Goal: Transaction & Acquisition: Purchase product/service

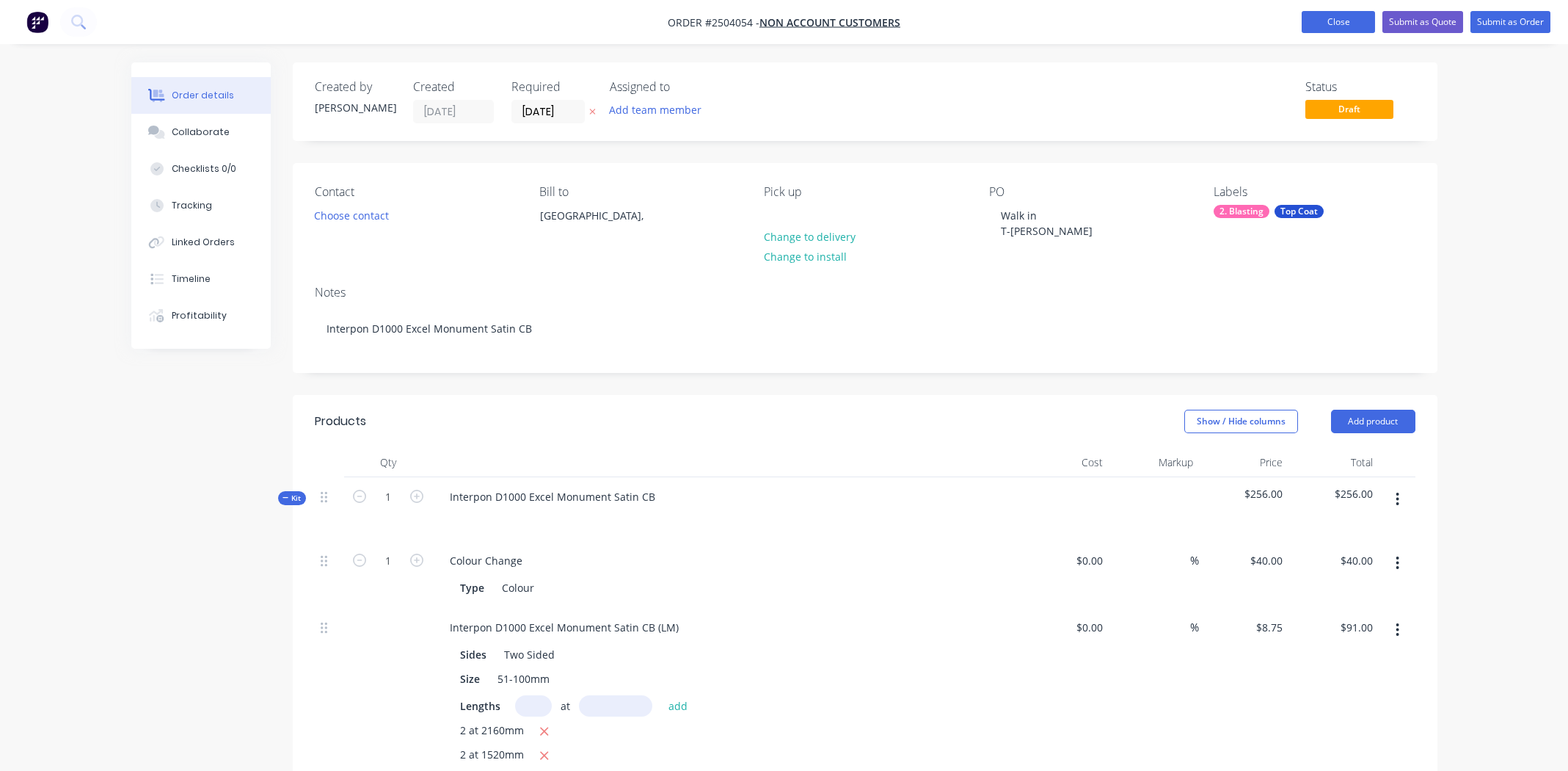
click at [1329, 22] on button "Close" at bounding box center [1338, 22] width 73 height 22
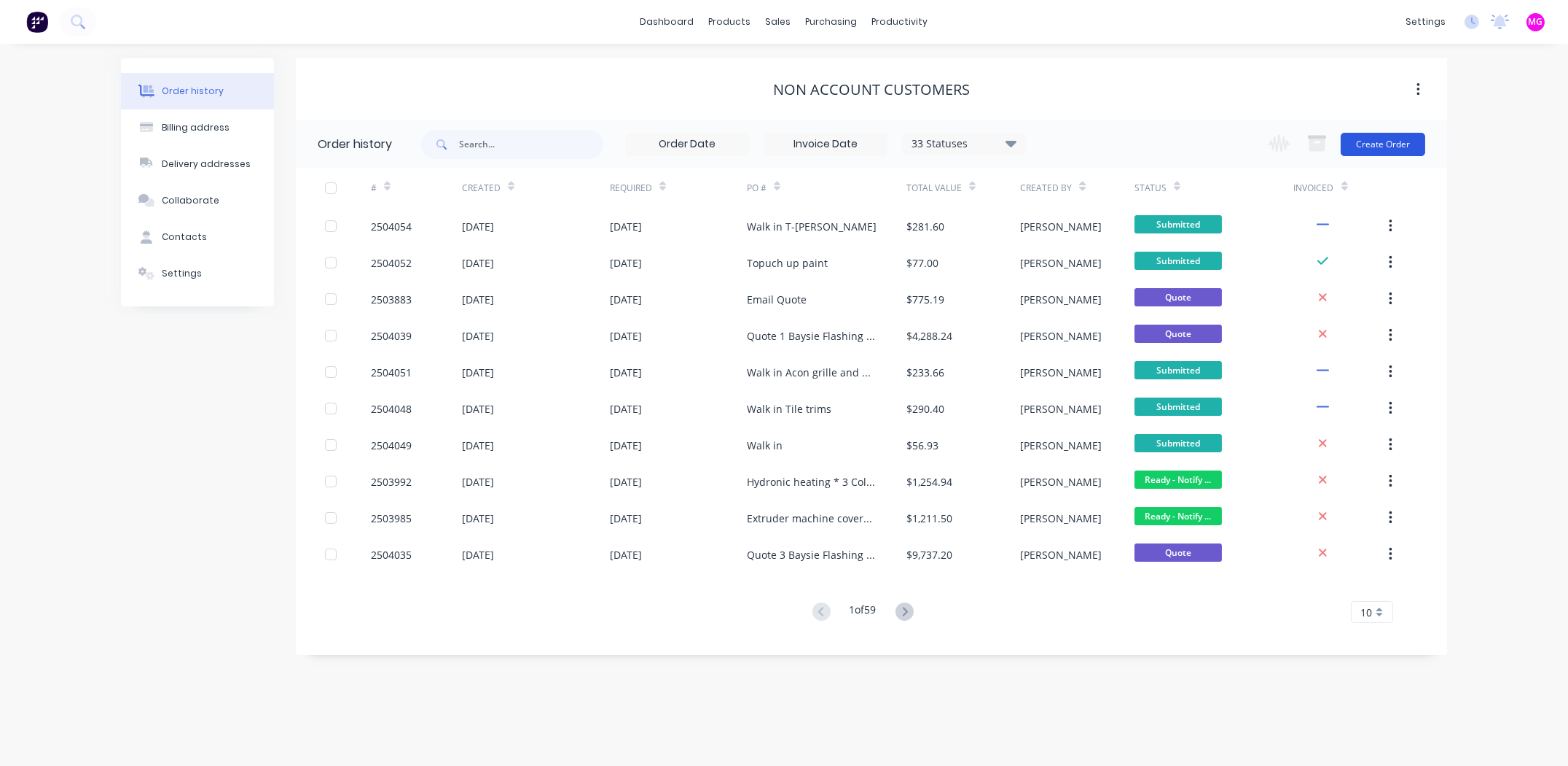
click at [1380, 145] on button "Create Order" at bounding box center [1383, 145] width 84 height 24
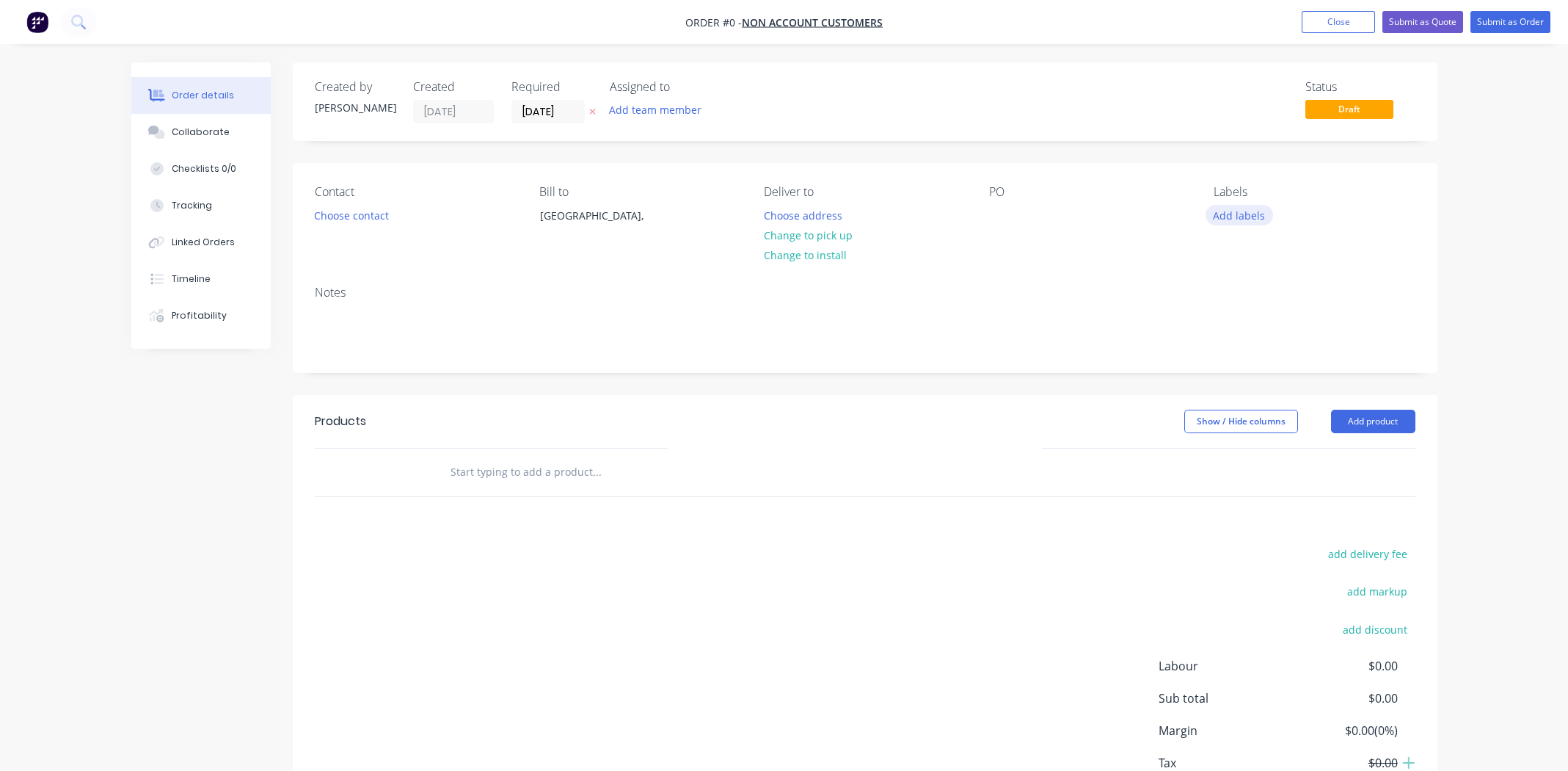
click at [1238, 215] on button "Add labels" at bounding box center [1239, 215] width 68 height 20
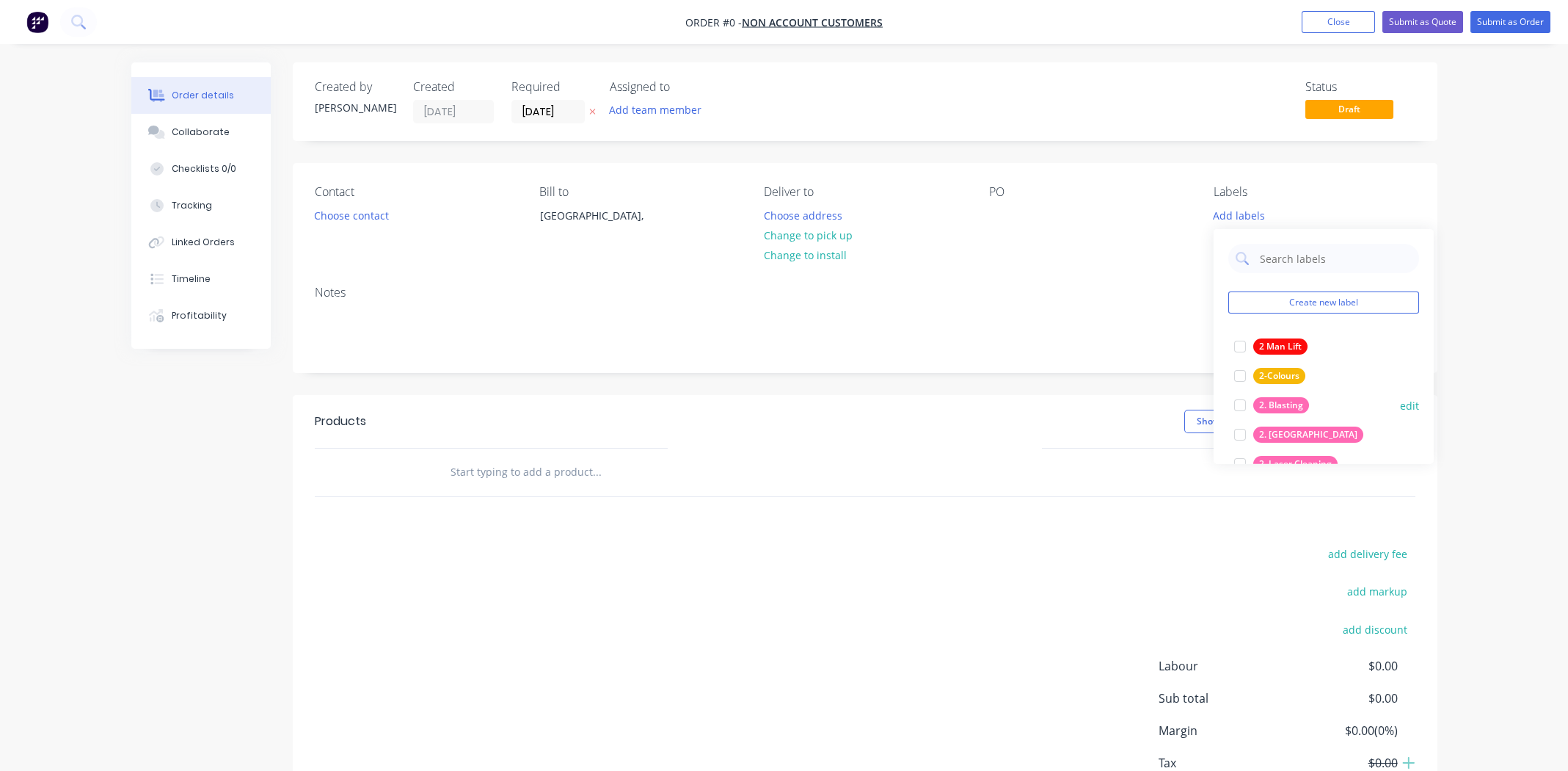
click at [1238, 404] on div at bounding box center [1239, 404] width 29 height 29
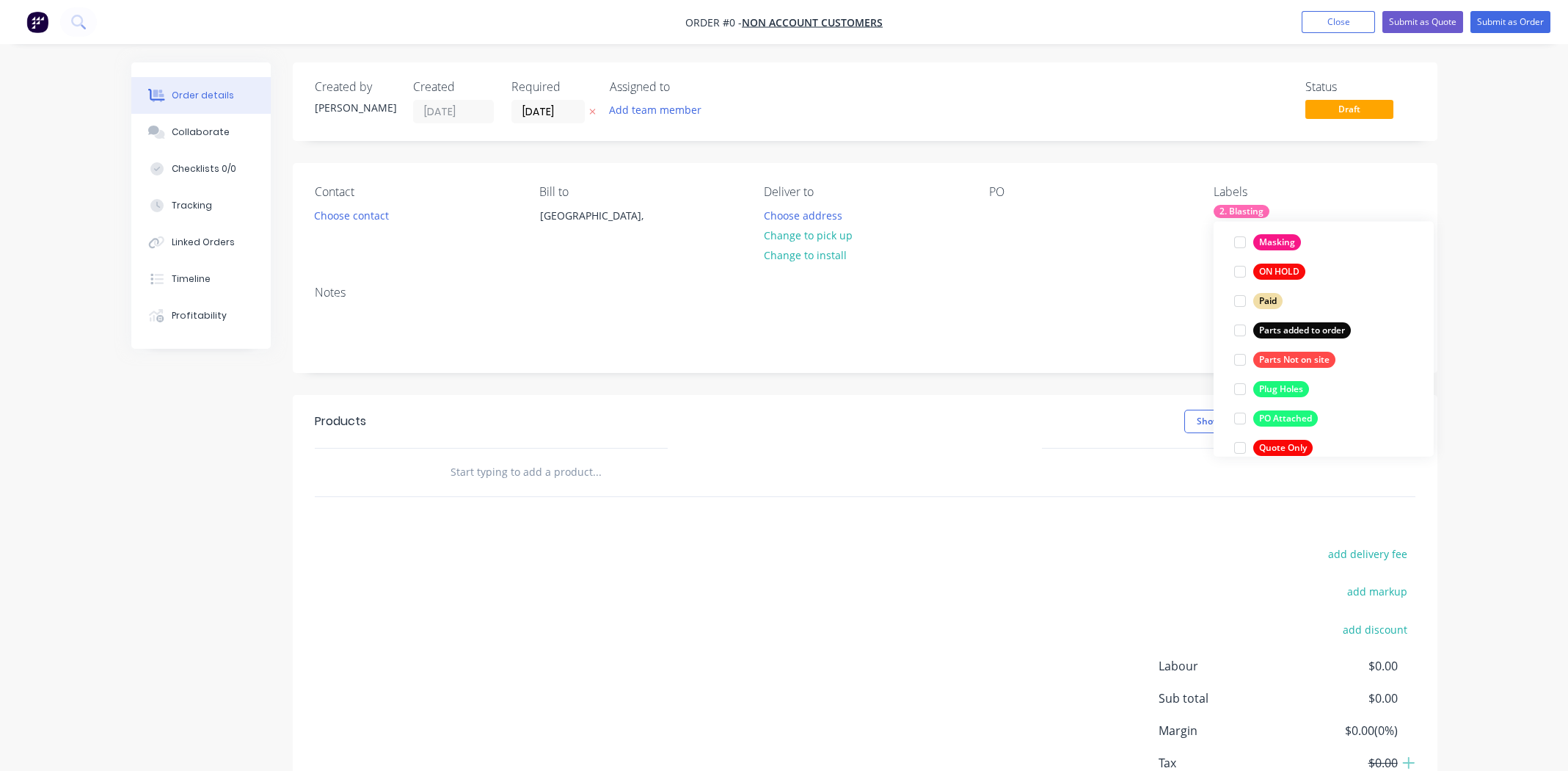
scroll to position [1056, 0]
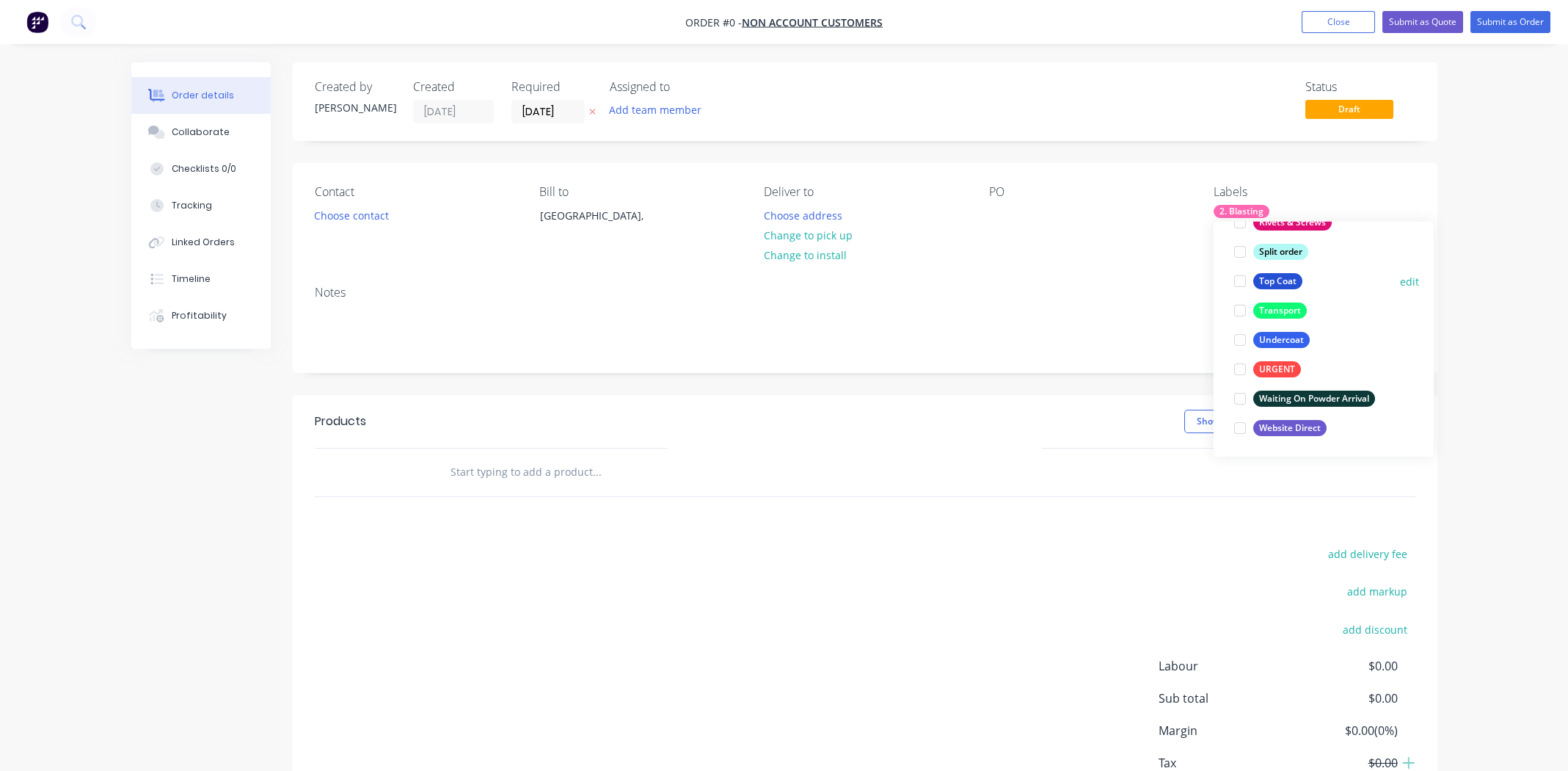
click at [1241, 279] on div at bounding box center [1239, 281] width 29 height 29
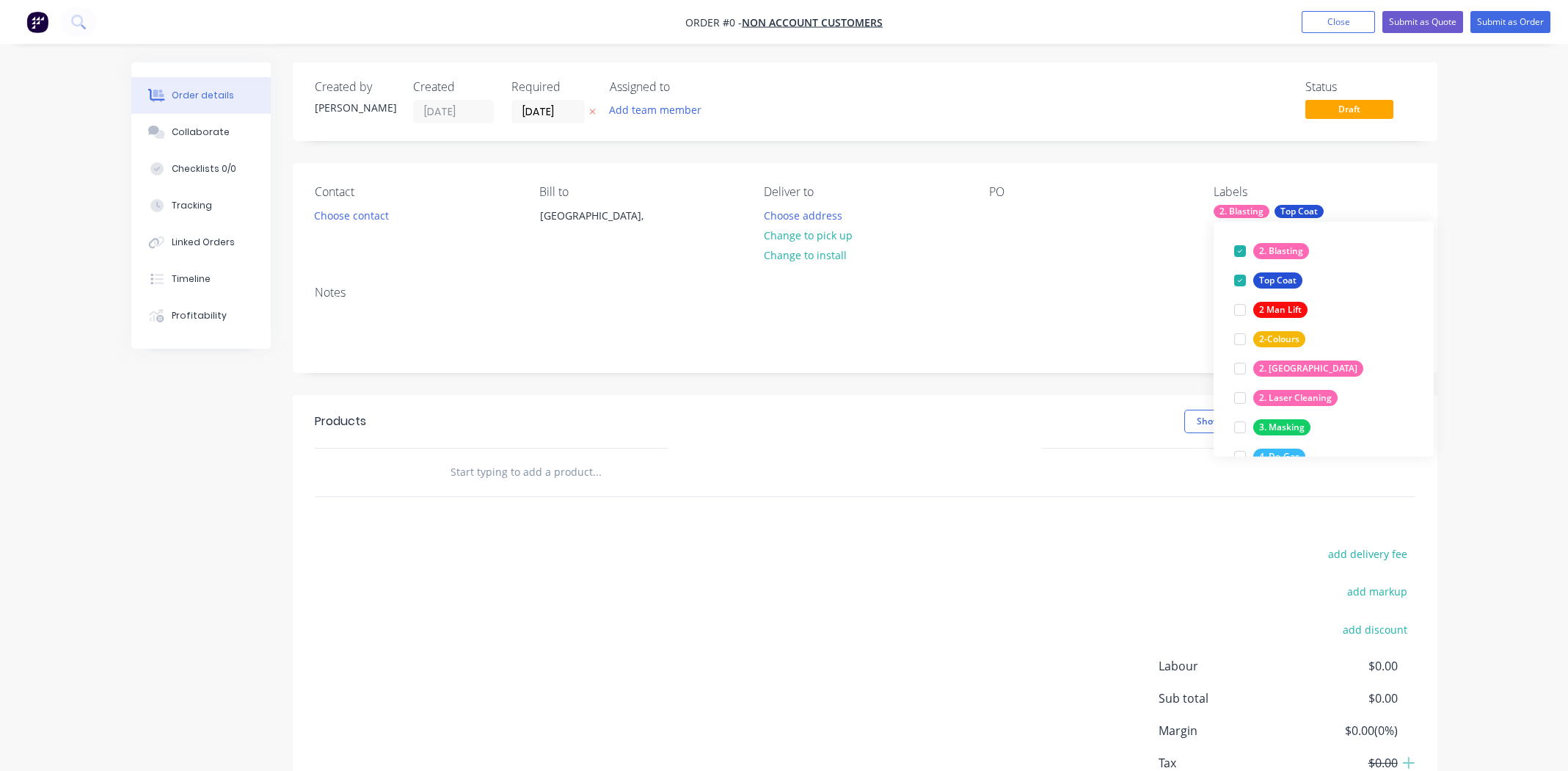
click at [1120, 278] on div "Order details Collaborate Checklists 0/0 Tracking Linked Orders Timeline Profit…" at bounding box center [784, 466] width 1335 height 809
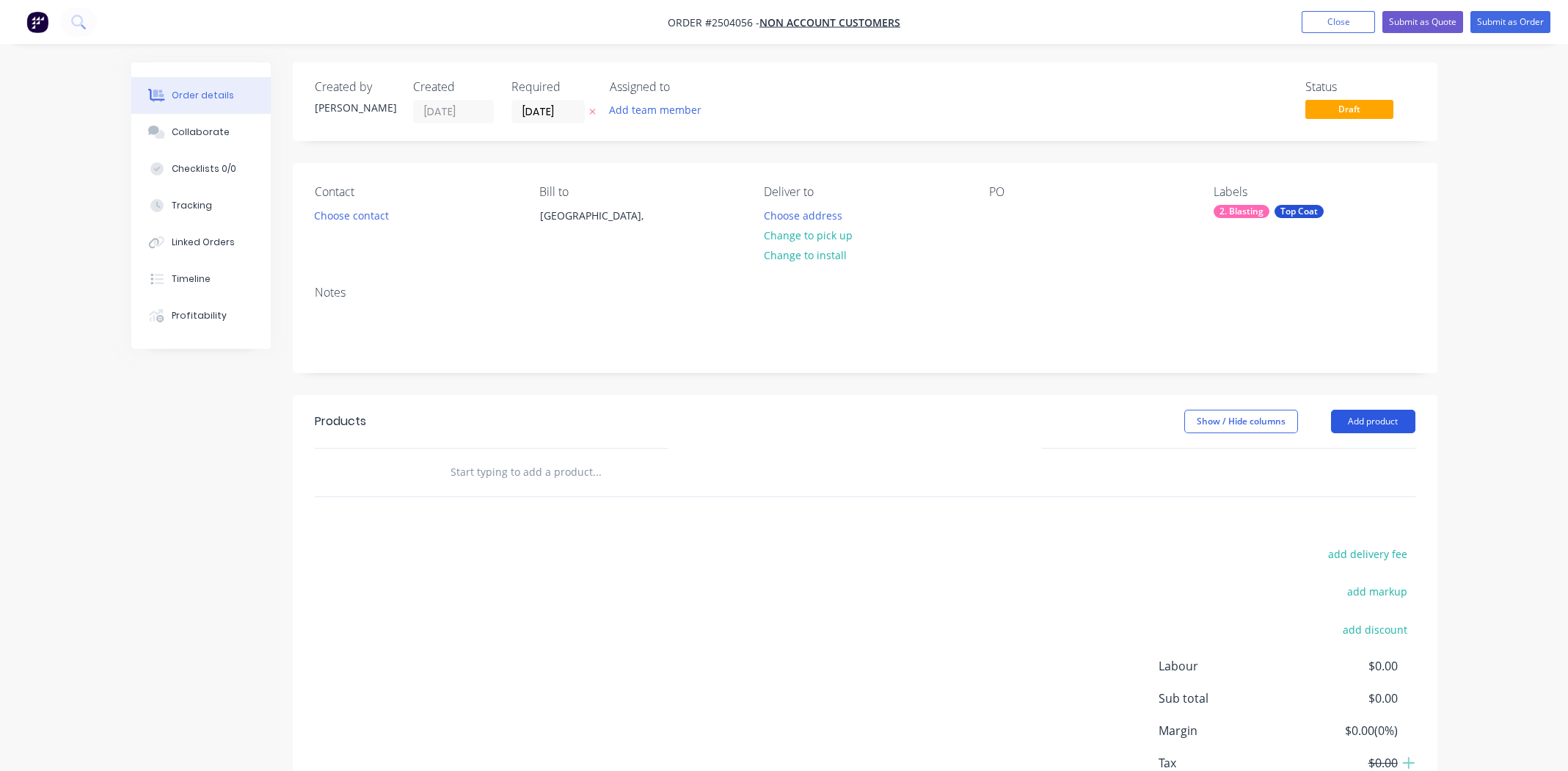
click at [1376, 420] on button "Add product" at bounding box center [1373, 421] width 85 height 24
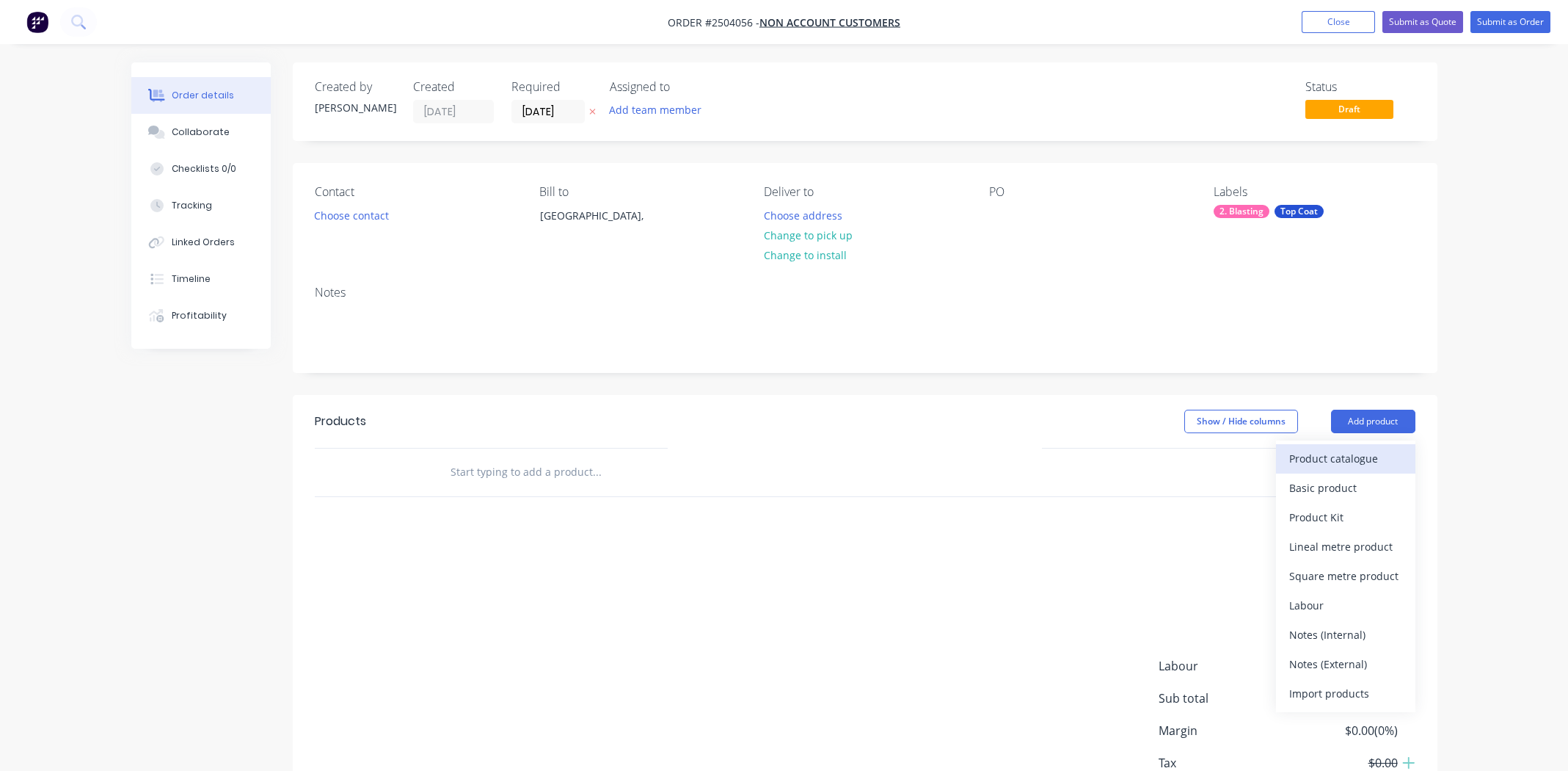
click at [1363, 457] on div "Product catalogue" at bounding box center [1345, 457] width 113 height 21
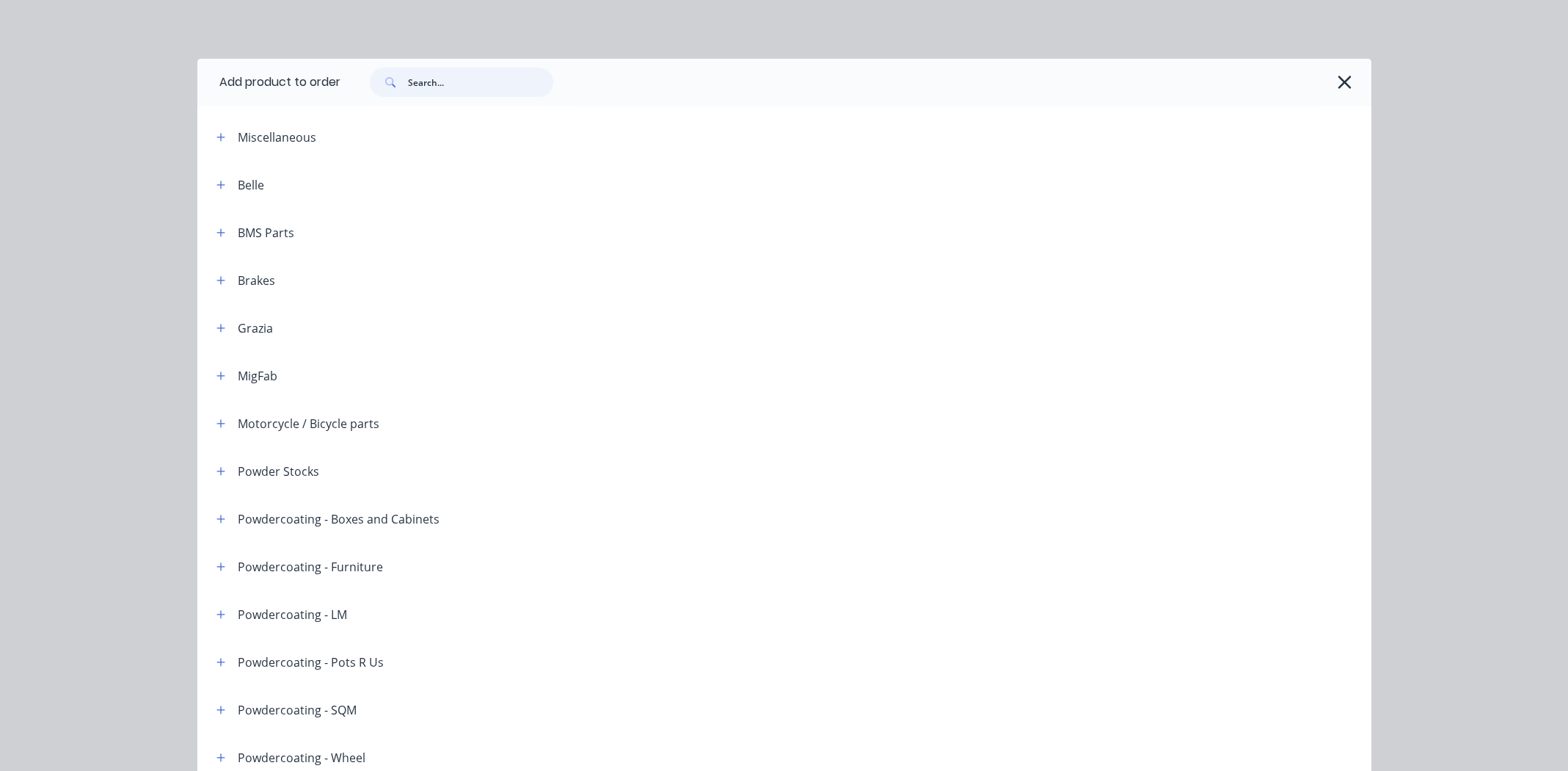
click at [492, 81] on input "text" at bounding box center [480, 82] width 145 height 29
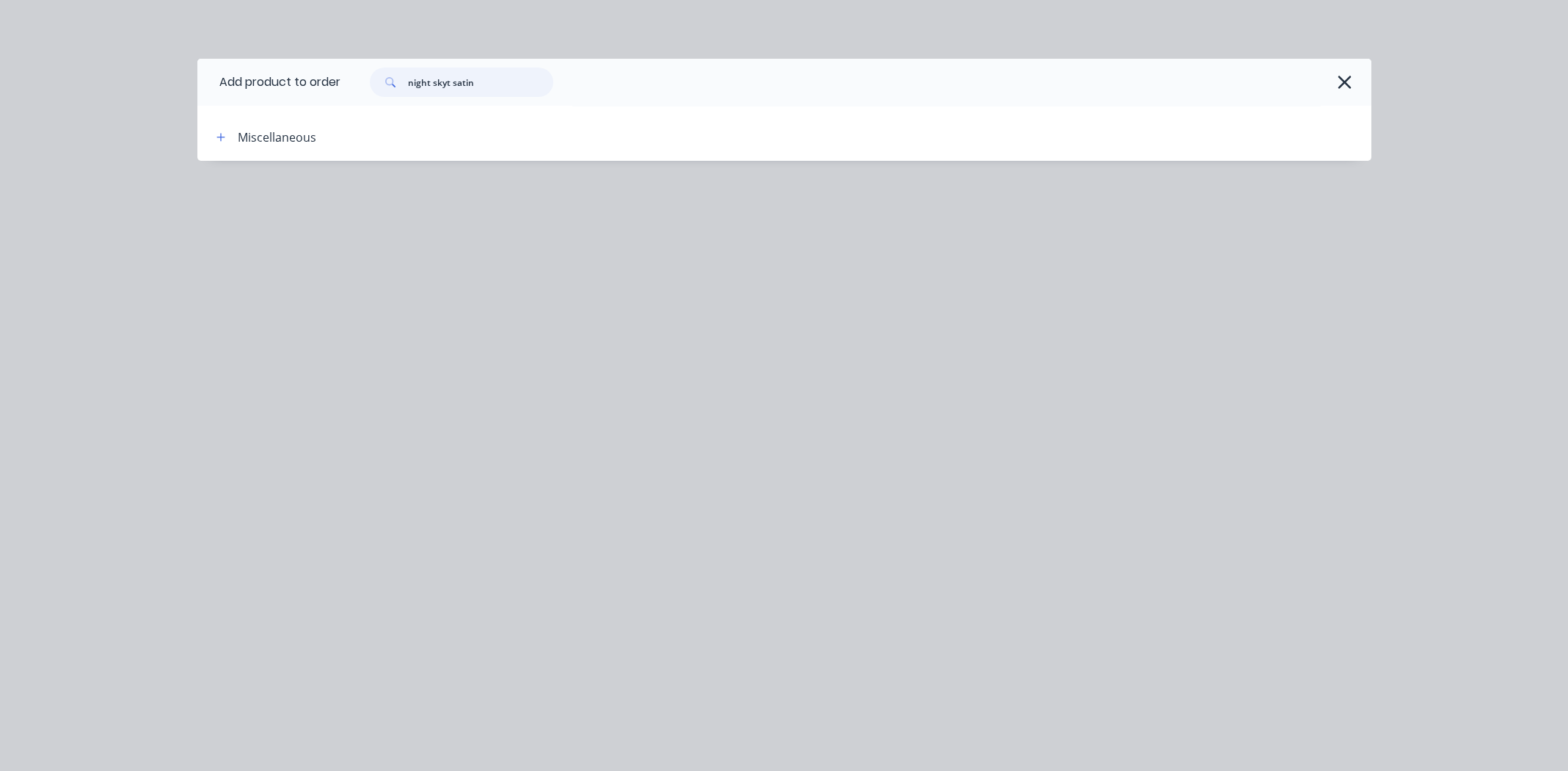
click at [447, 84] on input "night skyt satin" at bounding box center [480, 82] width 145 height 29
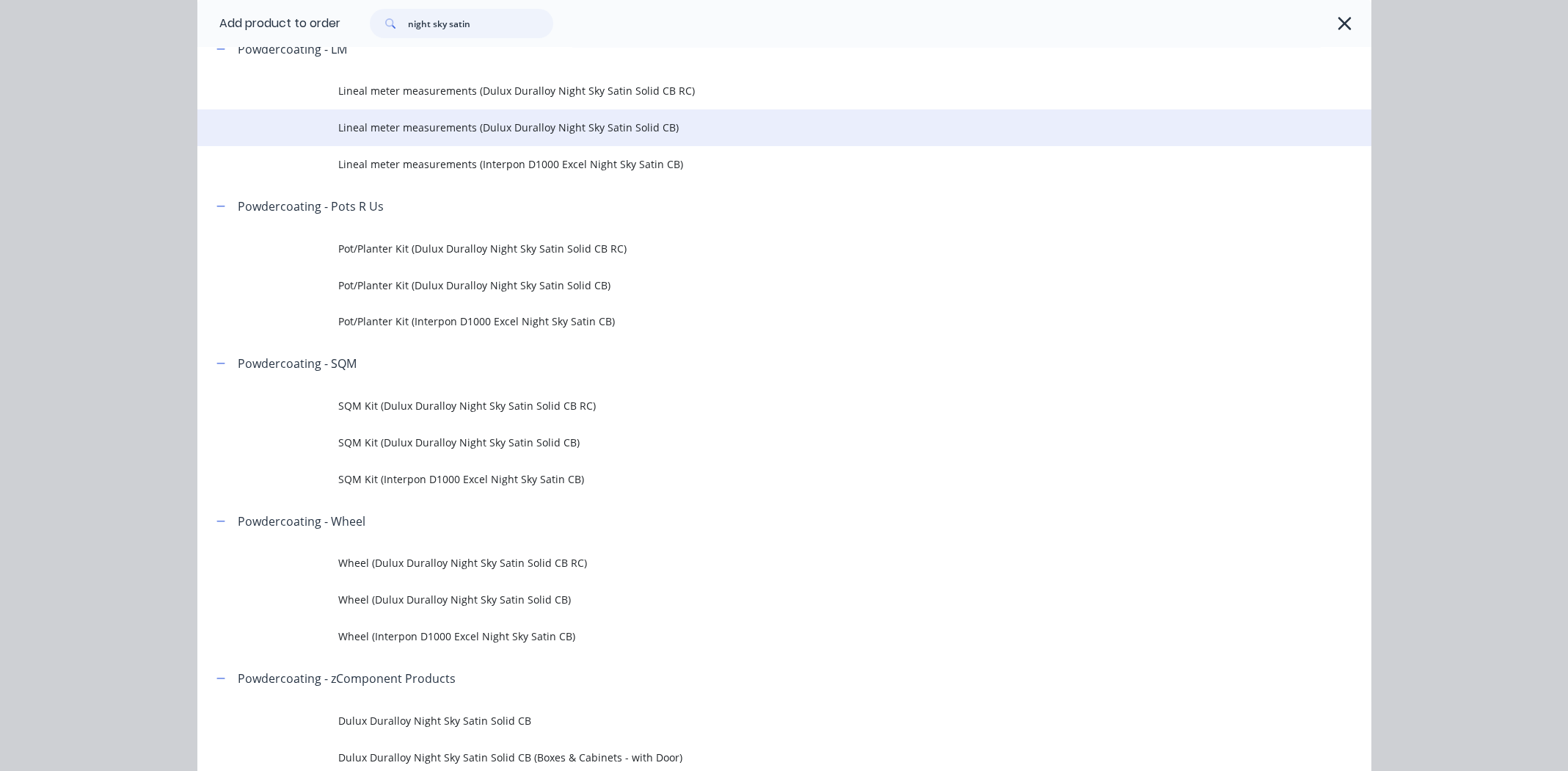
scroll to position [586, 0]
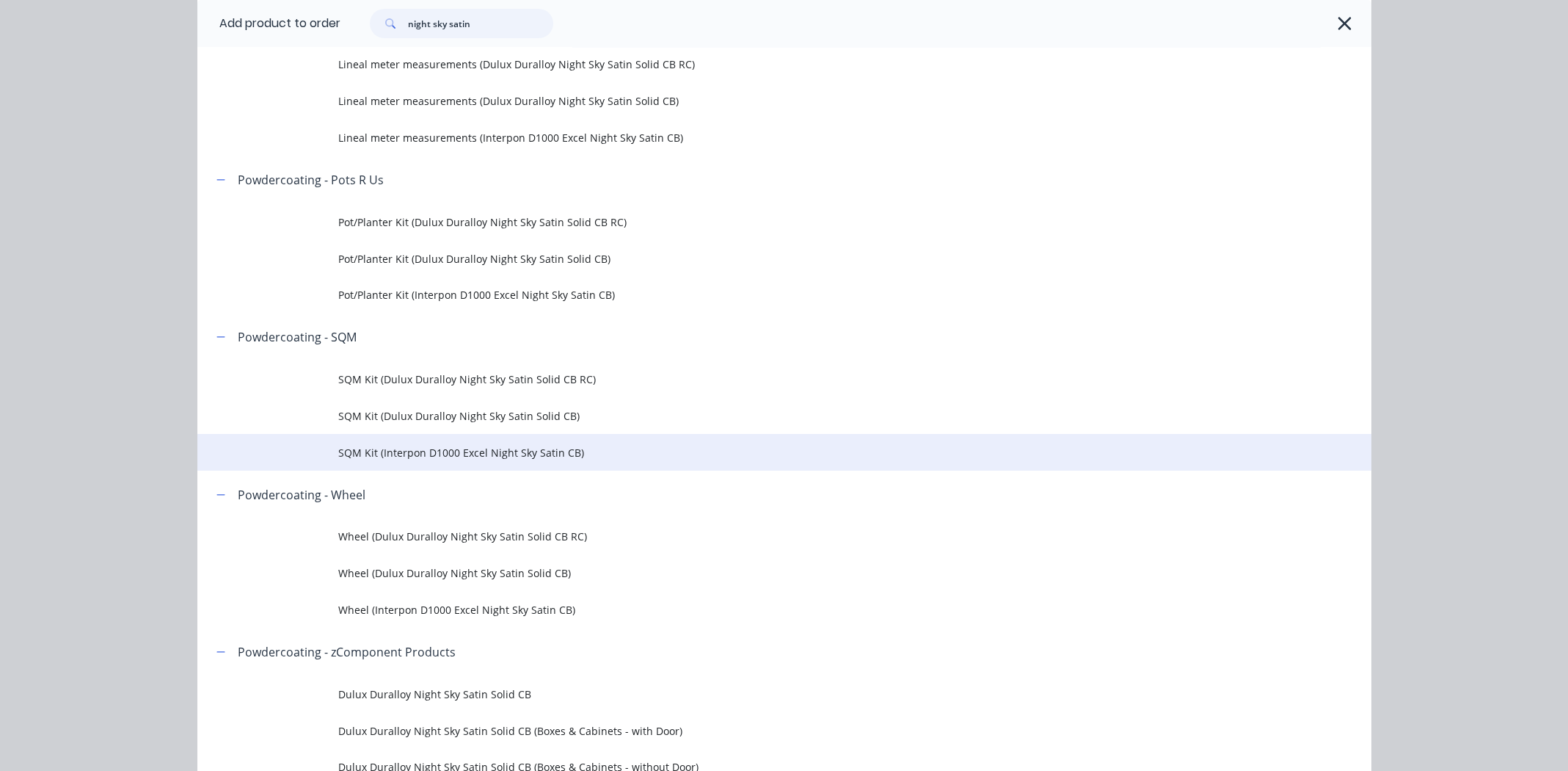
type input "night sky satin"
click at [447, 447] on span "SQM Kit (Interpon D1000 Excel Night Sky Satin CB)" at bounding box center [751, 451] width 826 height 15
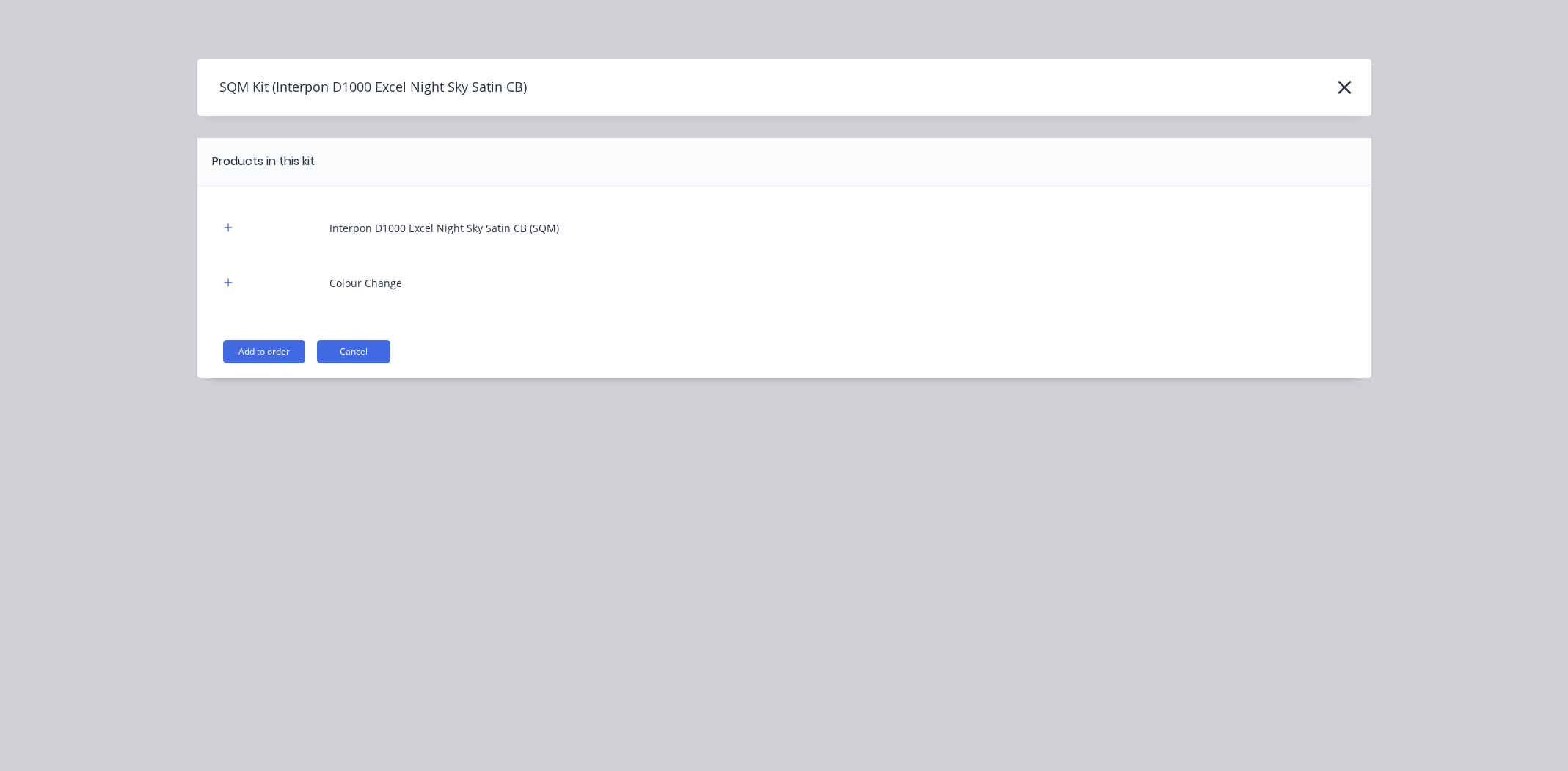
click at [258, 348] on button "Add to order" at bounding box center [264, 352] width 82 height 24
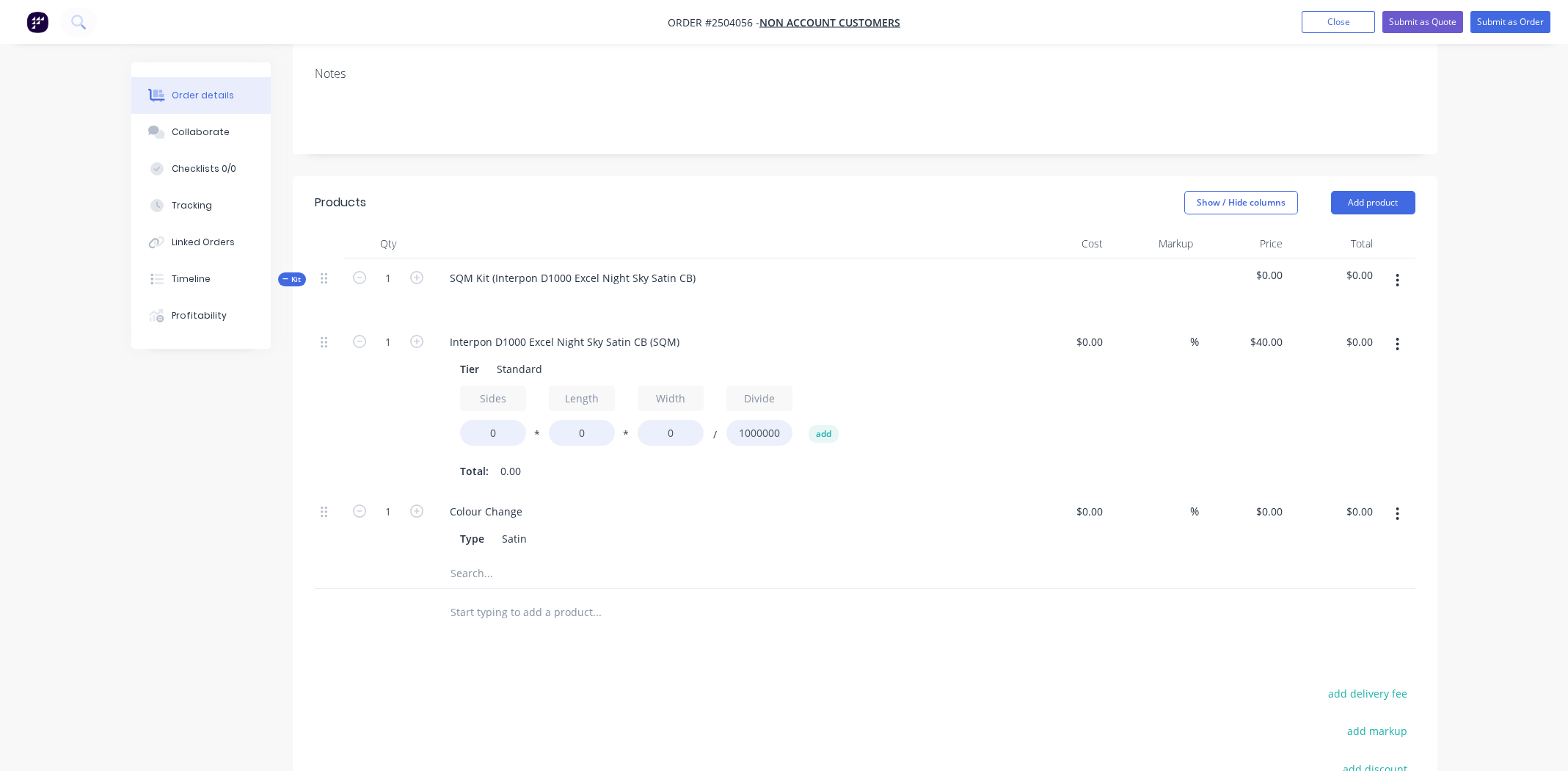
scroll to position [220, 0]
click at [494, 435] on input "0" at bounding box center [493, 431] width 66 height 26
click at [494, 434] on input "0" at bounding box center [493, 431] width 66 height 26
type input "2"
click at [580, 428] on input "0" at bounding box center [582, 431] width 66 height 26
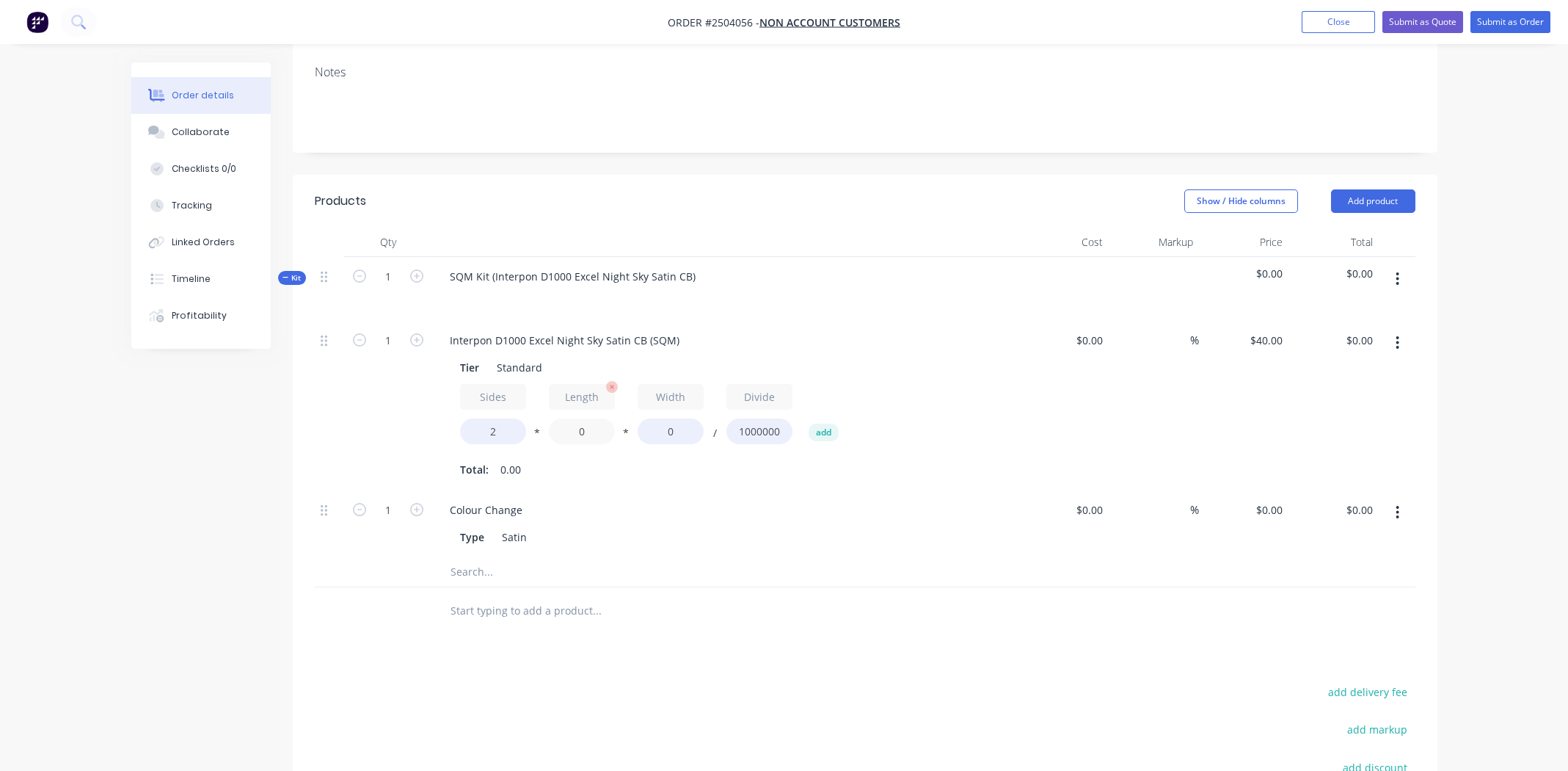
click at [580, 428] on input "0" at bounding box center [582, 431] width 66 height 26
type input "200"
click at [677, 433] on input "0" at bounding box center [671, 431] width 66 height 26
type input "150"
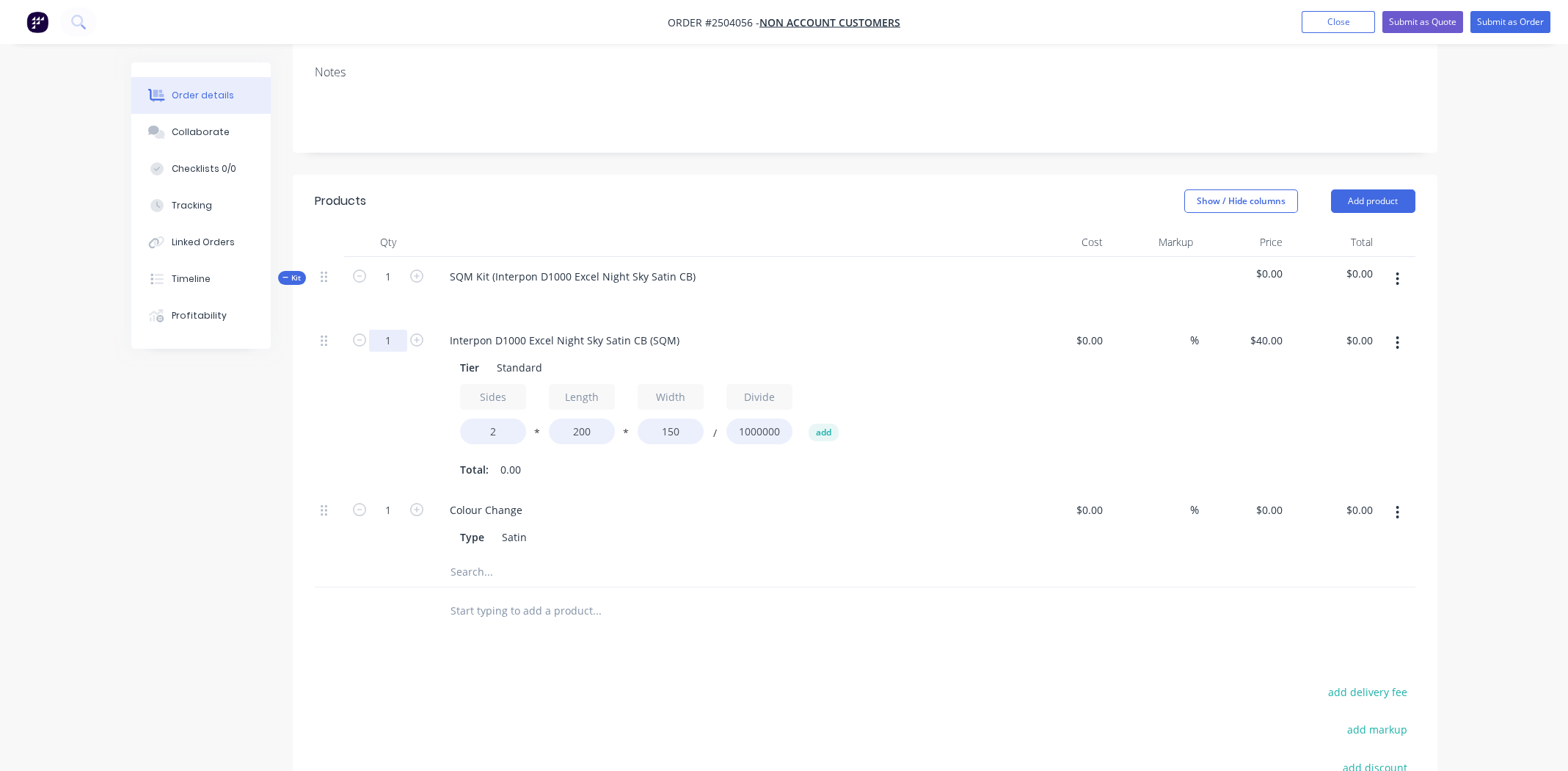
type input "$2.40"
click at [379, 336] on input "1" at bounding box center [389, 341] width 38 height 22
type input "4"
type input "$9.60"
click at [826, 508] on div "Colour Change" at bounding box center [726, 509] width 575 height 21
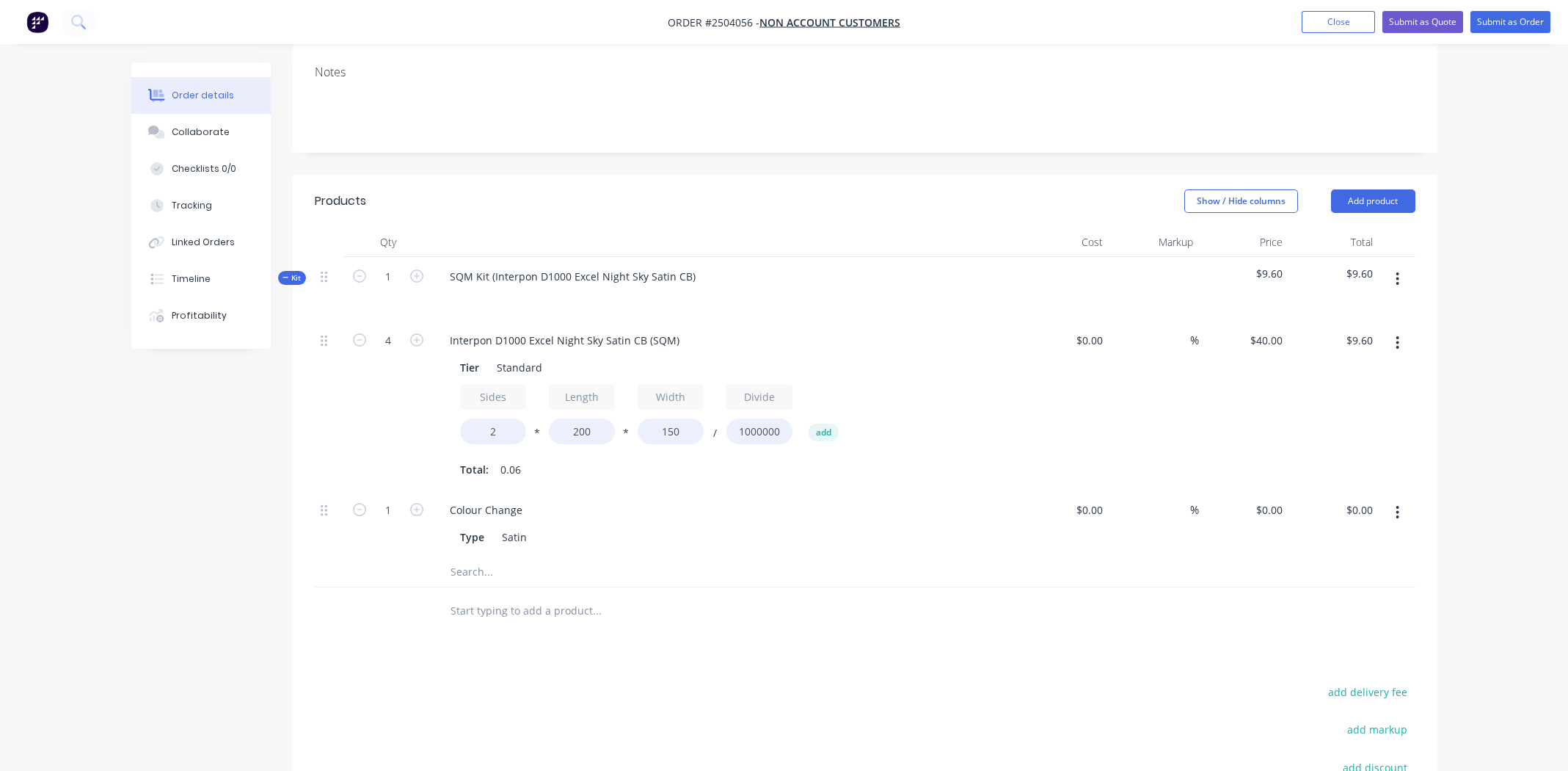
click at [1397, 510] on icon "button" at bounding box center [1397, 511] width 3 height 13
click at [1381, 594] on button "Delete" at bounding box center [1346, 608] width 140 height 29
click at [1396, 271] on icon "button" at bounding box center [1398, 279] width 4 height 16
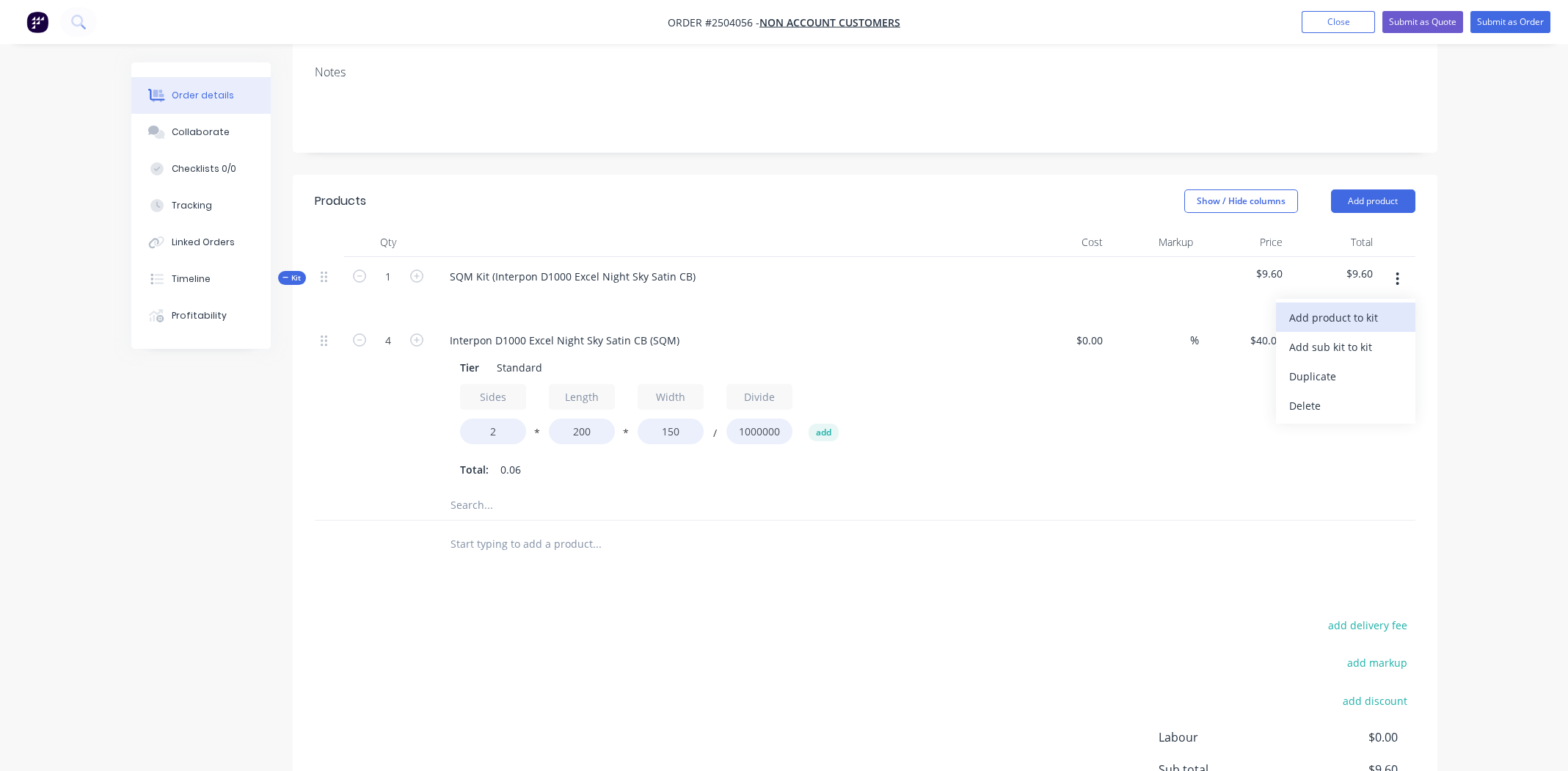
click at [1347, 319] on div "Add product to kit" at bounding box center [1345, 317] width 113 height 21
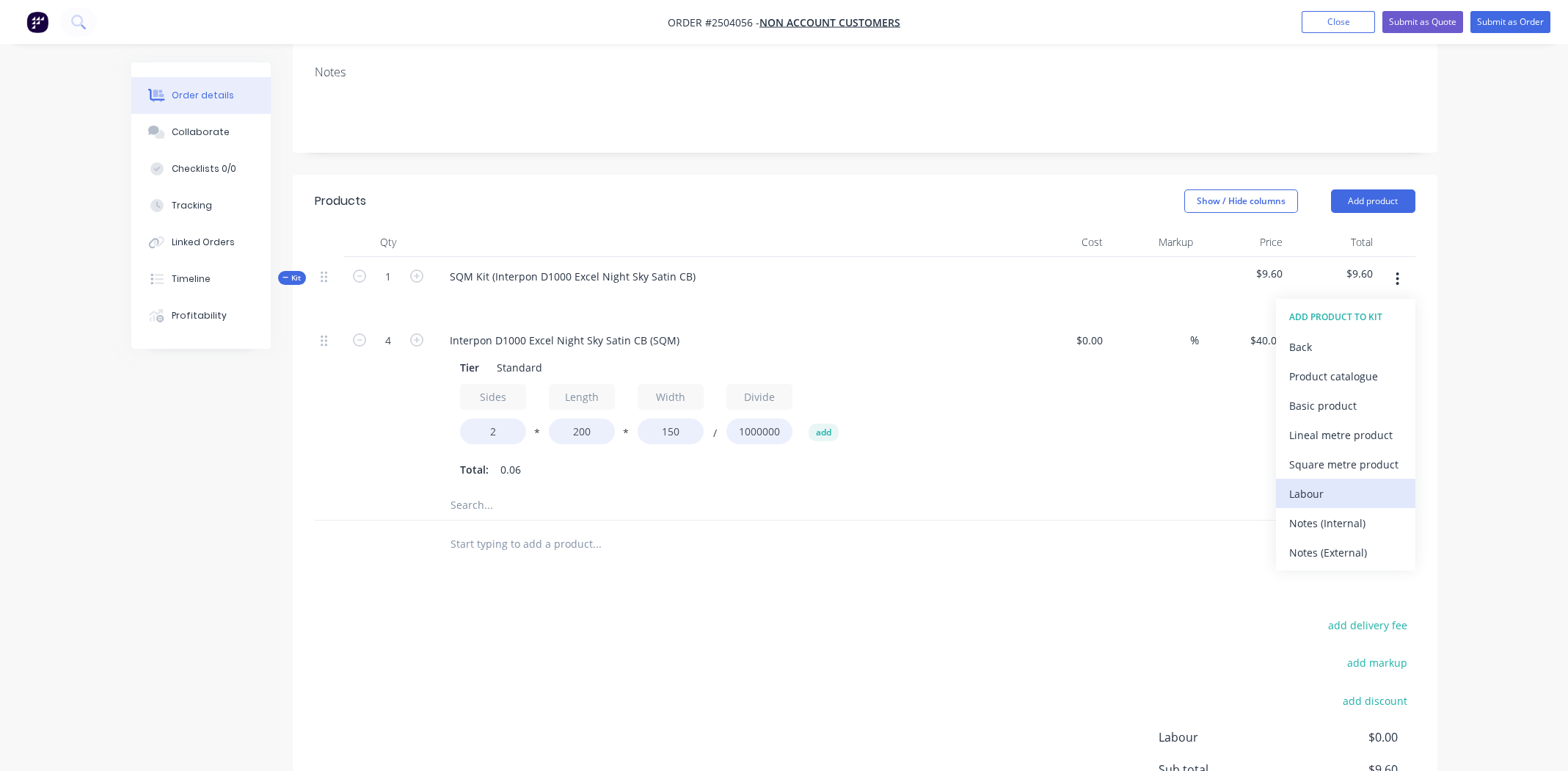
click at [1347, 485] on div "Labour" at bounding box center [1345, 493] width 113 height 21
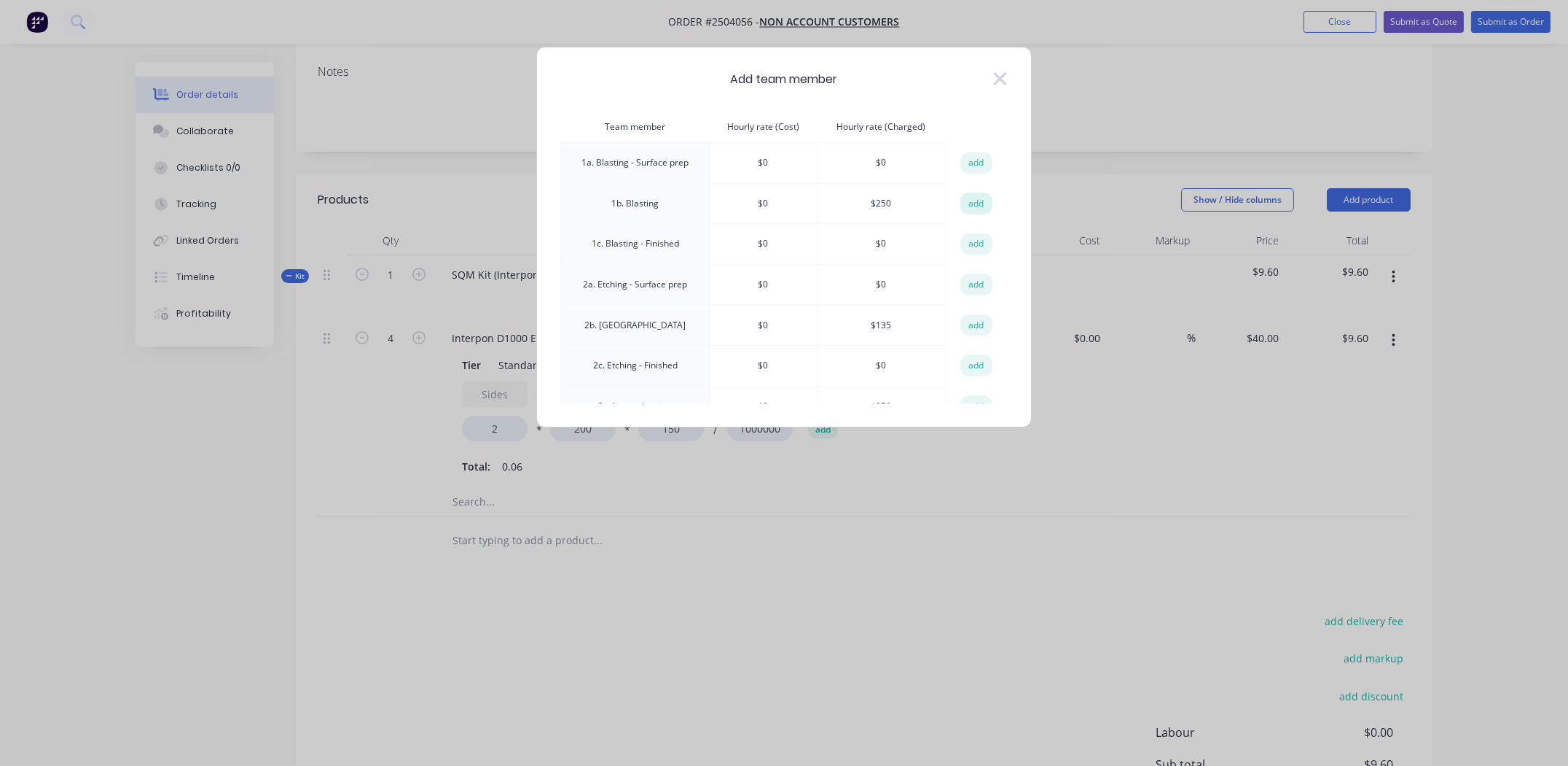
click at [974, 204] on button "add" at bounding box center [977, 203] width 32 height 22
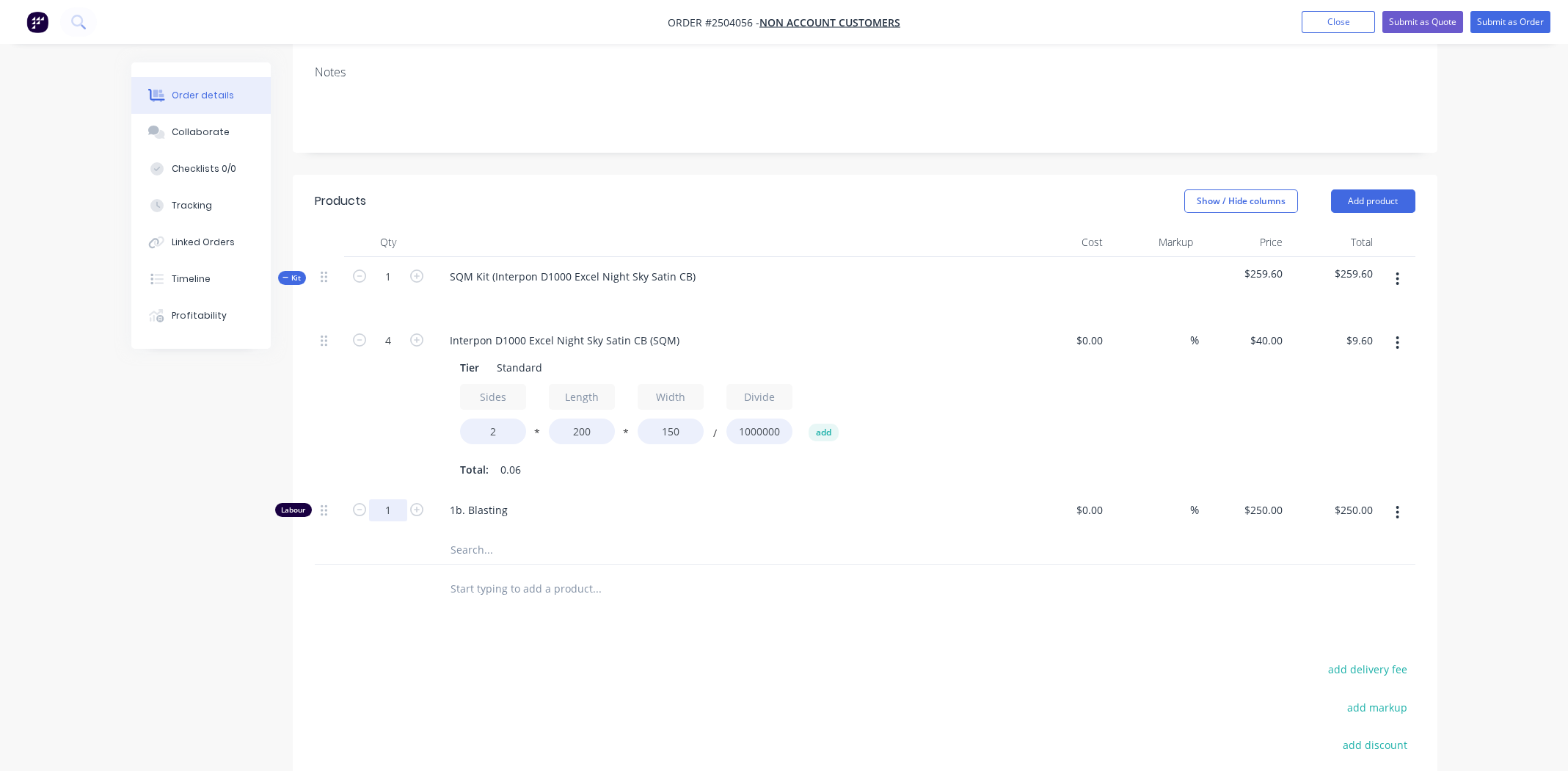
click at [371, 506] on input "1" at bounding box center [389, 510] width 38 height 22
type input "0.166"
type input "$41.50"
click at [701, 534] on input "text" at bounding box center [596, 548] width 294 height 29
drag, startPoint x: 993, startPoint y: 552, endPoint x: 999, endPoint y: 546, distance: 8.5
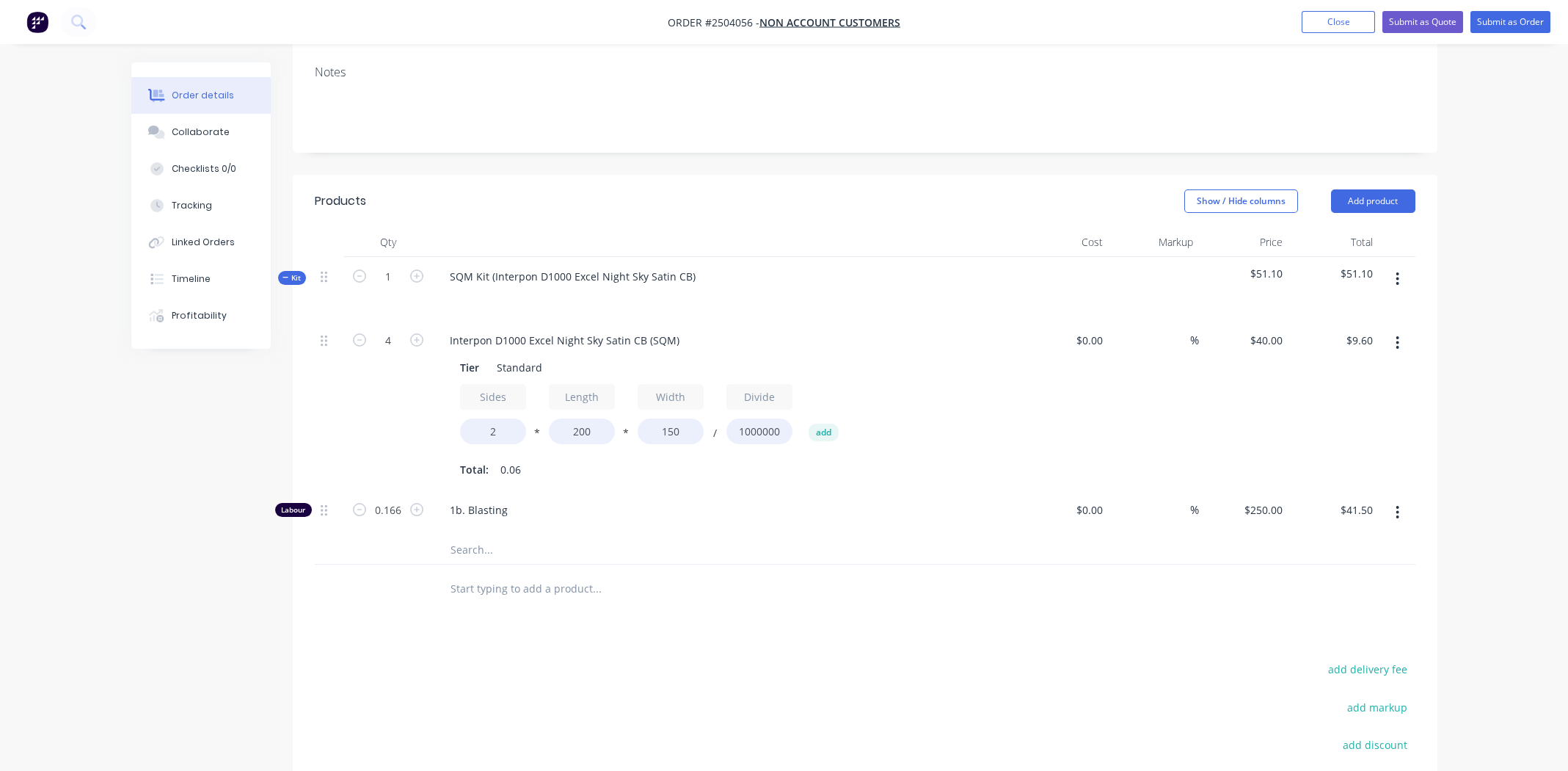
click at [994, 552] on div at bounding box center [865, 549] width 1101 height 30
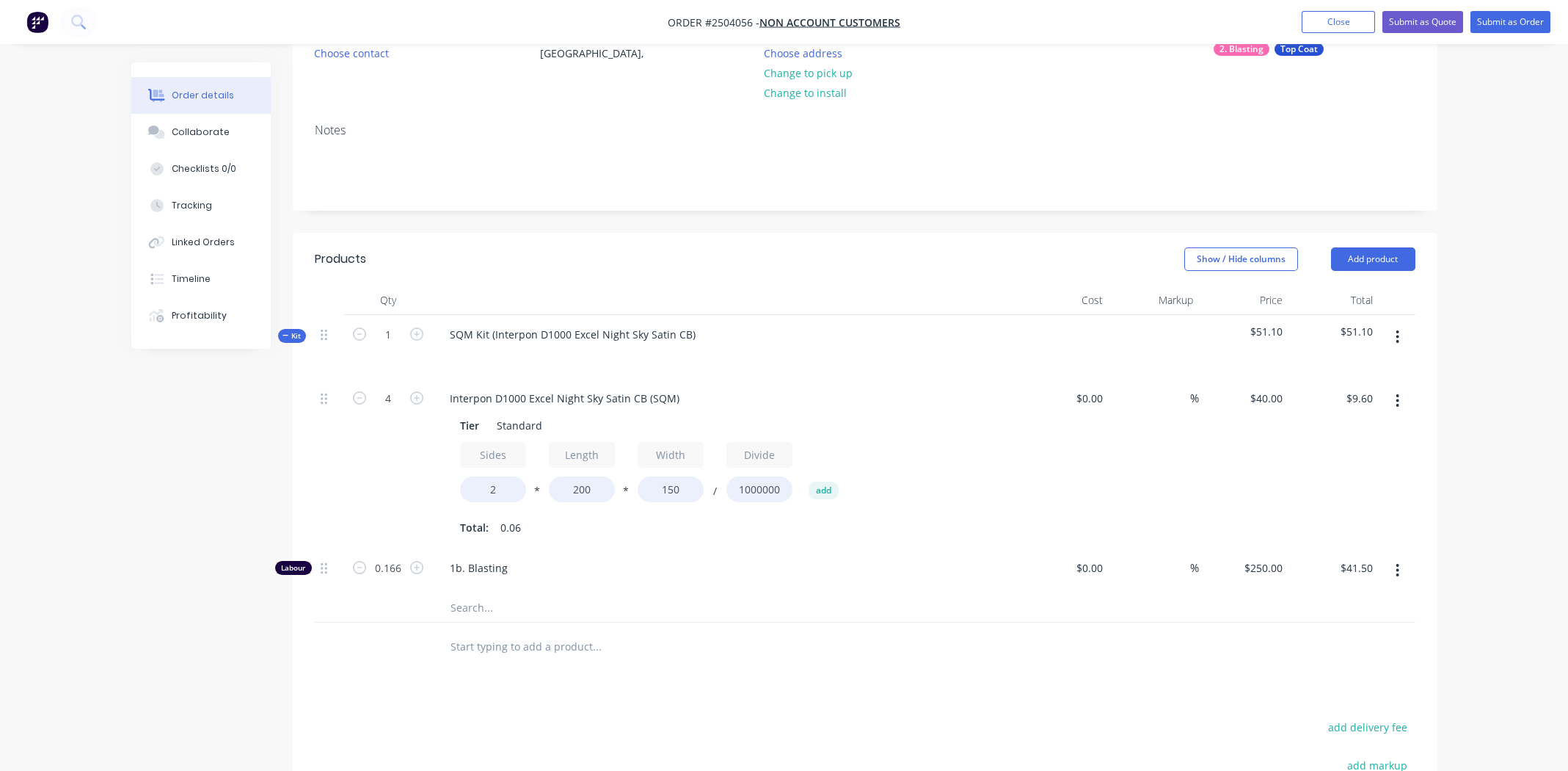
scroll to position [141, 0]
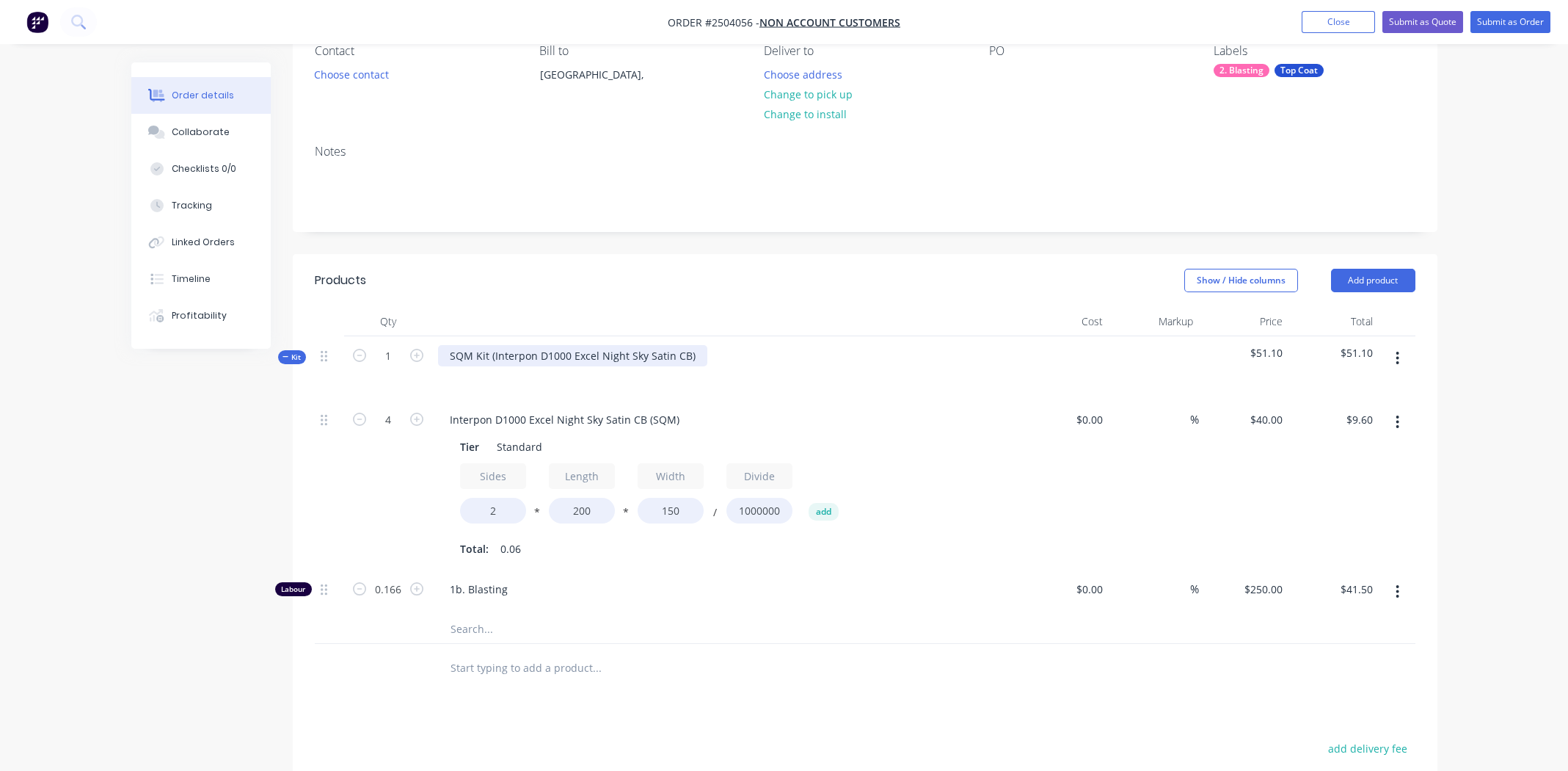
click at [699, 352] on div "SQM Kit (Interpon D1000 Excel Night Sky Satin CB)" at bounding box center [573, 355] width 270 height 21
click at [1398, 355] on icon "button" at bounding box center [1398, 359] width 4 height 16
click at [1371, 391] on div "Add product to kit" at bounding box center [1345, 396] width 113 height 21
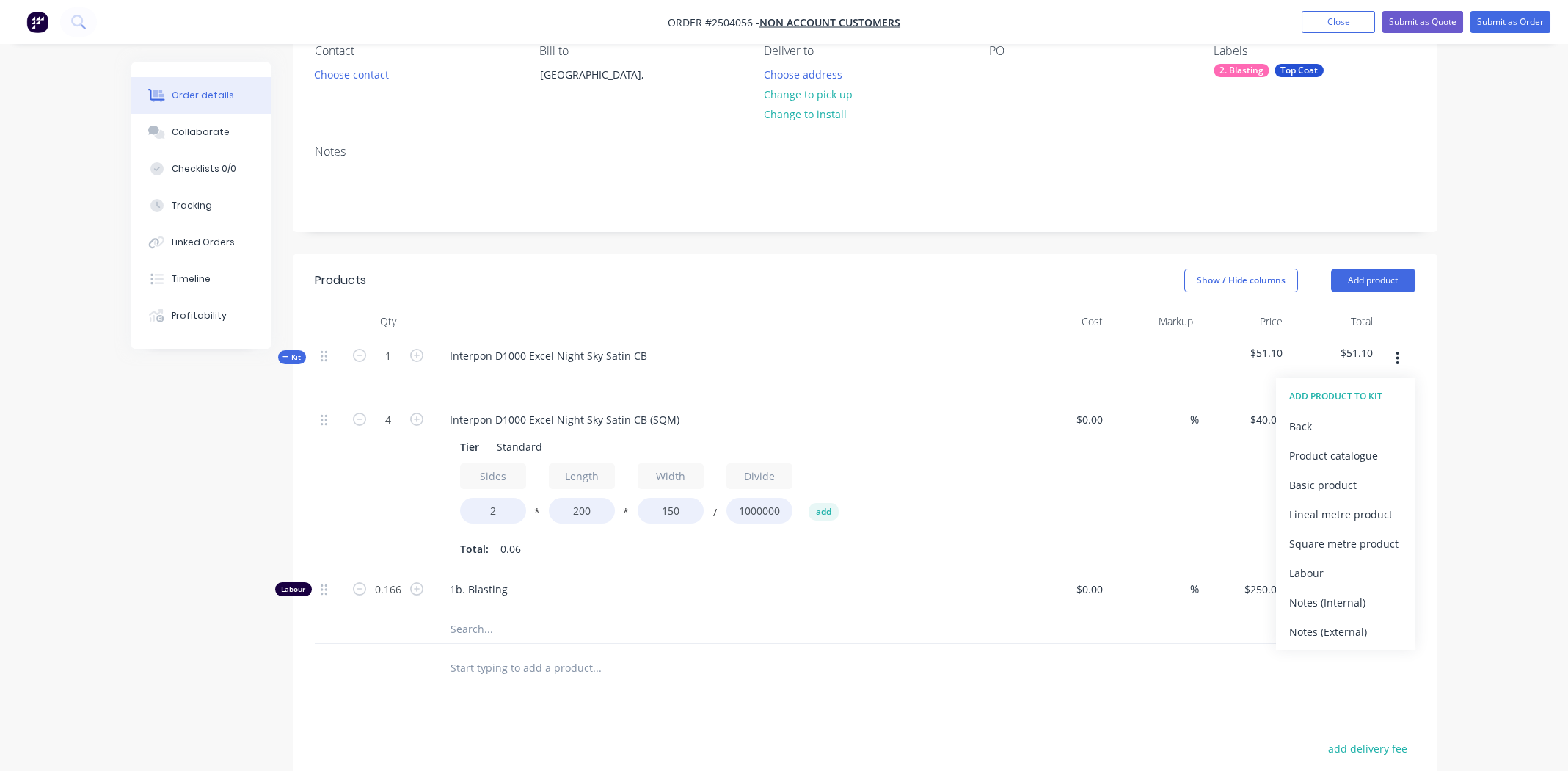
click at [1342, 478] on div "Basic product" at bounding box center [1345, 484] width 113 height 21
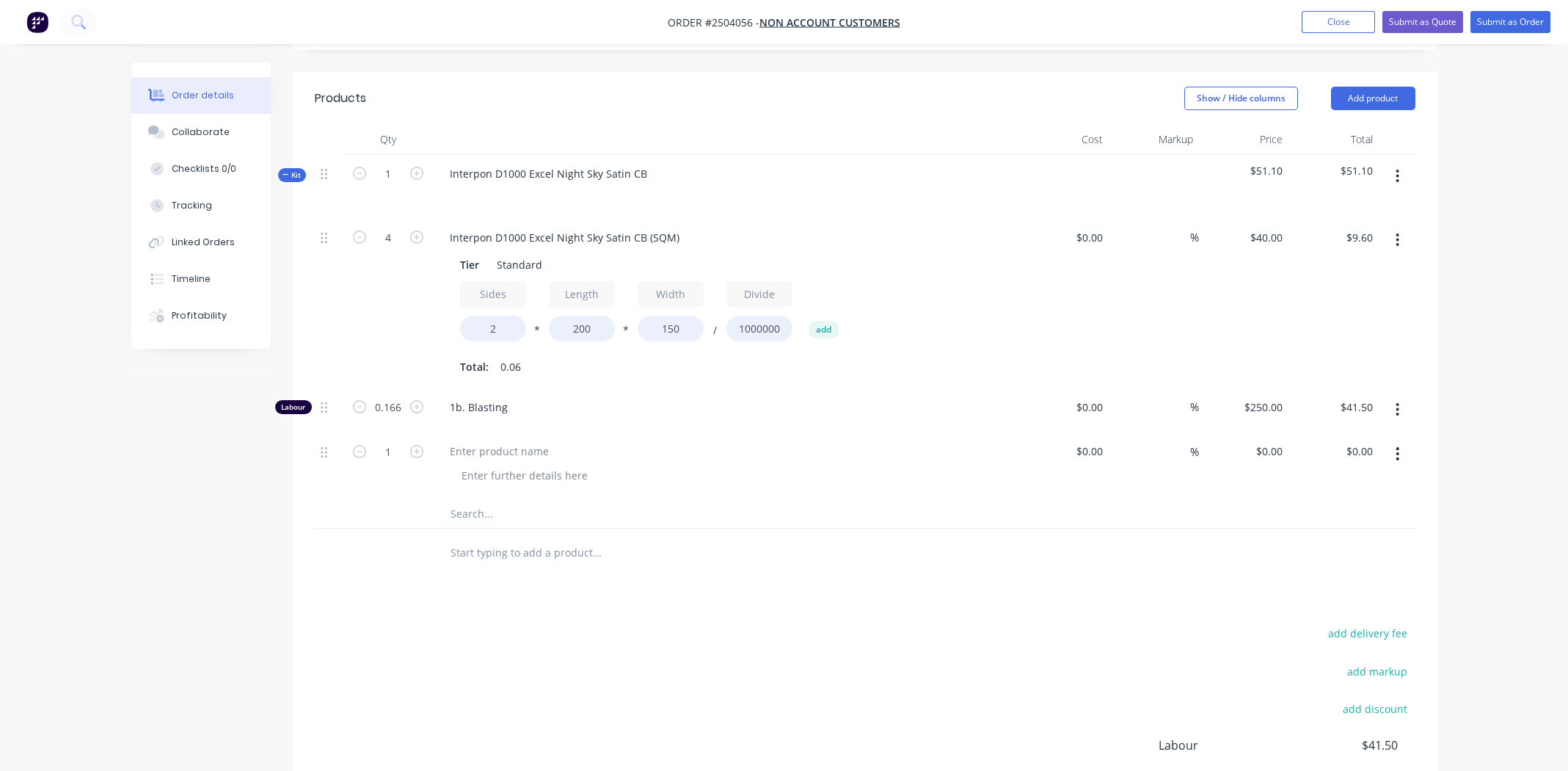
scroll to position [362, 0]
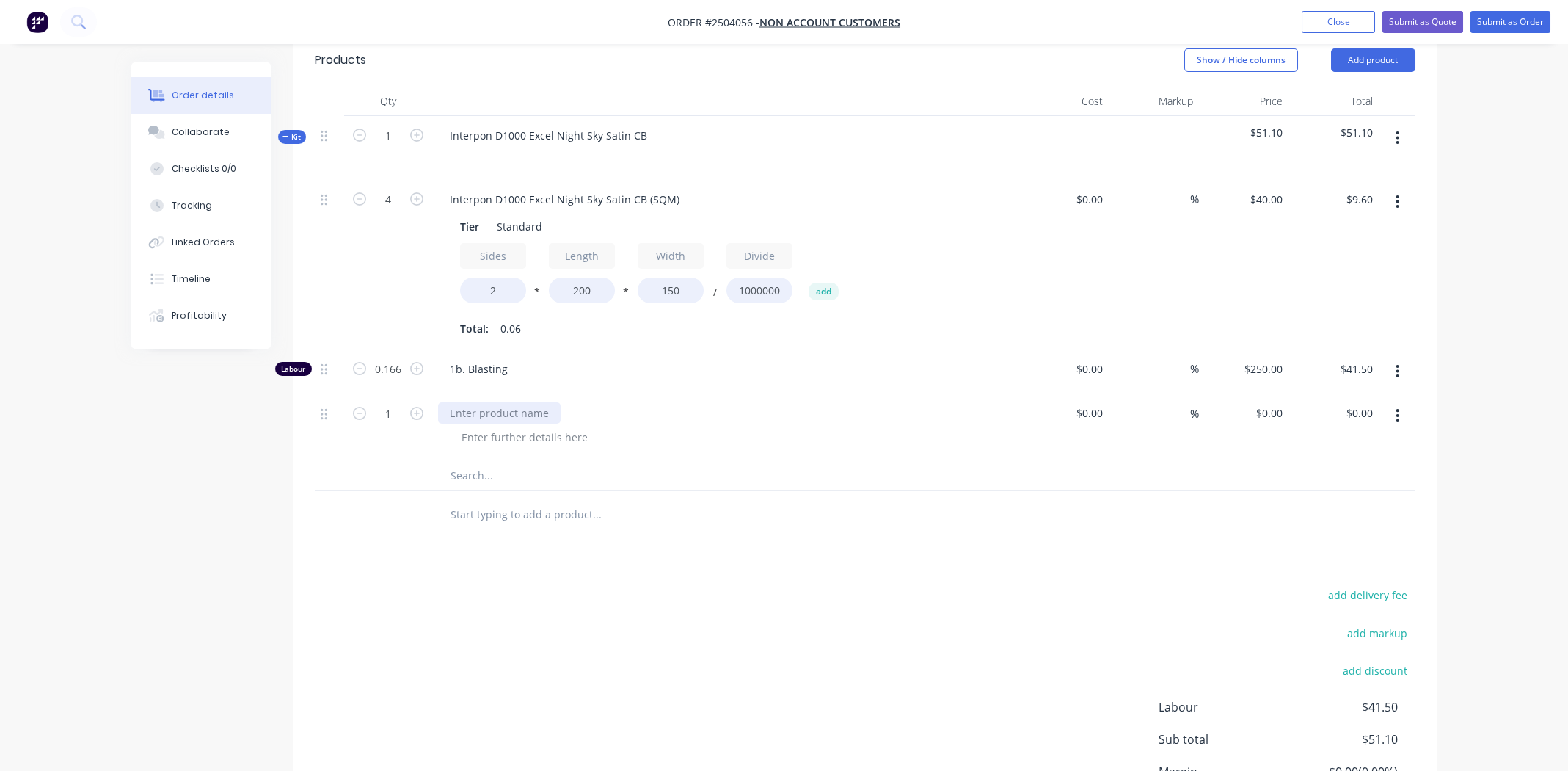
click at [488, 411] on div at bounding box center [499, 412] width 123 height 21
click at [555, 404] on div "Urgent Turn around request" at bounding box center [520, 412] width 164 height 21
copy div "Urgent Turn around request"
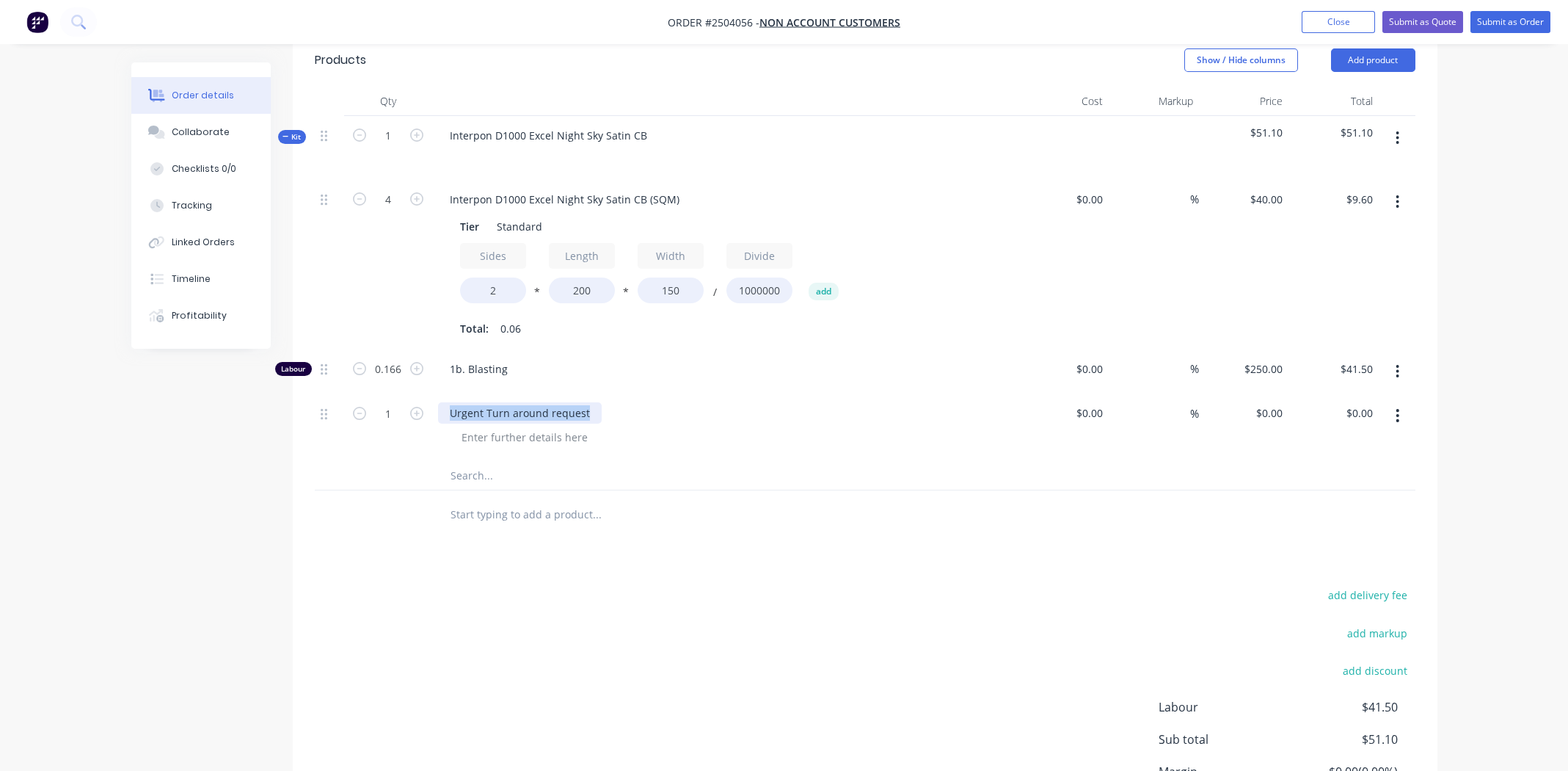
click at [514, 411] on div "Urgent Turn around request" at bounding box center [520, 412] width 164 height 21
drag, startPoint x: 488, startPoint y: 409, endPoint x: 610, endPoint y: 423, distance: 122.8
click at [610, 423] on div "Urgent Turn around request" at bounding box center [726, 426] width 587 height 67
click at [494, 409] on div "Urgent Processing" at bounding box center [494, 412] width 113 height 21
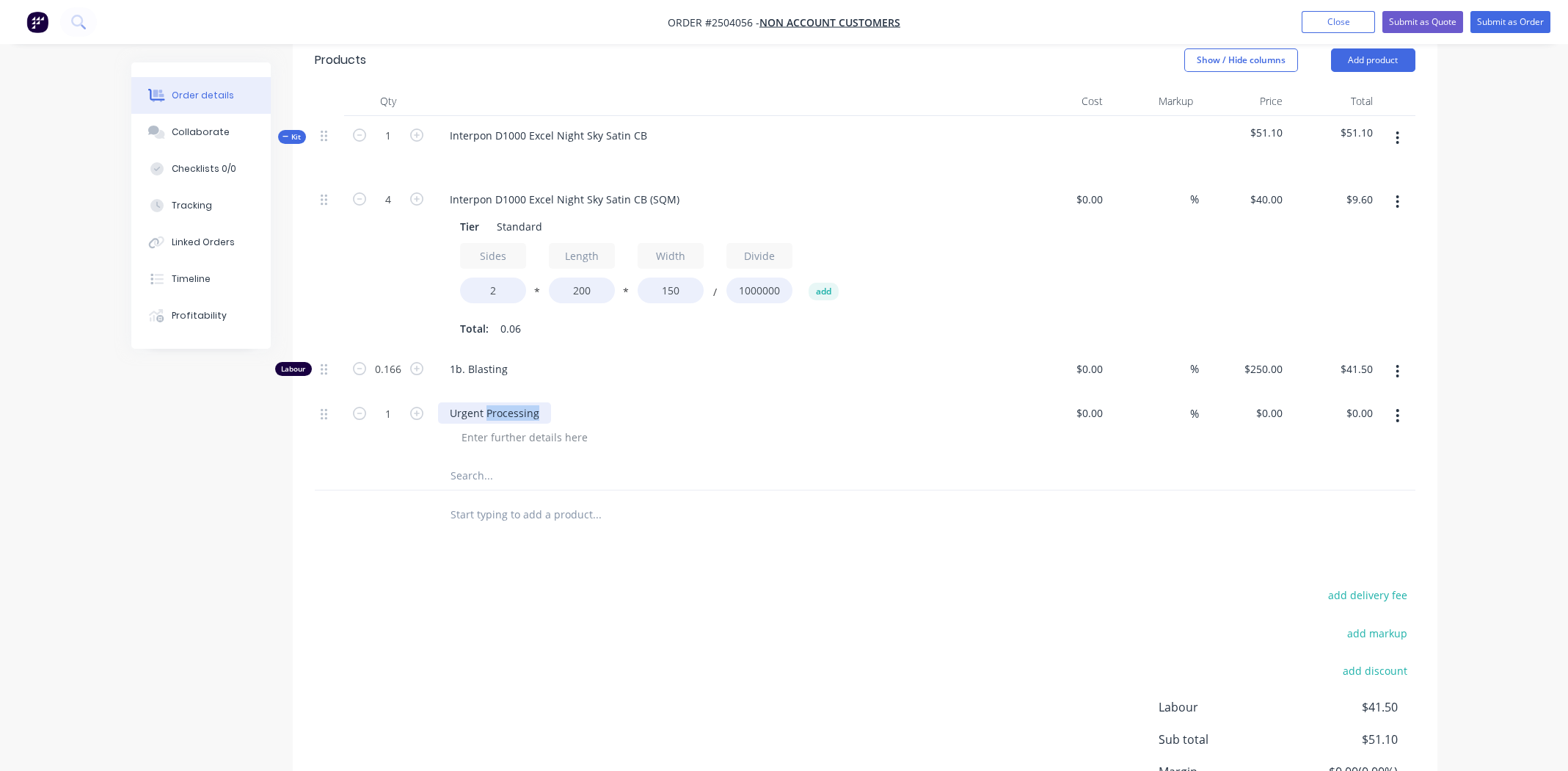
click at [494, 409] on div "Urgent Processing" at bounding box center [494, 412] width 113 height 21
copy div "Urgent Processing"
paste div
click at [971, 471] on div at bounding box center [865, 475] width 1101 height 30
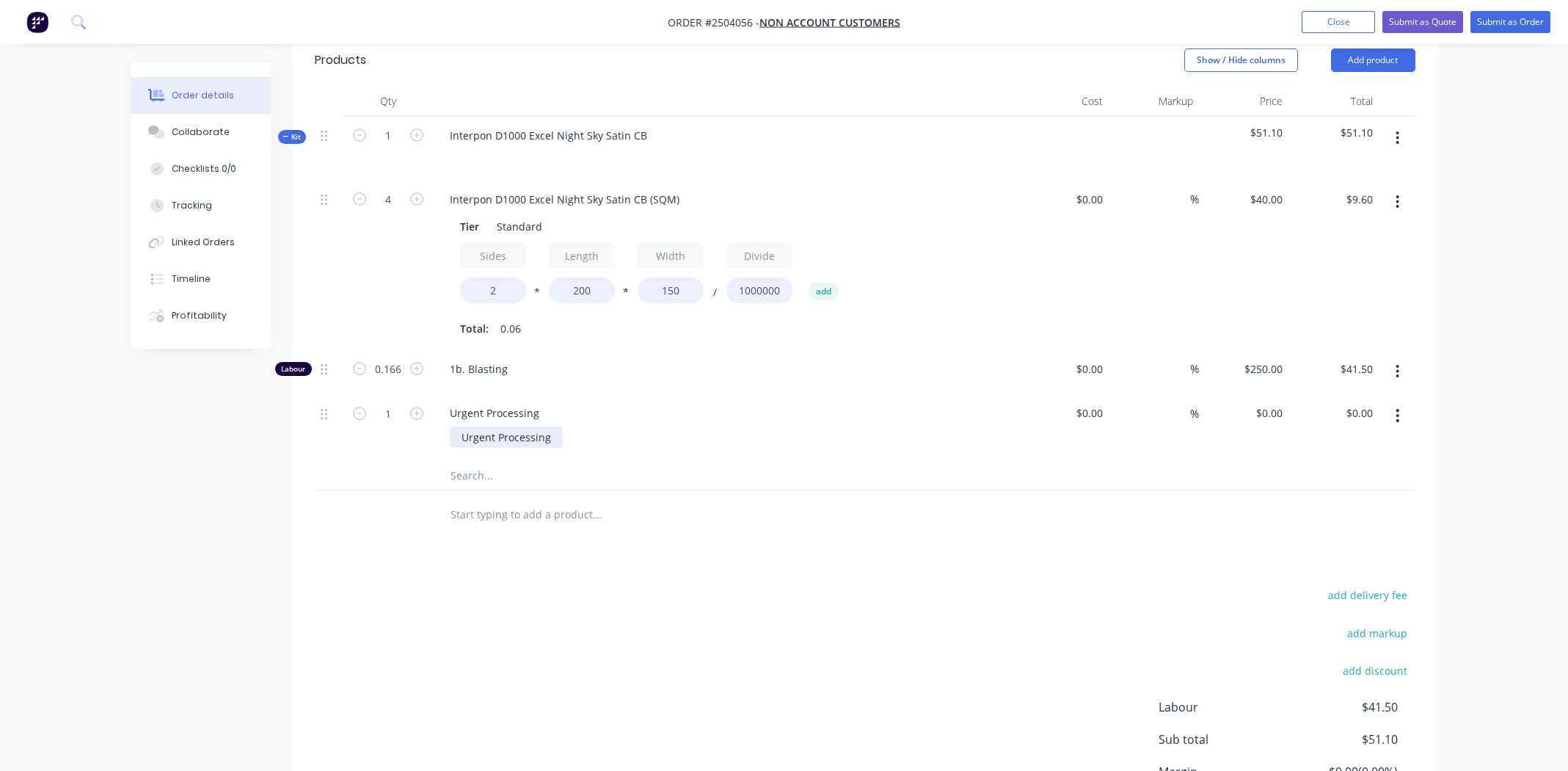
click at [555, 435] on div "Urgent Processing" at bounding box center [505, 436] width 113 height 21
drag, startPoint x: 732, startPoint y: 439, endPoint x: 738, endPoint y: 433, distance: 8.5
click at [732, 439] on div "Urgent Processing - 1 day" at bounding box center [731, 436] width 563 height 21
click at [1267, 408] on div "0 0" at bounding box center [1277, 412] width 23 height 21
click at [668, 568] on div "Products Show / Hide columns Add product Qty Cost Markup Price Total Kit 1 Inte…" at bounding box center [865, 462] width 1145 height 857
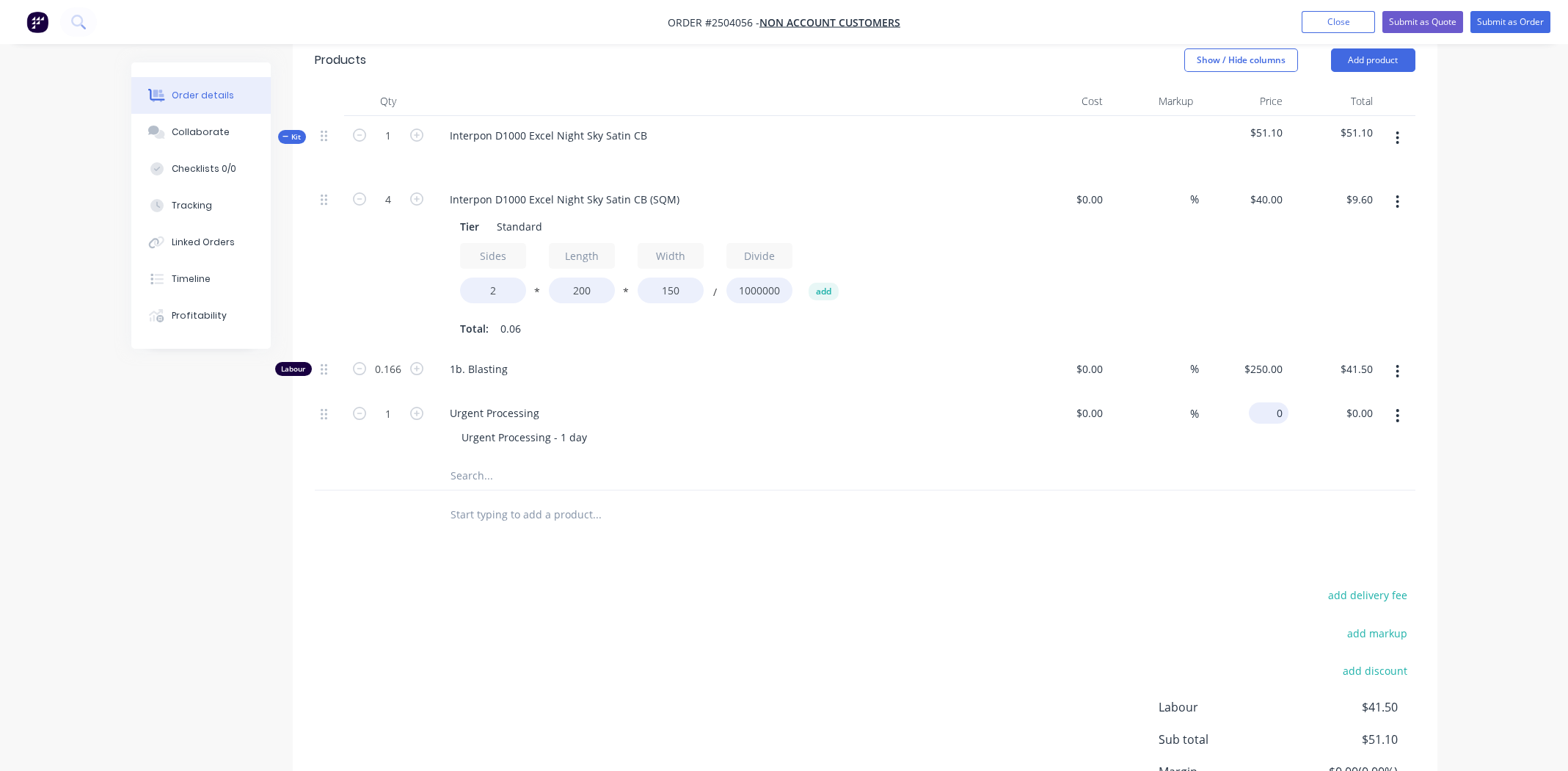
click at [1280, 412] on input "0" at bounding box center [1272, 412] width 34 height 21
type input "5"
type input "$100.00"
click at [1039, 448] on div "$0.00 $0.00" at bounding box center [1065, 426] width 90 height 67
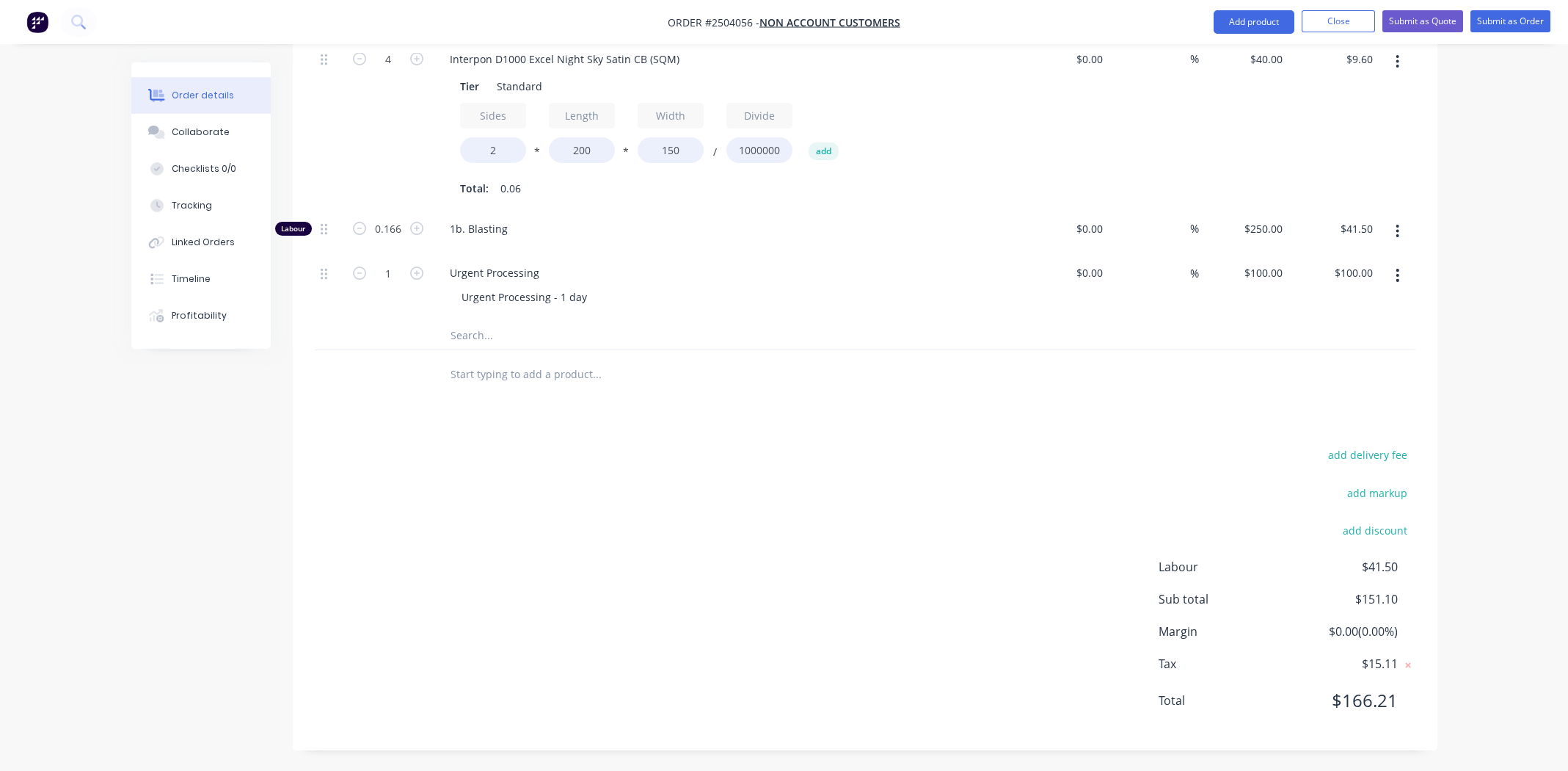
scroll to position [355, 0]
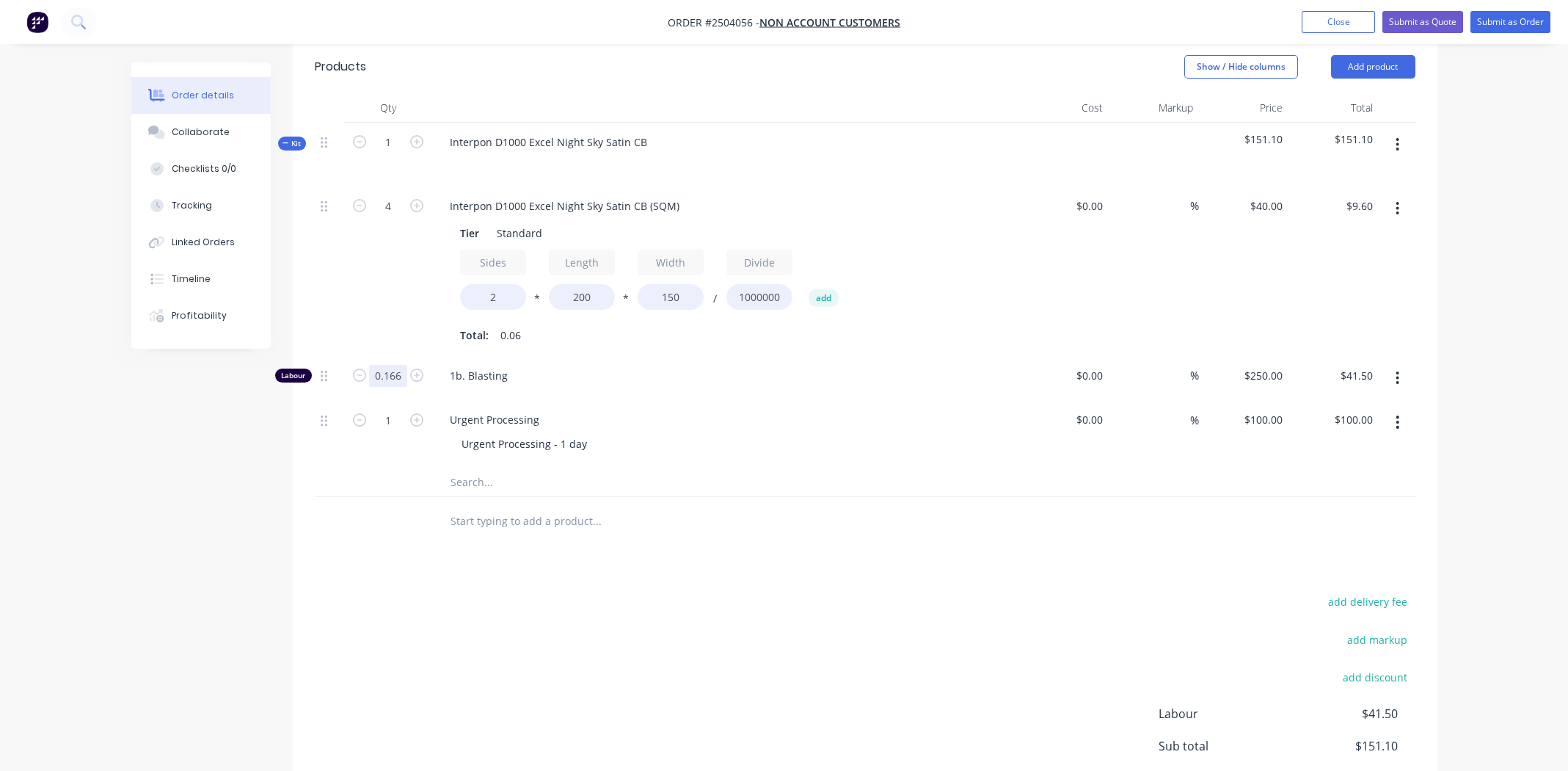
click at [397, 383] on input "0.166" at bounding box center [389, 376] width 38 height 22
type input "0.25"
type input "$62.50"
click at [679, 548] on div "Products Show / Hide columns Add product Qty Cost Markup Price Total Kit 1 Inte…" at bounding box center [865, 468] width 1145 height 857
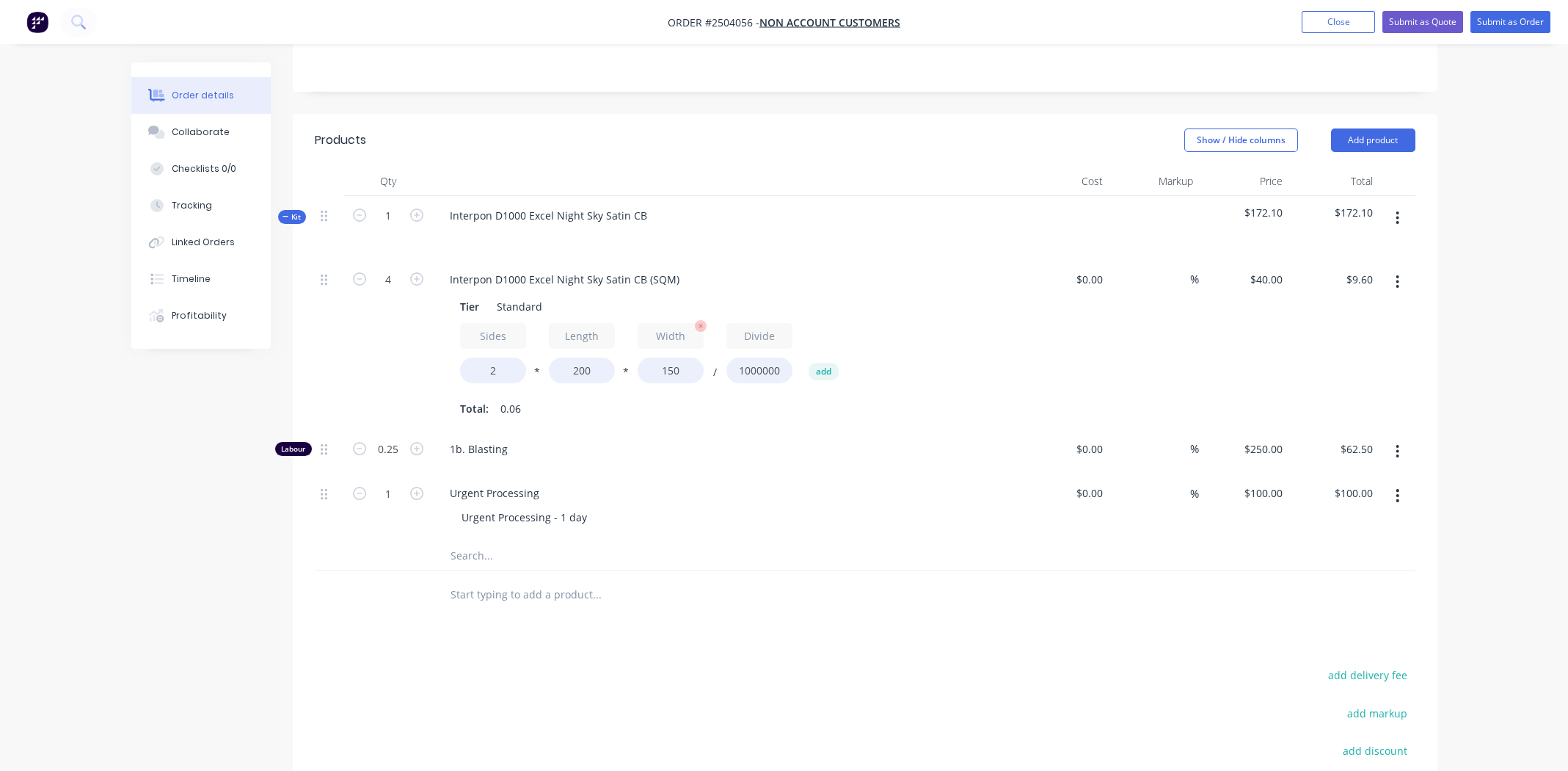
scroll to position [0, 0]
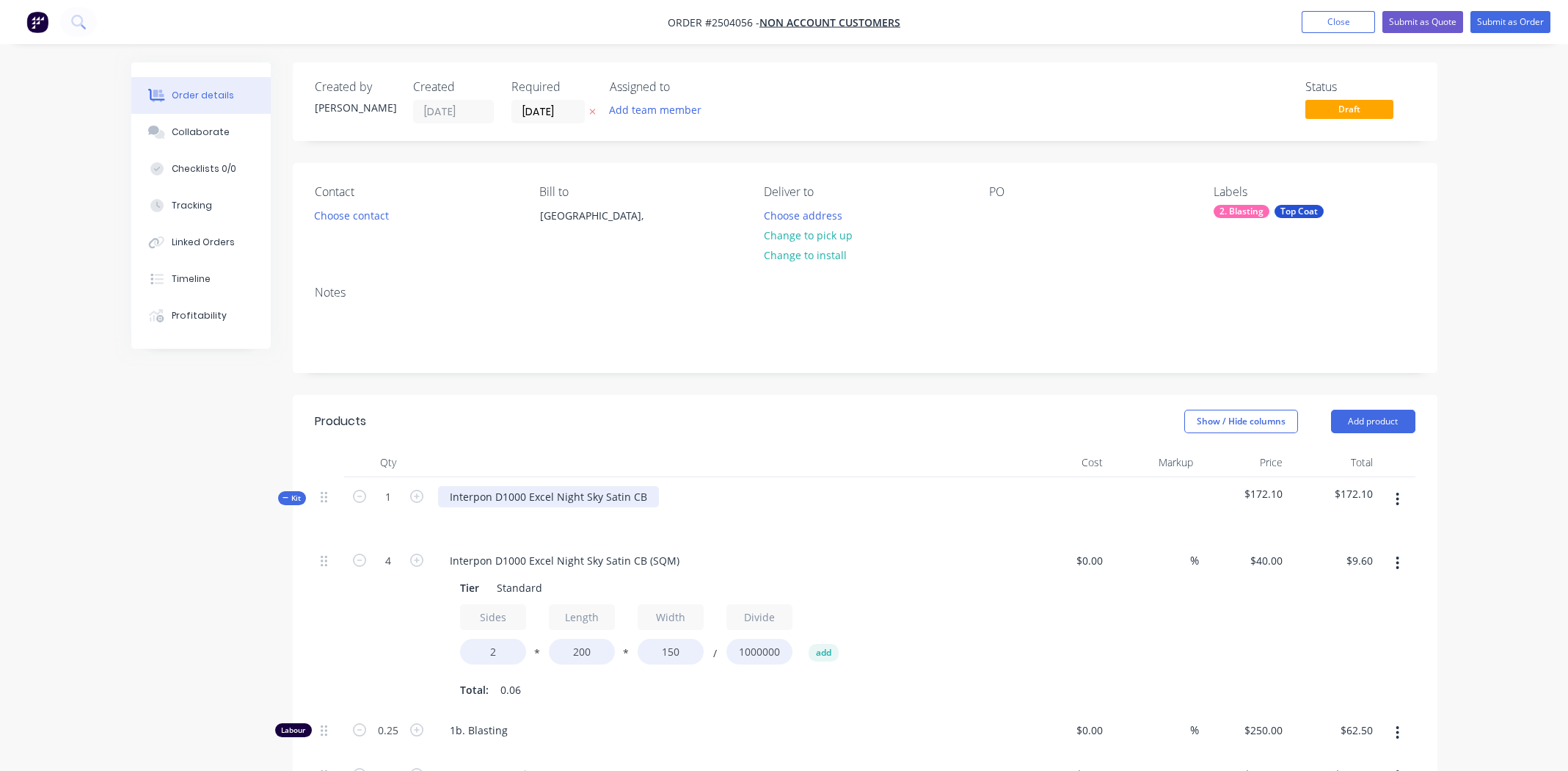
click at [555, 487] on div "Interpon D1000 Excel Night Sky Satin CB" at bounding box center [548, 495] width 221 height 21
copy div "Interpon D1000 Excel Night Sky Satin CB"
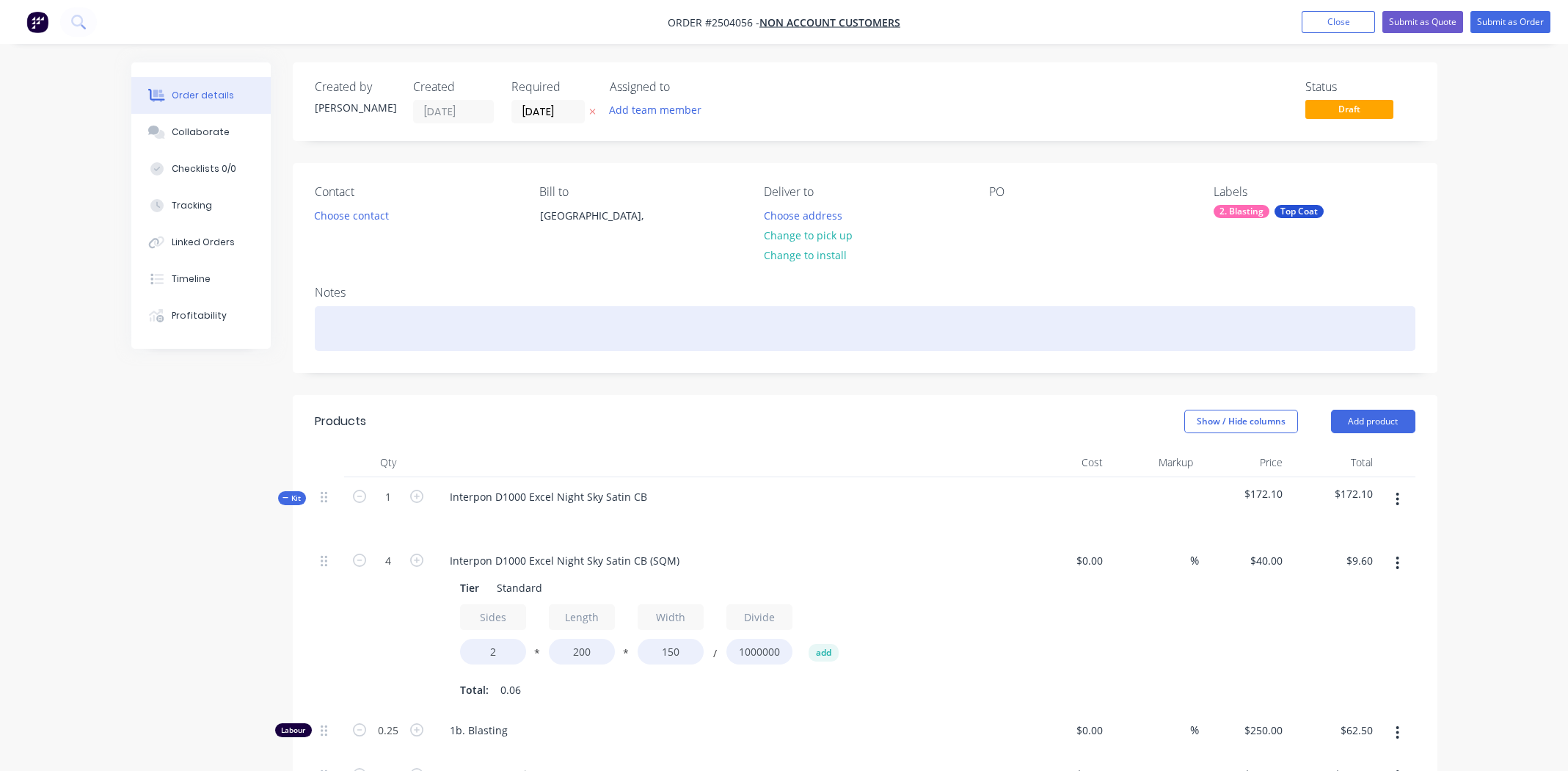
click at [399, 326] on div at bounding box center [865, 328] width 1101 height 45
paste div
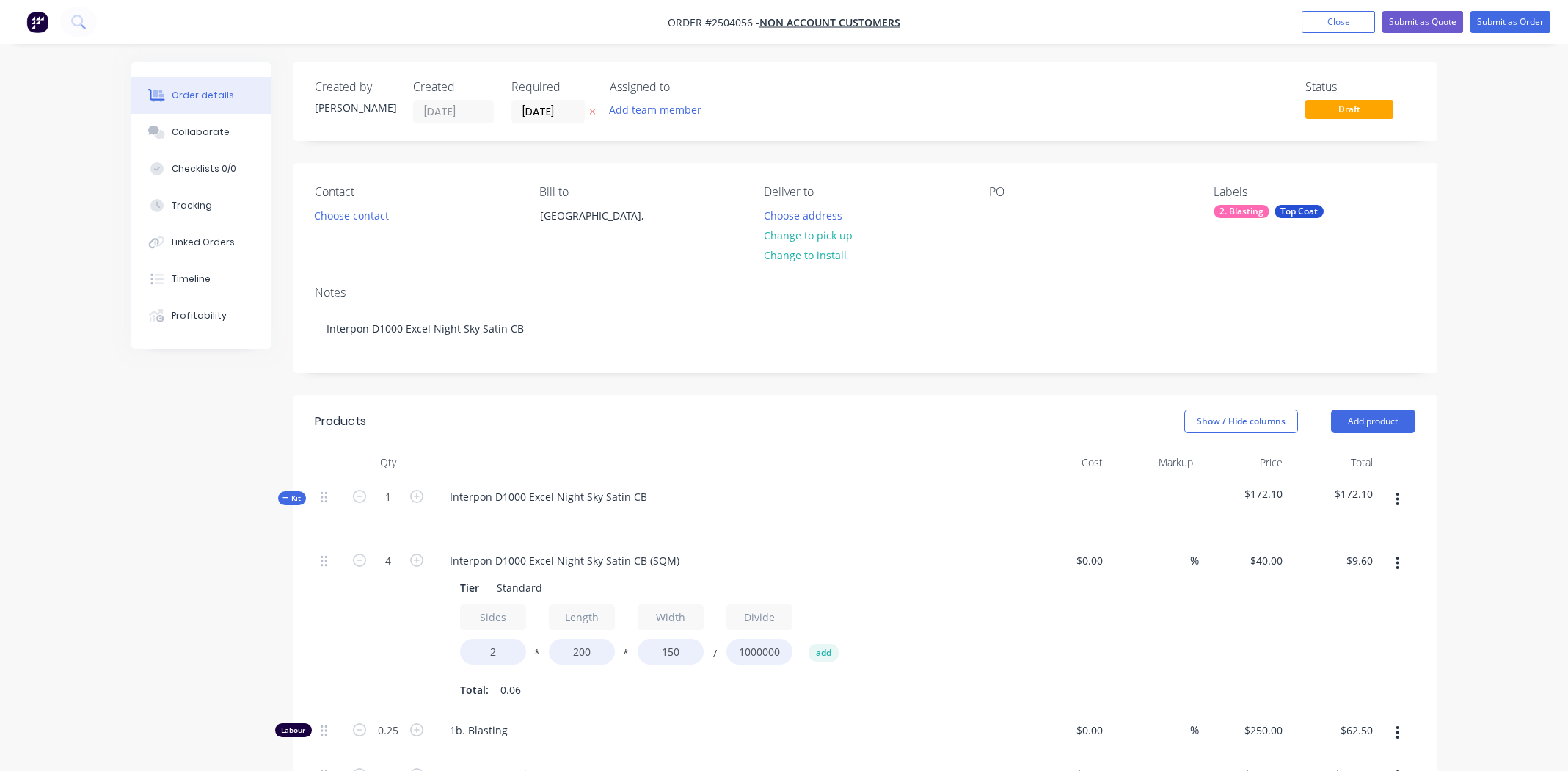
drag, startPoint x: 830, startPoint y: 236, endPoint x: 915, endPoint y: 237, distance: 85.0
click at [830, 235] on button "Change to pick up" at bounding box center [808, 236] width 104 height 20
click at [993, 212] on div at bounding box center [1002, 215] width 24 height 21
click at [1111, 281] on div "Notes Interpon D1000 Excel Night Sky Satin CB" at bounding box center [865, 323] width 1145 height 98
click at [337, 215] on button "Choose contact" at bounding box center [351, 215] width 90 height 20
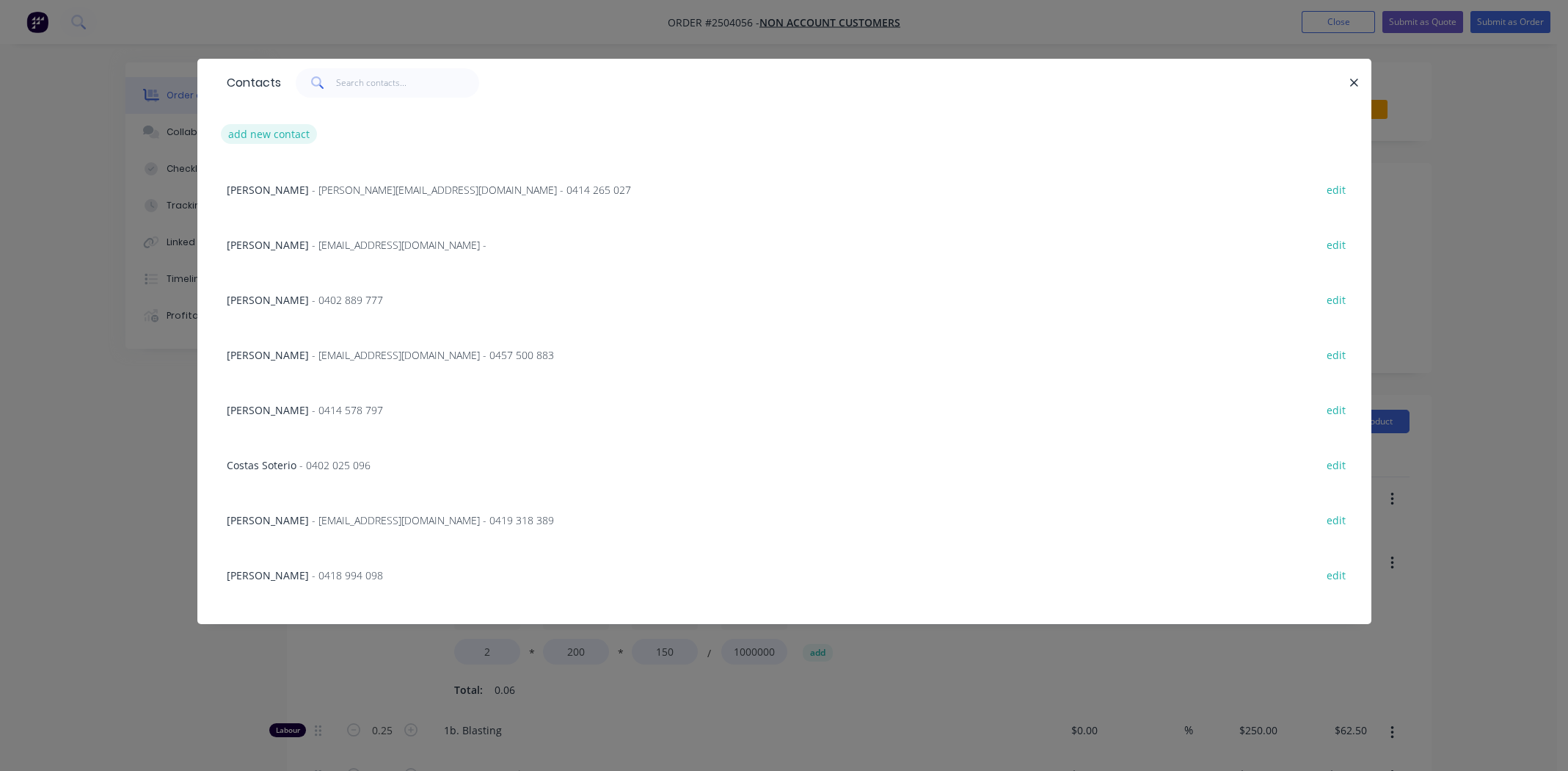
click at [293, 139] on button "add new contact" at bounding box center [269, 134] width 97 height 20
select select "AU"
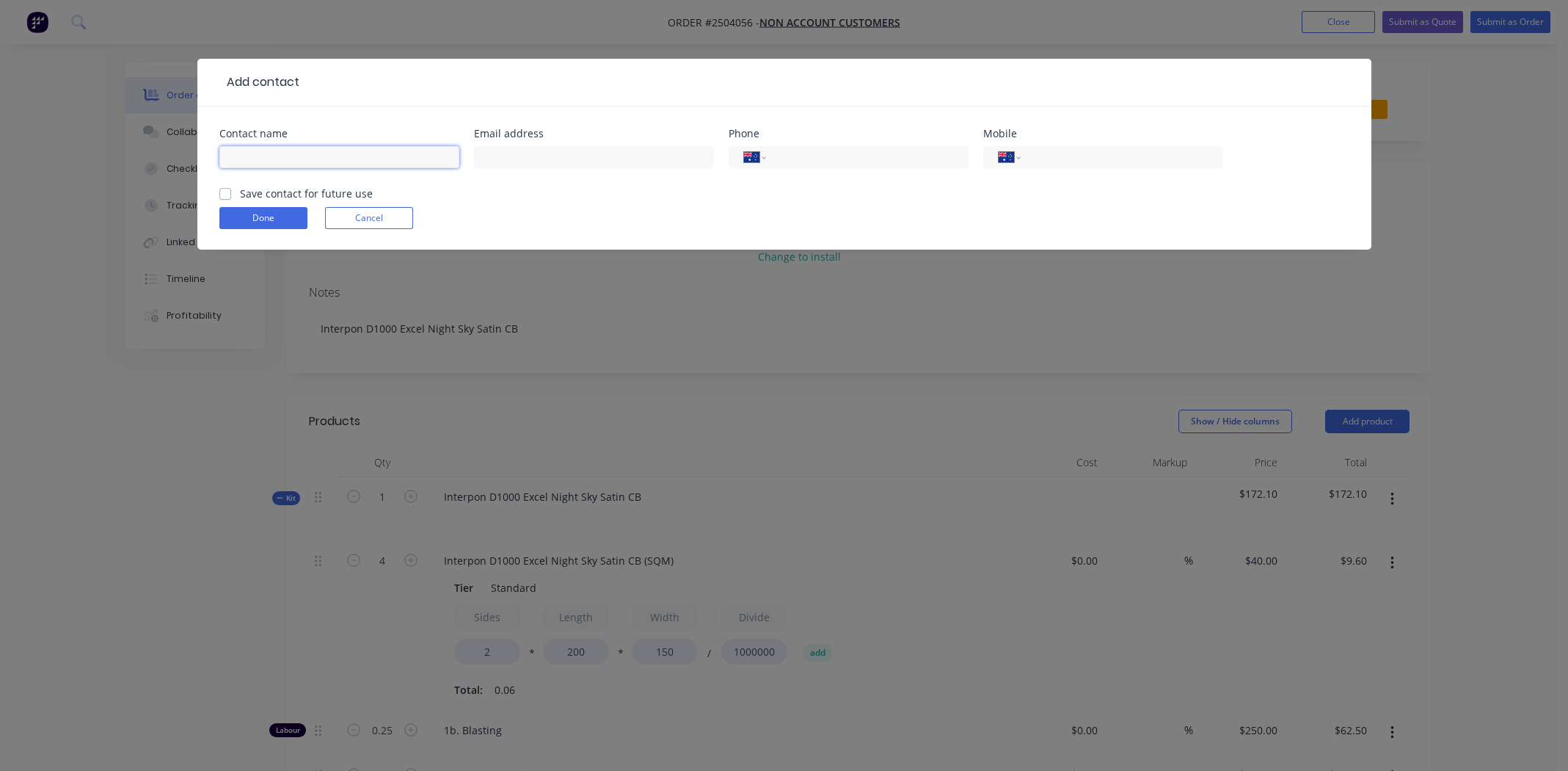
click at [267, 146] on input "text" at bounding box center [340, 157] width 240 height 22
type input "Laura"
type input "laura@ultimatechippie.com.au"
click at [1071, 158] on input "tel" at bounding box center [1119, 157] width 176 height 17
type input "0499 911 346"
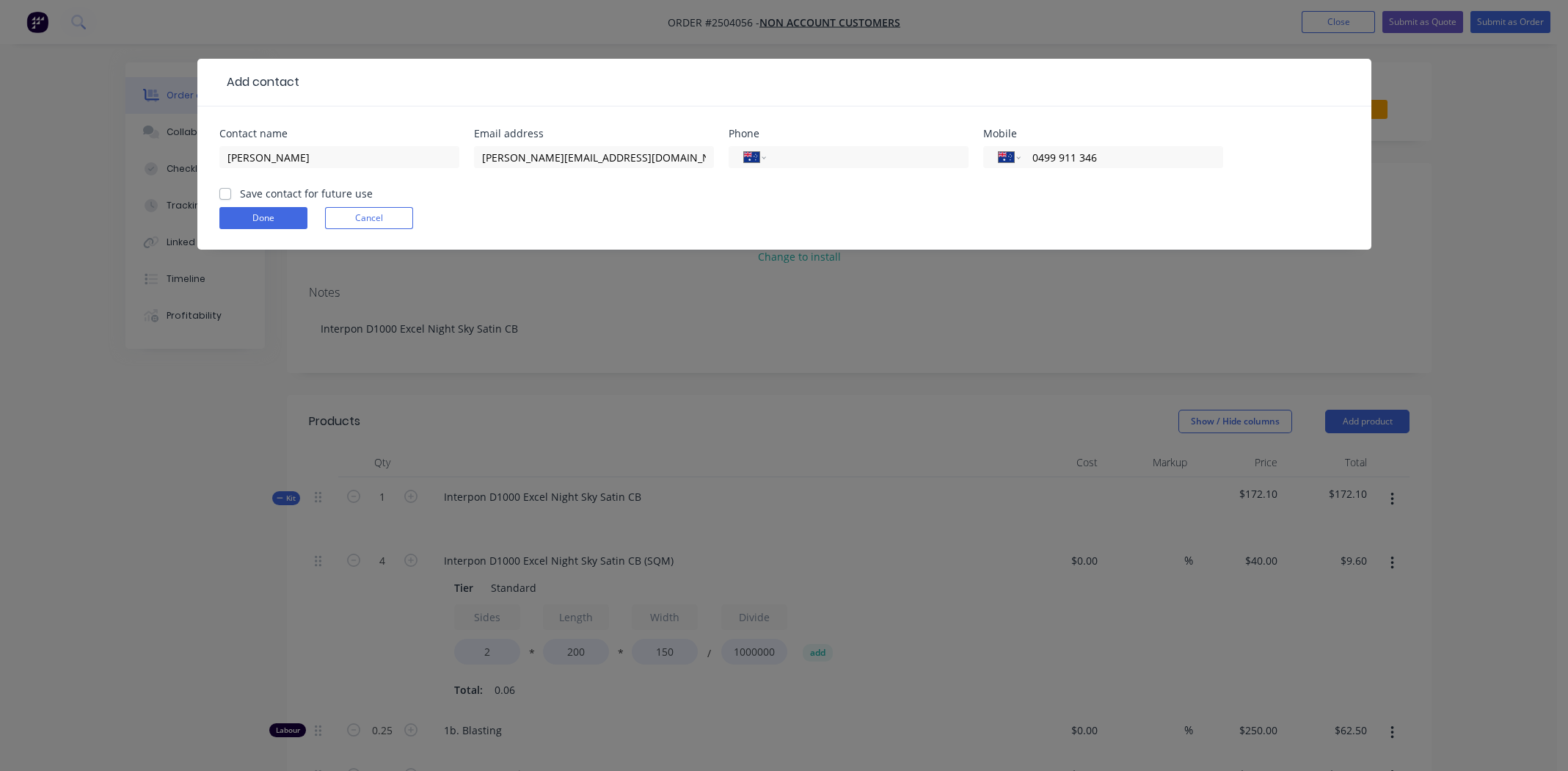
click at [240, 193] on label "Save contact for future use" at bounding box center [306, 193] width 133 height 15
click at [228, 193] on input "Save contact for future use" at bounding box center [226, 193] width 12 height 14
checkbox input "true"
click at [243, 212] on button "Done" at bounding box center [264, 218] width 88 height 22
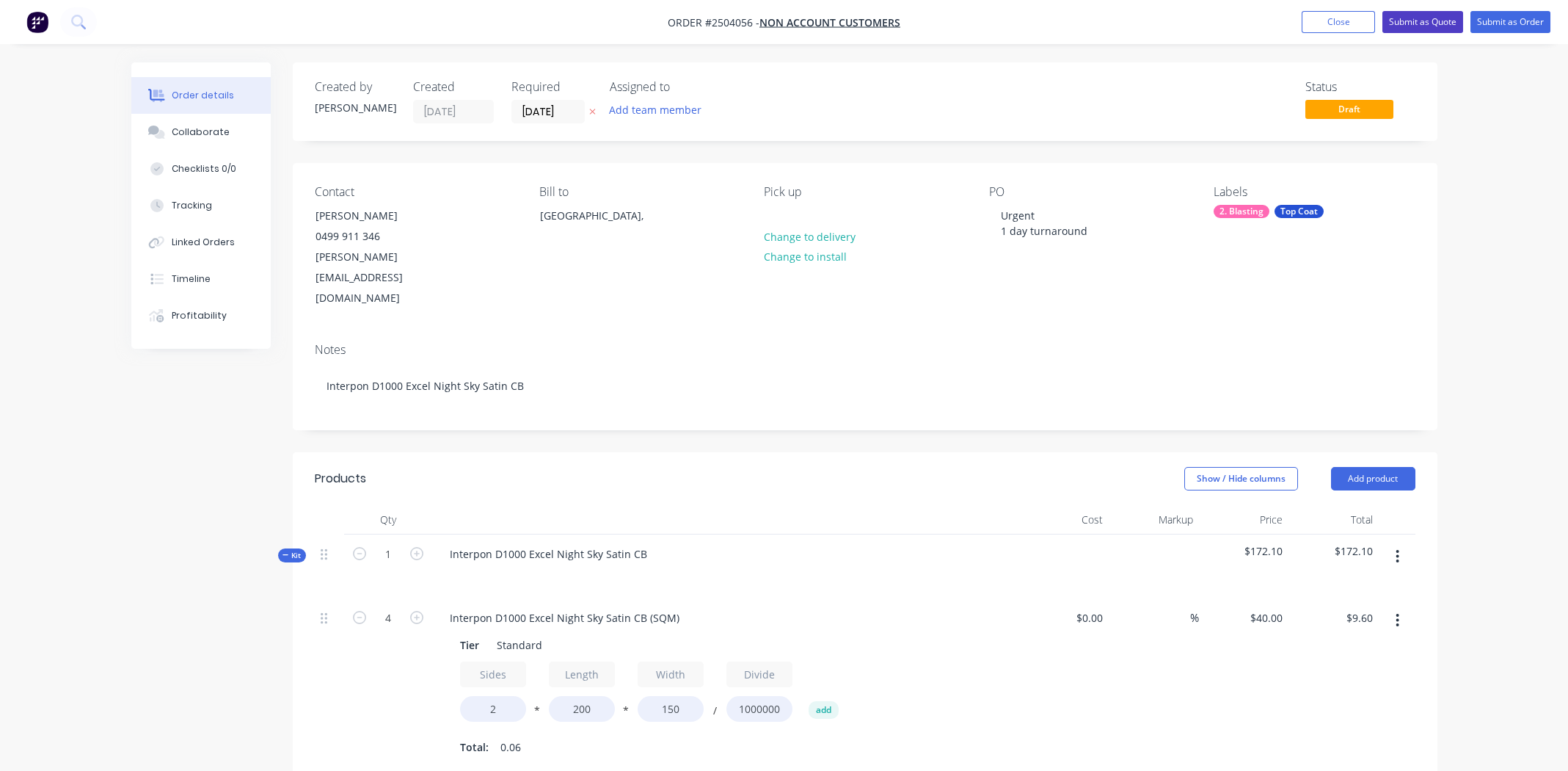
click at [1423, 15] on button "Submit as Quote" at bounding box center [1422, 22] width 81 height 22
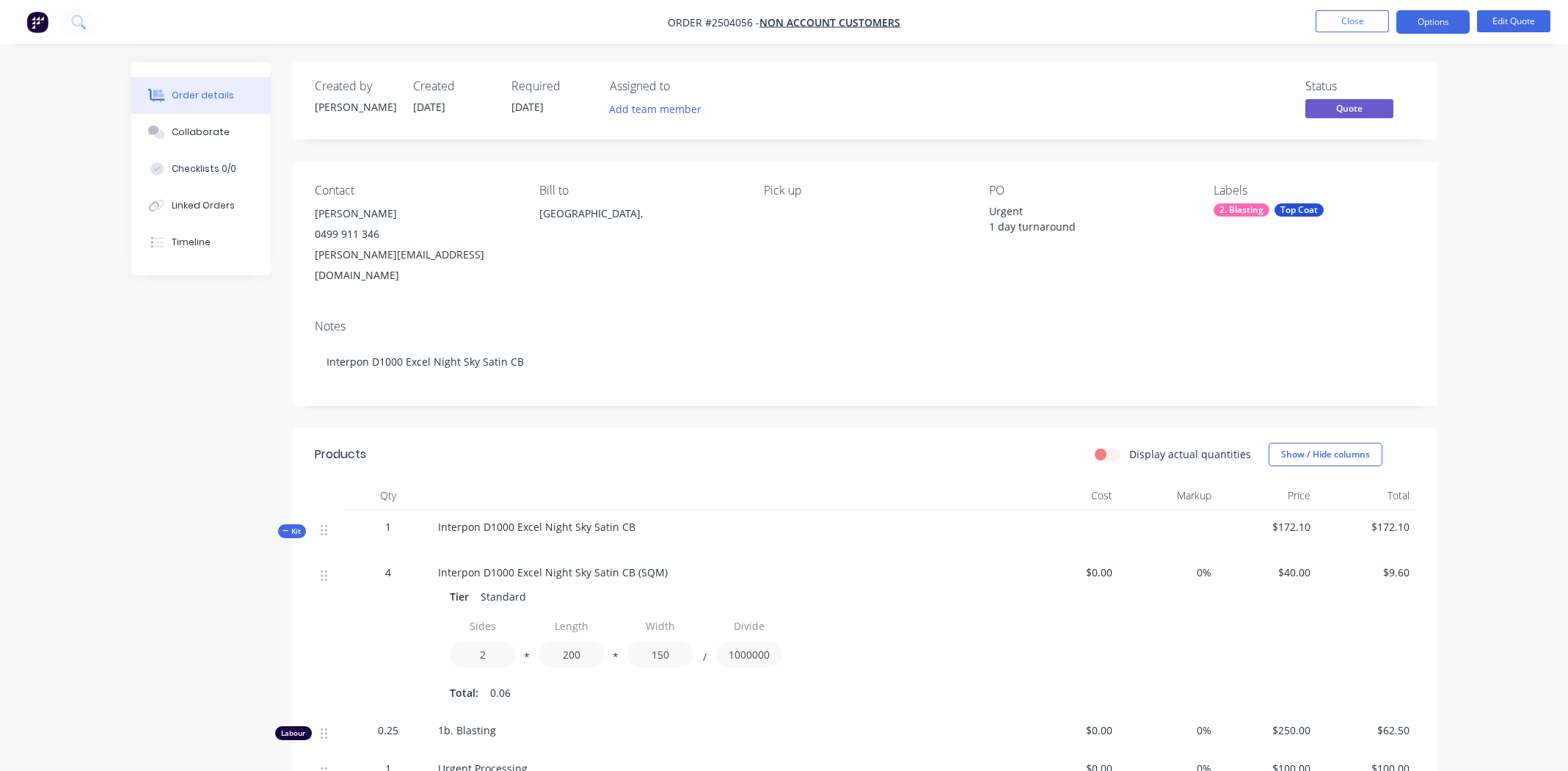
scroll to position [278, 0]
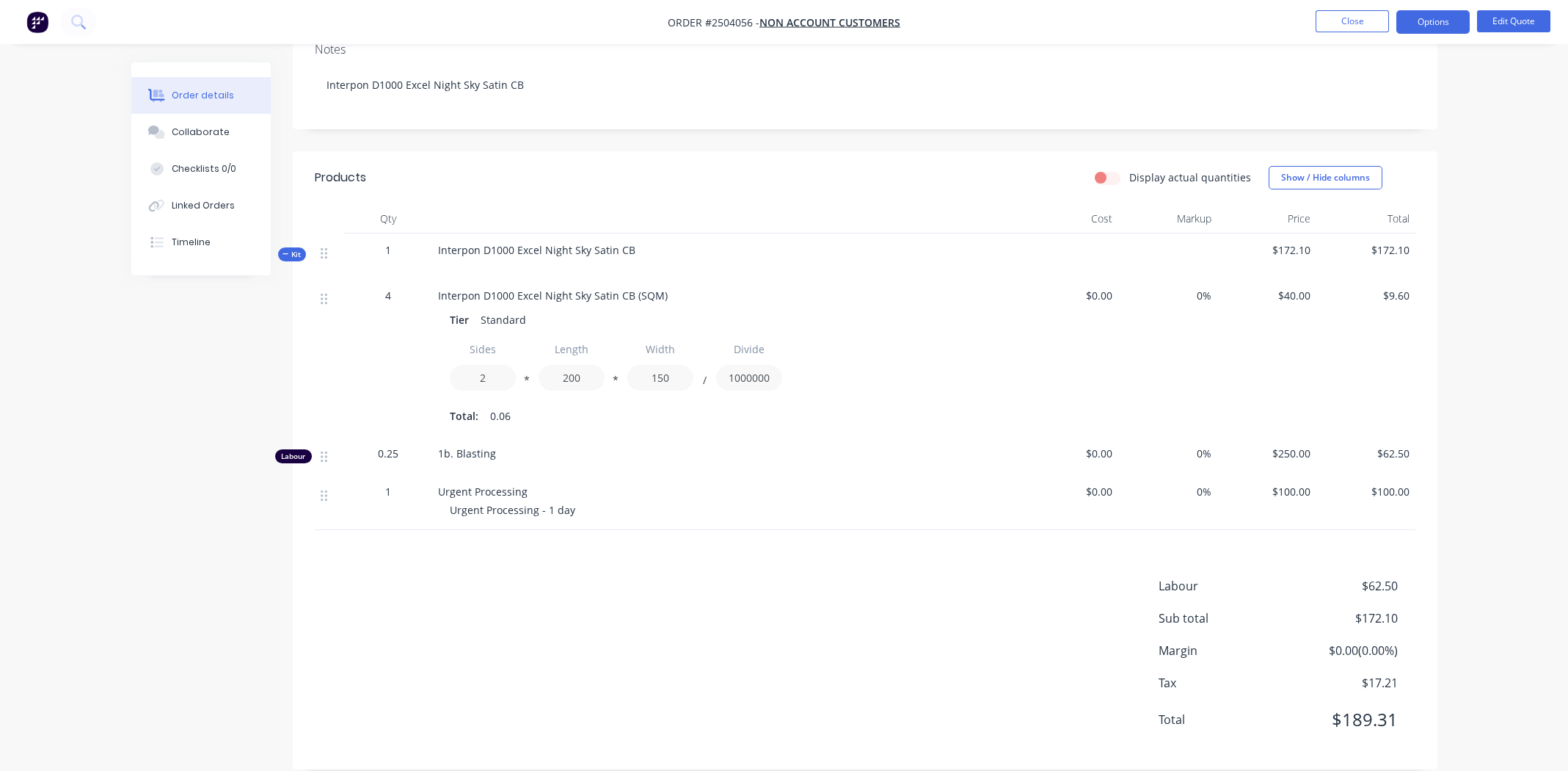
click at [757, 584] on div "Labour $62.50 Sub total $172.10 Margin $0.00 ( 0.00 %) Tax $17.21 Total $189.31" at bounding box center [865, 662] width 1101 height 170
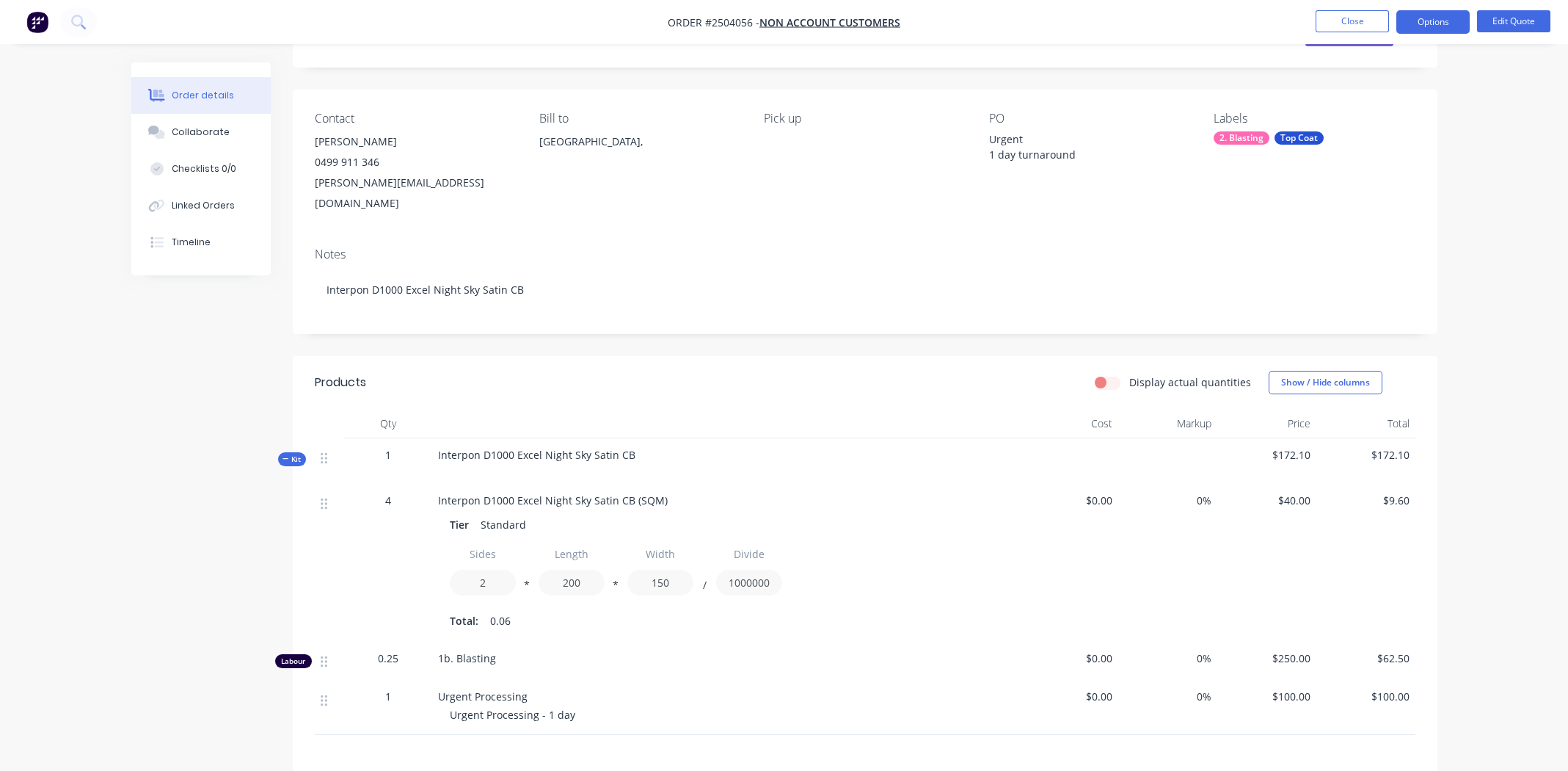
scroll to position [0, 0]
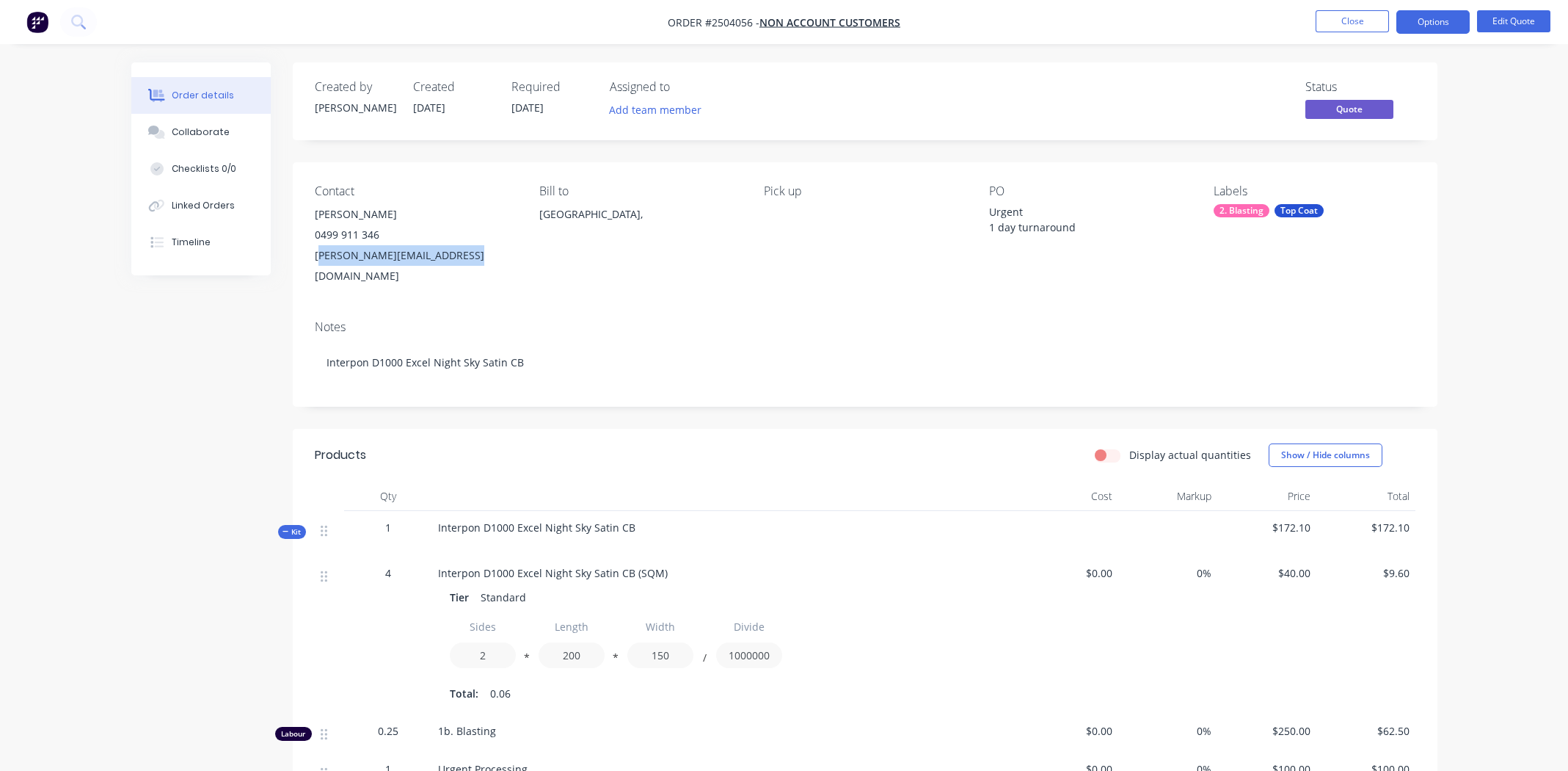
drag, startPoint x: 316, startPoint y: 259, endPoint x: 458, endPoint y: 262, distance: 142.0
click at [461, 263] on div "laura@ultimatechippie.com.au" at bounding box center [414, 265] width 201 height 41
click at [796, 320] on div "Notes" at bounding box center [865, 327] width 1101 height 14
drag, startPoint x: 466, startPoint y: 260, endPoint x: 314, endPoint y: 263, distance: 152.0
click at [315, 263] on div "laura@ultimatechippie.com.au" at bounding box center [414, 265] width 201 height 41
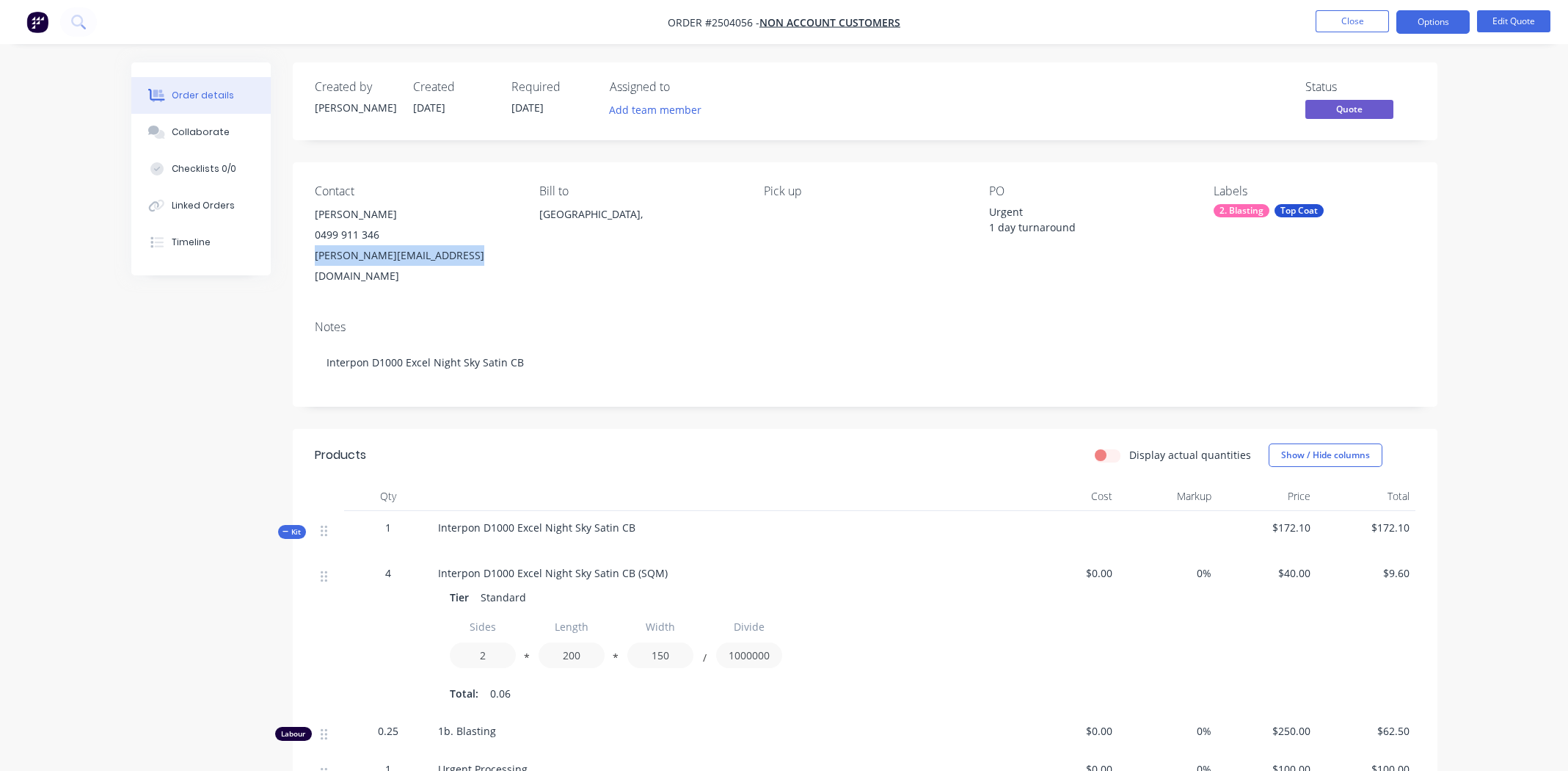
copy div "laura@ultimatechippie.com.au"
click at [654, 270] on div "Contact Laura 0499 911 346 laura@ultimatechippie.com.au Bill to Australia, Pick…" at bounding box center [865, 235] width 1145 height 146
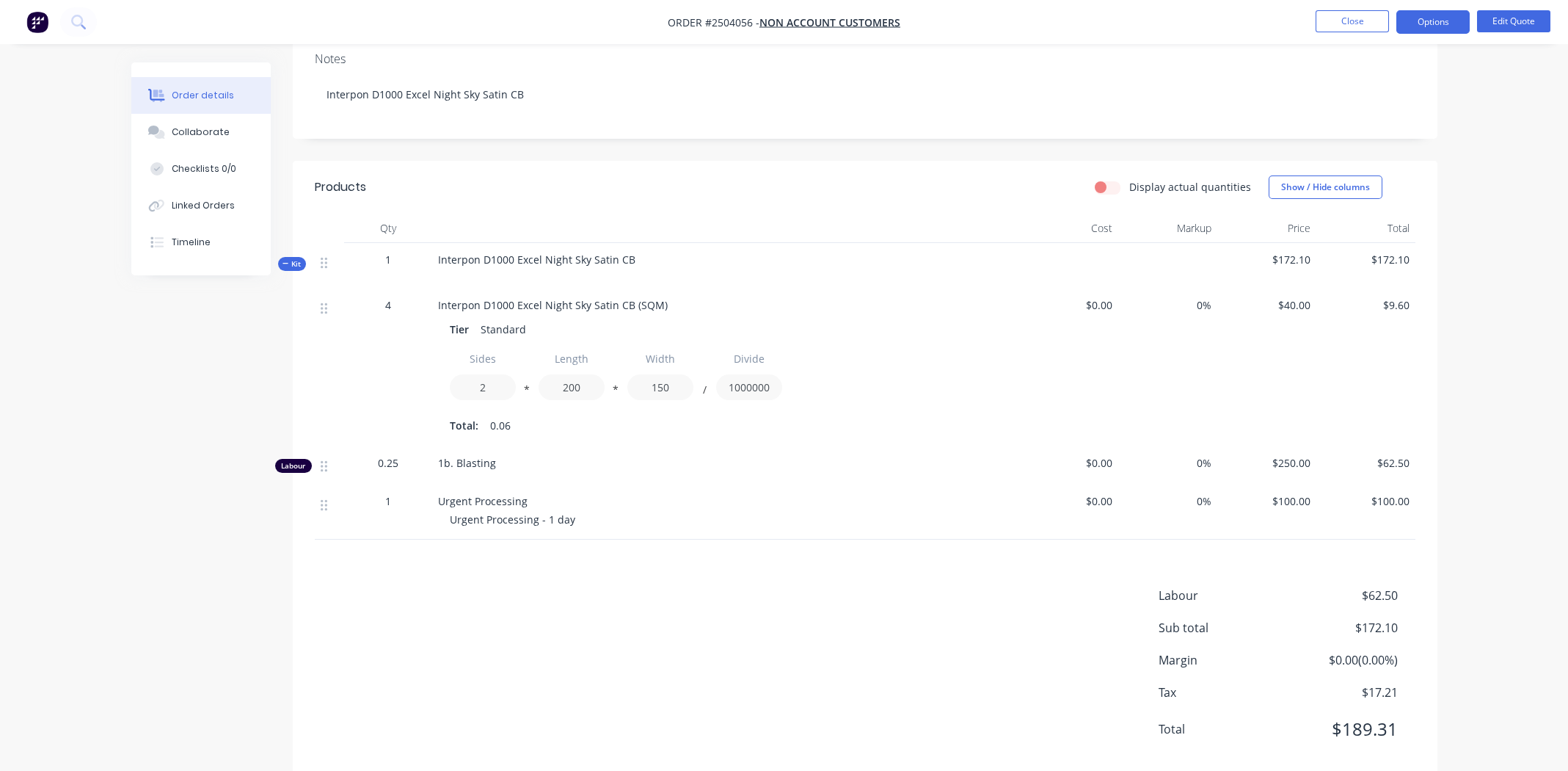
scroll to position [278, 0]
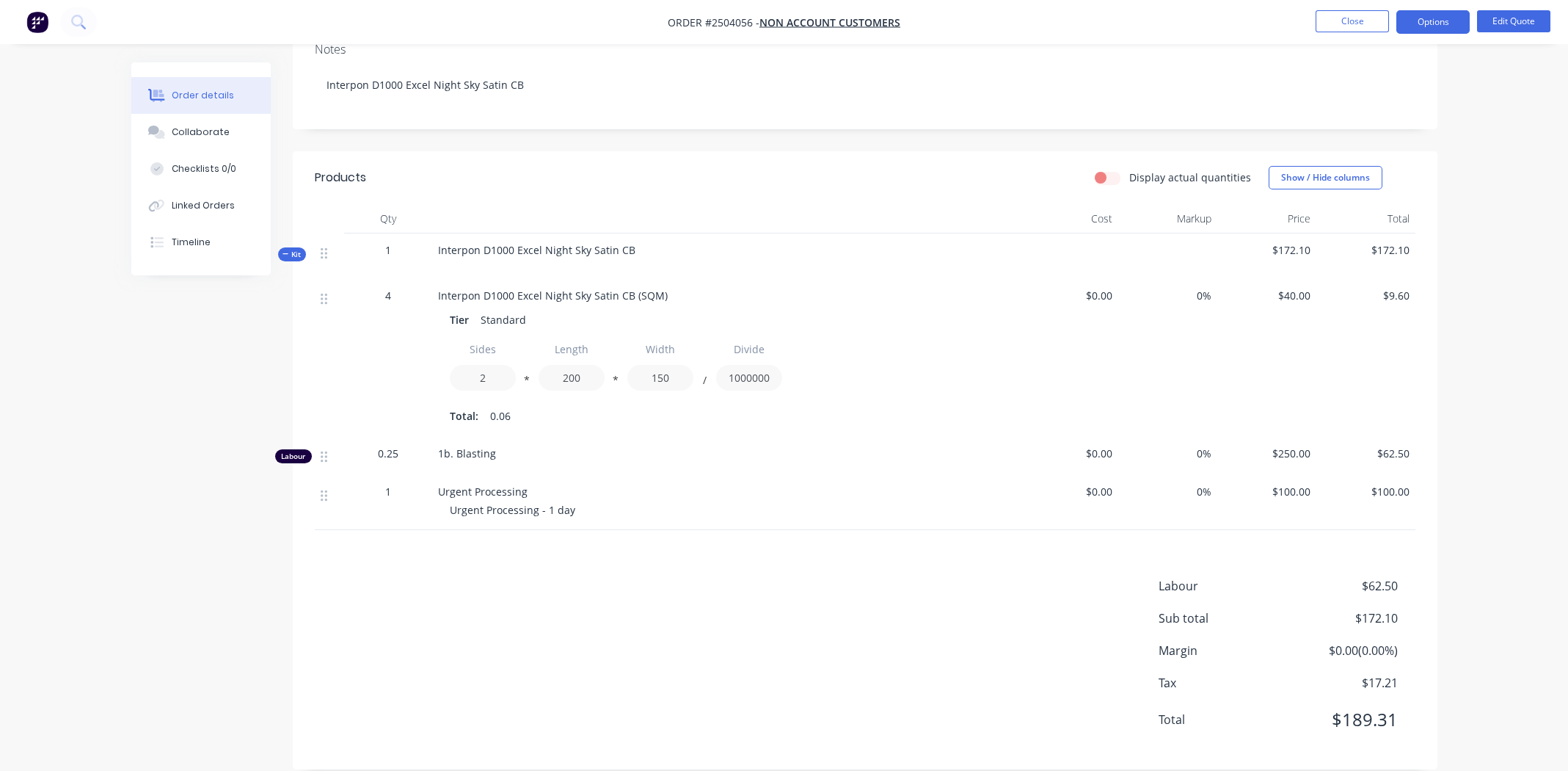
click at [666, 660] on div "Labour $62.50 Sub total $172.10 Margin $0.00 ( 0.00 %) Tax $17.21 Total $189.31" at bounding box center [865, 662] width 1101 height 170
click at [718, 702] on div "Labour $62.50 Sub total $172.10 Margin $0.00 ( 0.00 %) Tax $17.21 Total $189.31" at bounding box center [865, 662] width 1101 height 170
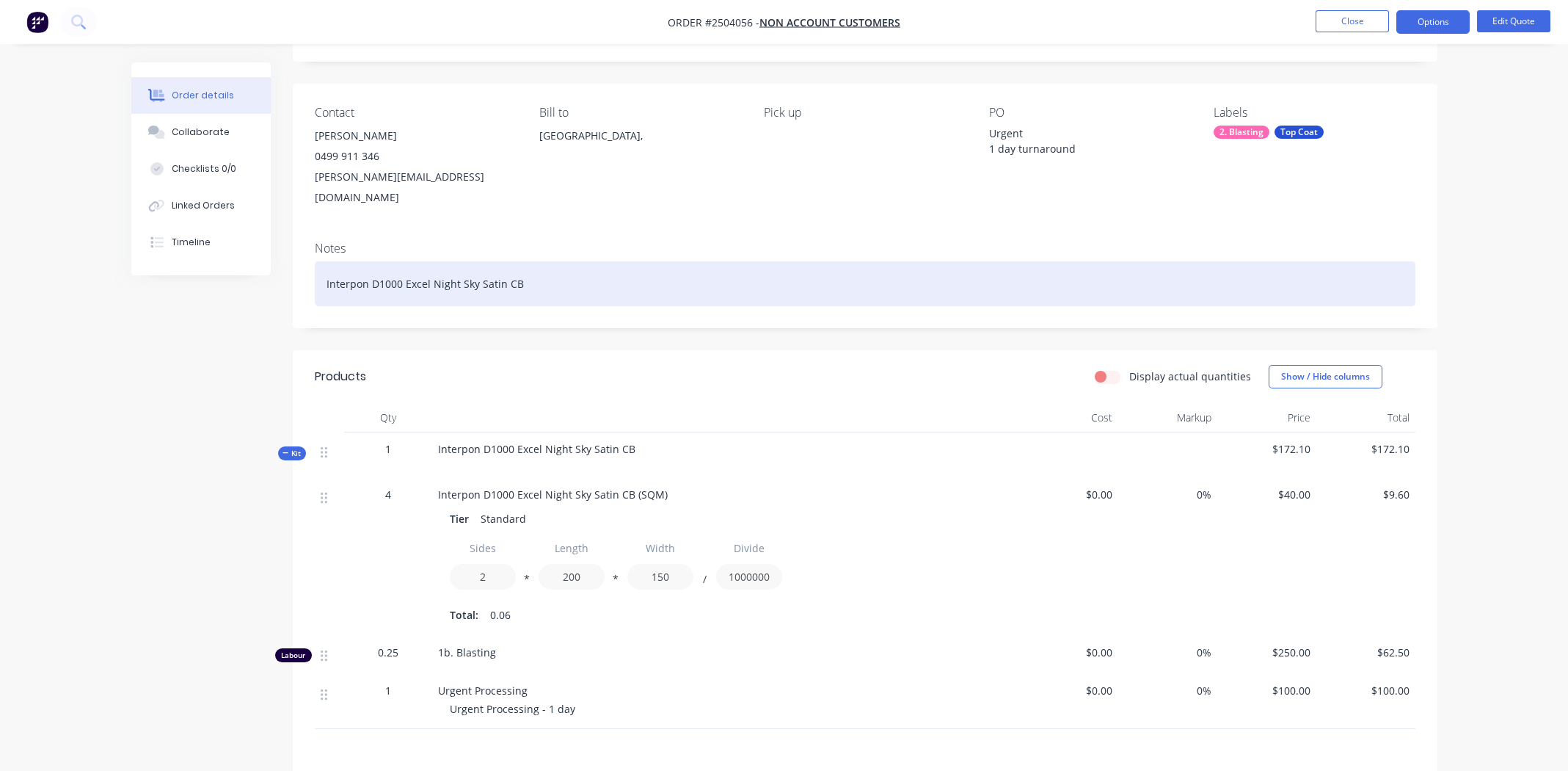
scroll to position [0, 0]
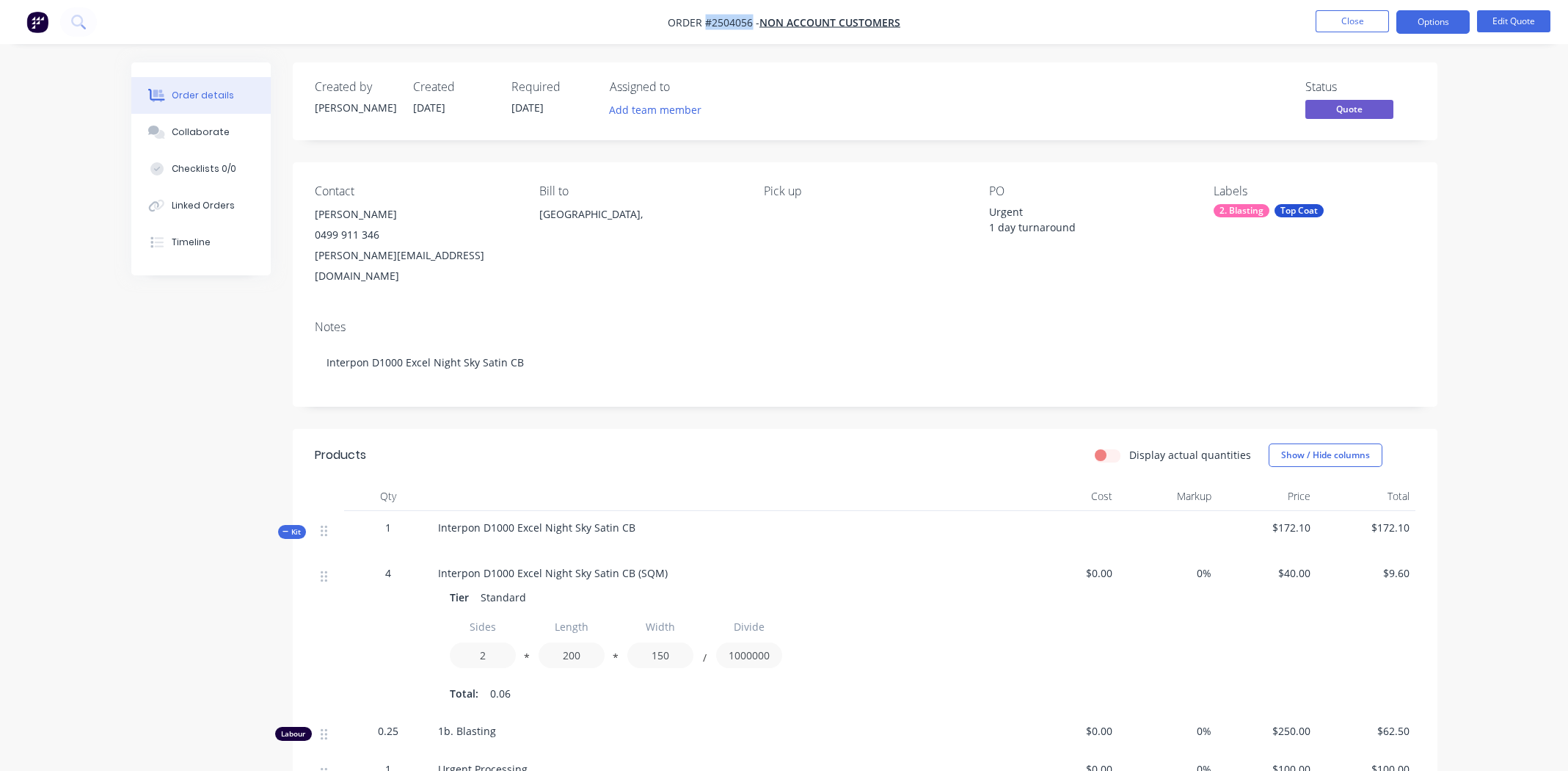
drag, startPoint x: 751, startPoint y: 21, endPoint x: 707, endPoint y: 23, distance: 44.0
click at [707, 23] on span "Order #2504056 -" at bounding box center [714, 22] width 92 height 14
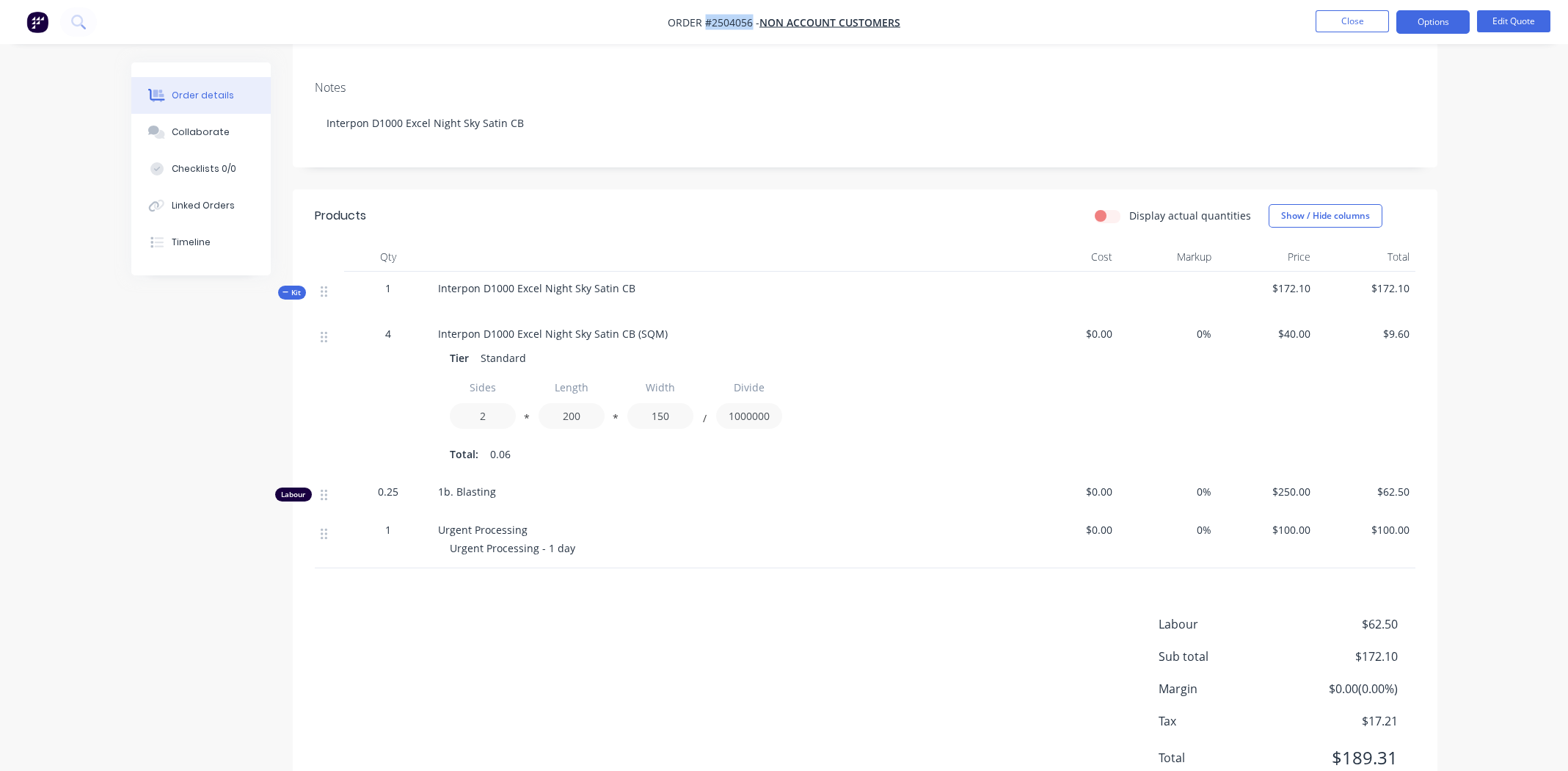
scroll to position [278, 0]
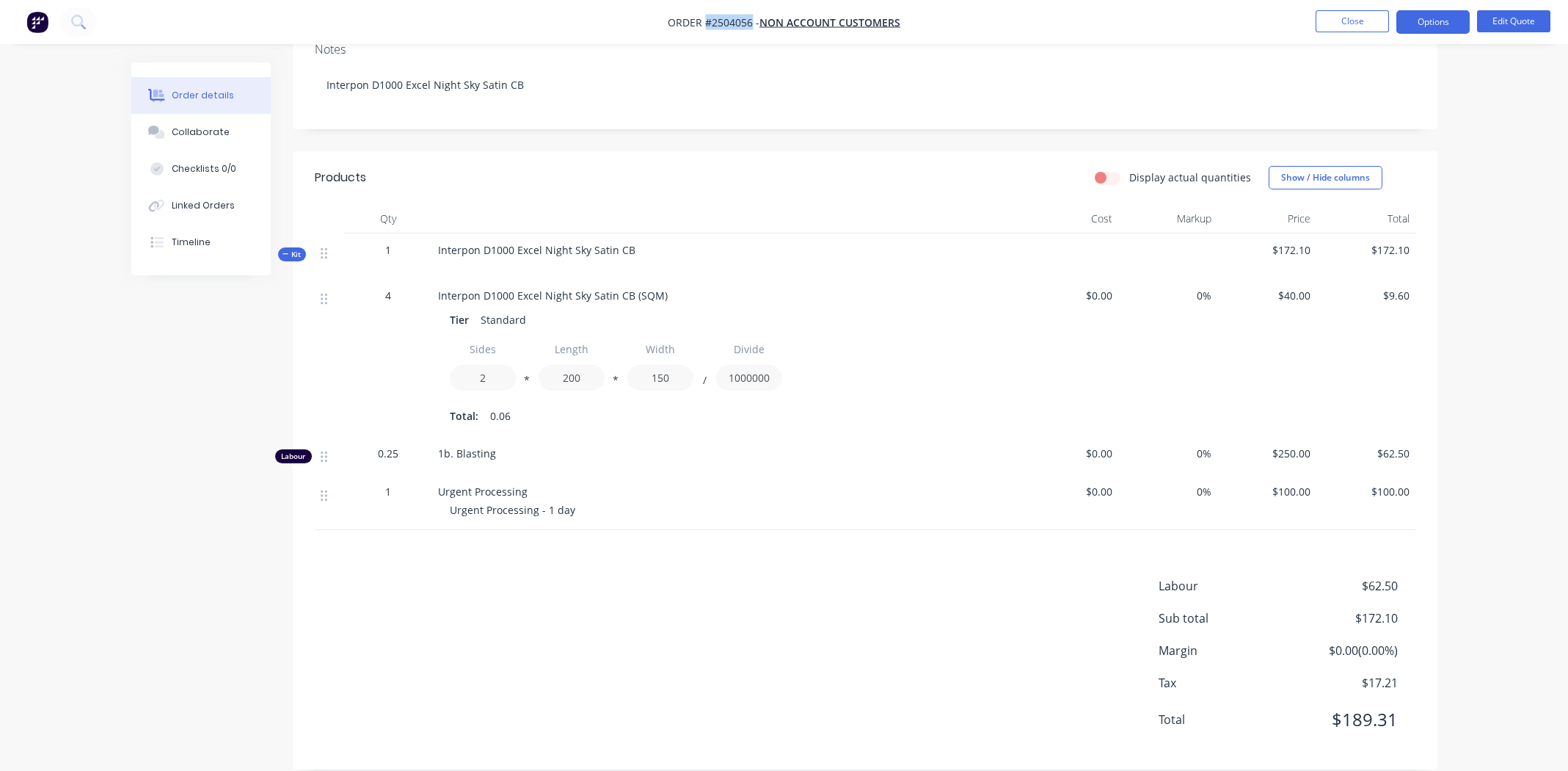
click at [818, 641] on div "Labour $62.50 Sub total $172.10 Margin $0.00 ( 0.00 %) Tax $17.21 Total $189.31" at bounding box center [865, 662] width 1101 height 170
click at [779, 577] on div "Labour $62.50 Sub total $172.10 Margin $0.00 ( 0.00 %) Tax $17.21 Total $189.31" at bounding box center [865, 662] width 1101 height 170
click at [876, 535] on div "Products Display actual quantities Show / Hide columns Qty Cost Markup Price To…" at bounding box center [865, 459] width 1145 height 618
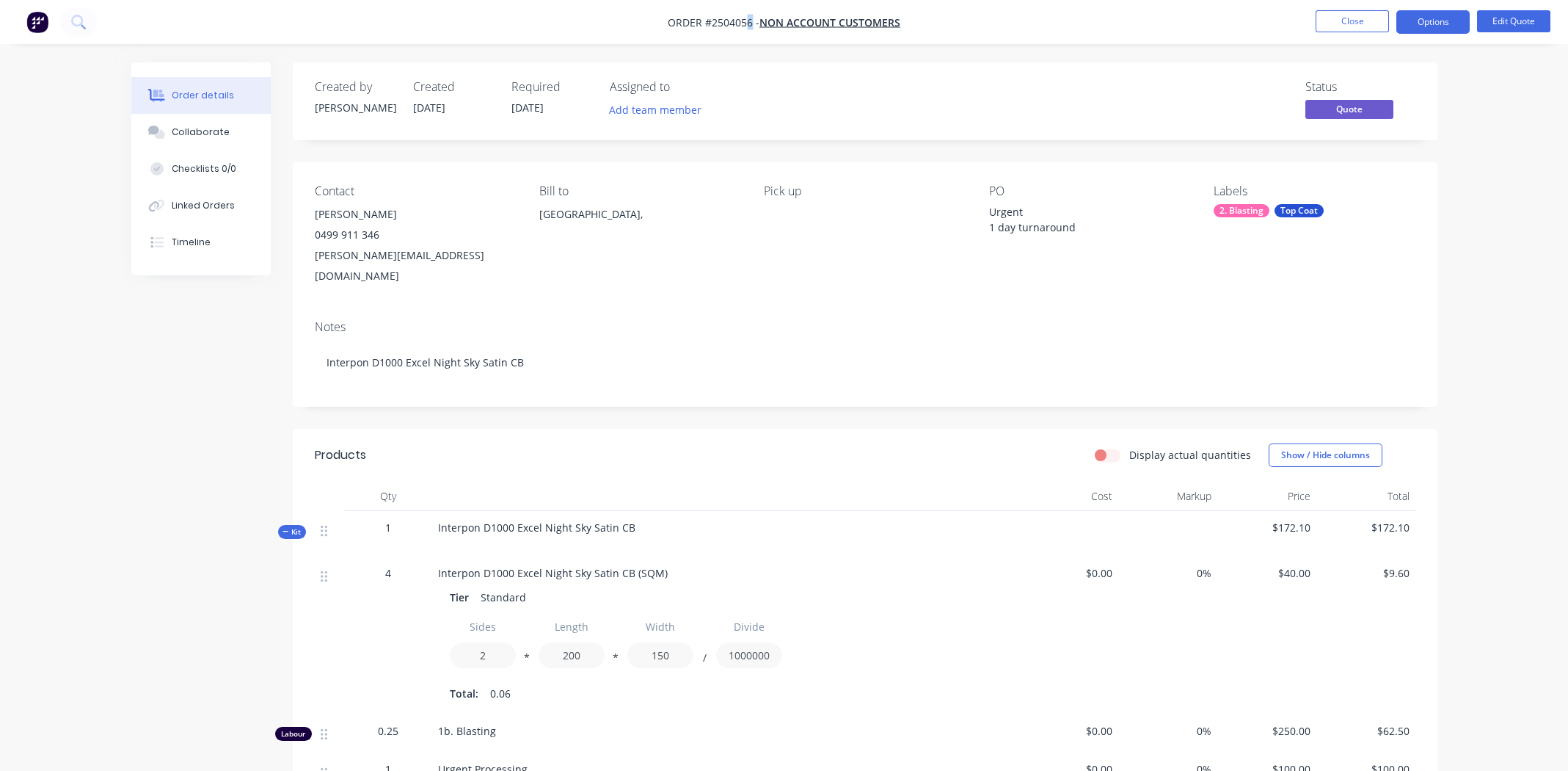
click at [749, 21] on span "Order #2504056 -" at bounding box center [714, 22] width 92 height 14
click at [739, 38] on nav "Order #2504056 - Non account customers Close Options Edit Quote" at bounding box center [784, 22] width 1568 height 44
click at [791, 309] on div "Notes Interpon D1000 Excel Night Sky Satin CB" at bounding box center [865, 358] width 1145 height 98
click at [783, 320] on div "Notes" at bounding box center [865, 327] width 1101 height 14
drag, startPoint x: 666, startPoint y: 23, endPoint x: 754, endPoint y: 24, distance: 88.0
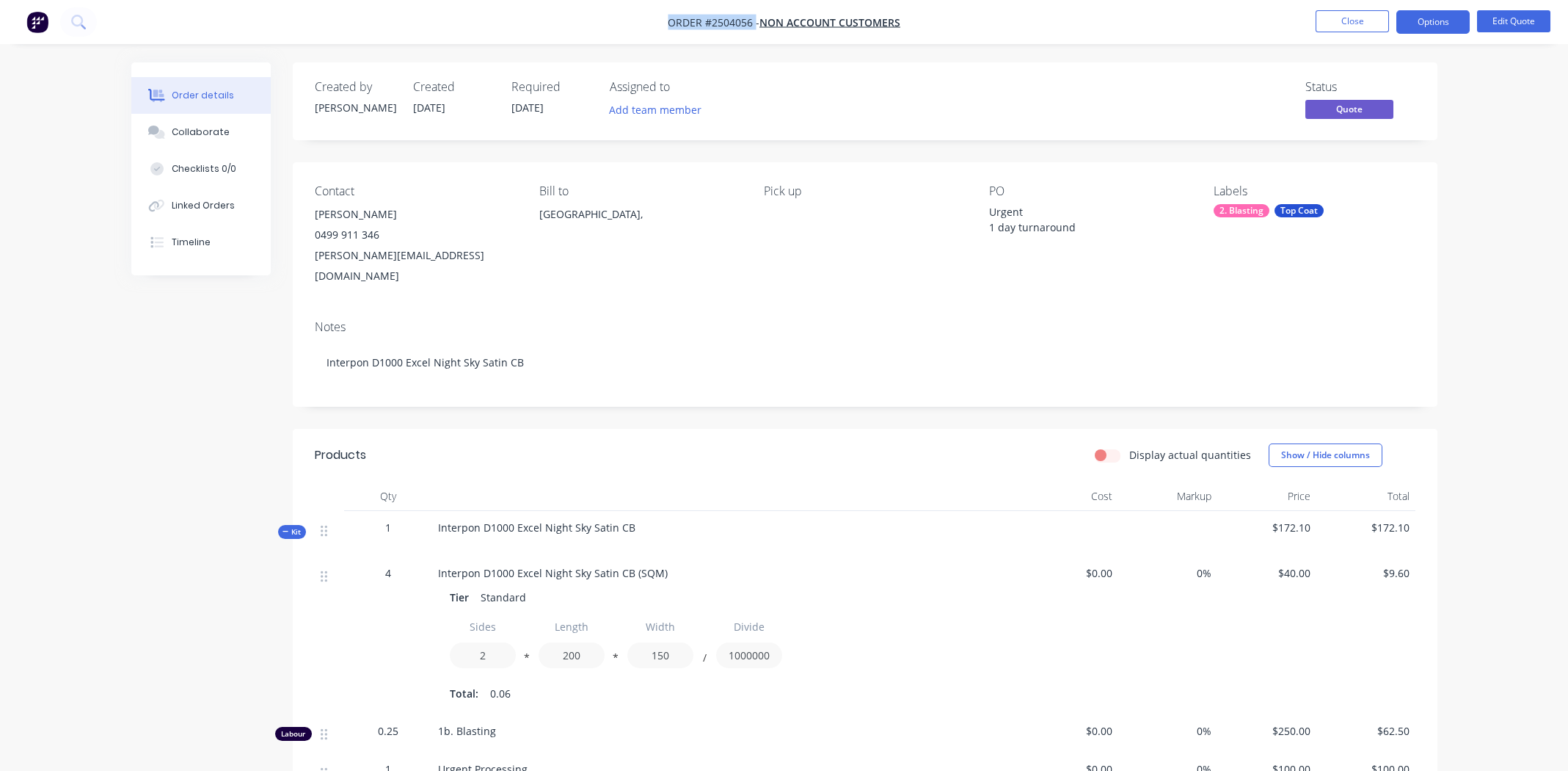
click at [754, 24] on nav "Order #2504056 - Non account customers Close Options Edit Quote" at bounding box center [784, 22] width 1568 height 44
copy span "Order #2504056"
click at [1062, 35] on nav "Order #2504056 - Non account customers Close Options Edit Quote" at bounding box center [784, 22] width 1568 height 44
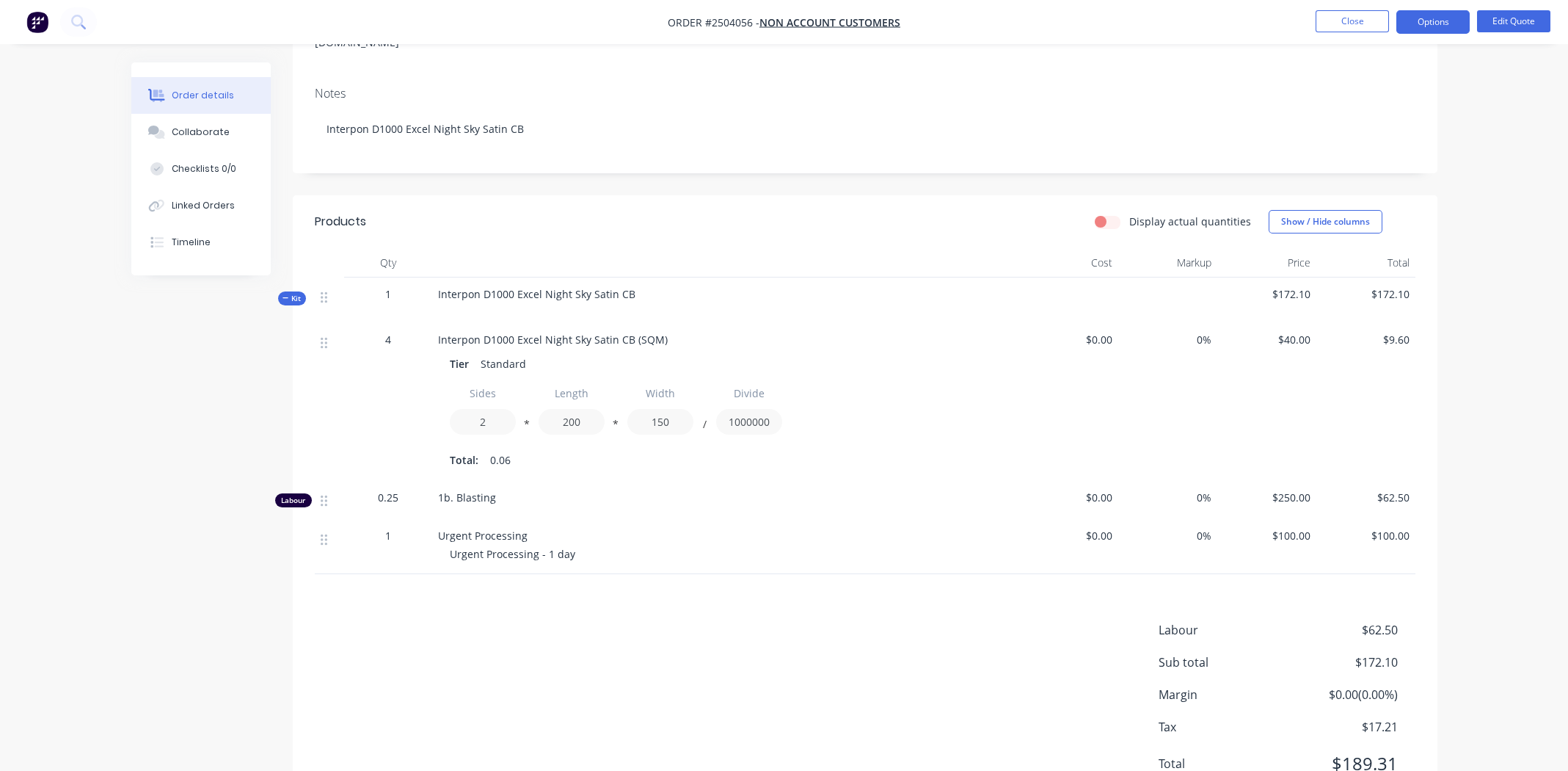
scroll to position [278, 0]
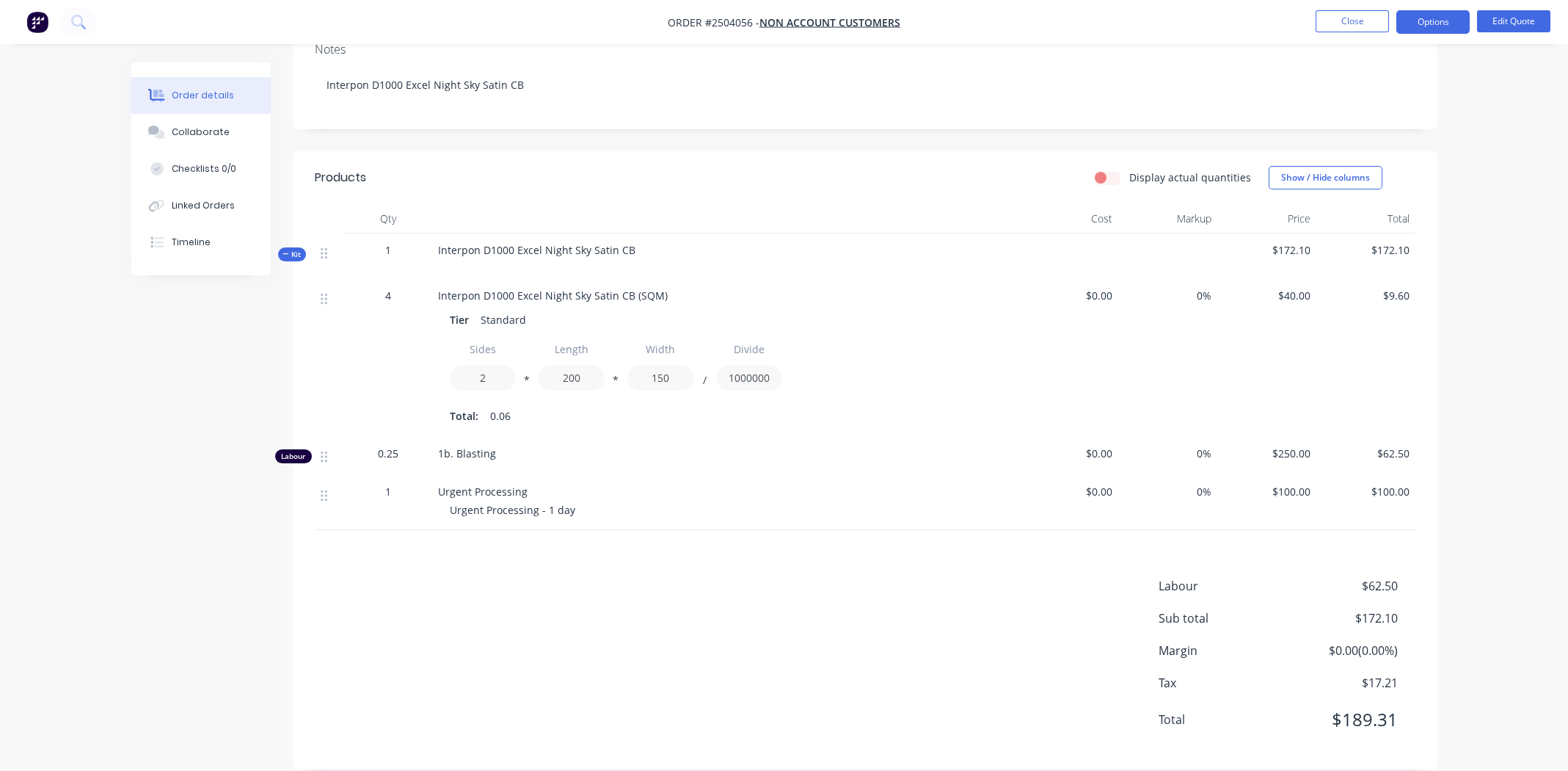
click at [544, 638] on div "Labour $62.50 Sub total $172.10 Margin $0.00 ( 0.00 %) Tax $17.21 Total $189.31" at bounding box center [865, 662] width 1101 height 170
drag, startPoint x: 802, startPoint y: 587, endPoint x: 821, endPoint y: 582, distance: 19.6
click at [803, 587] on div "Labour $62.50 Sub total $172.10 Margin $0.00 ( 0.00 %) Tax $17.21 Total $189.31" at bounding box center [865, 662] width 1101 height 170
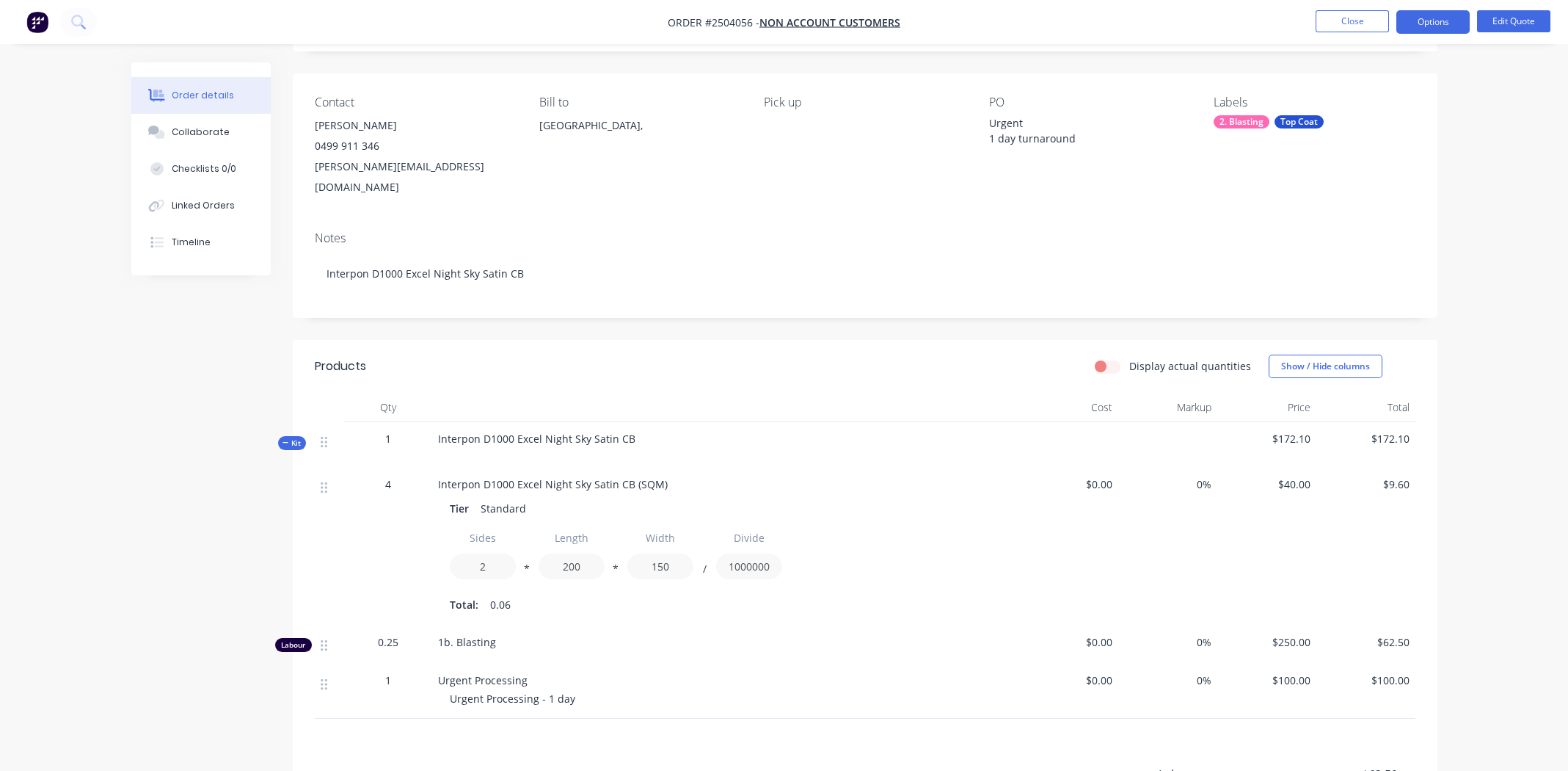
scroll to position [0, 0]
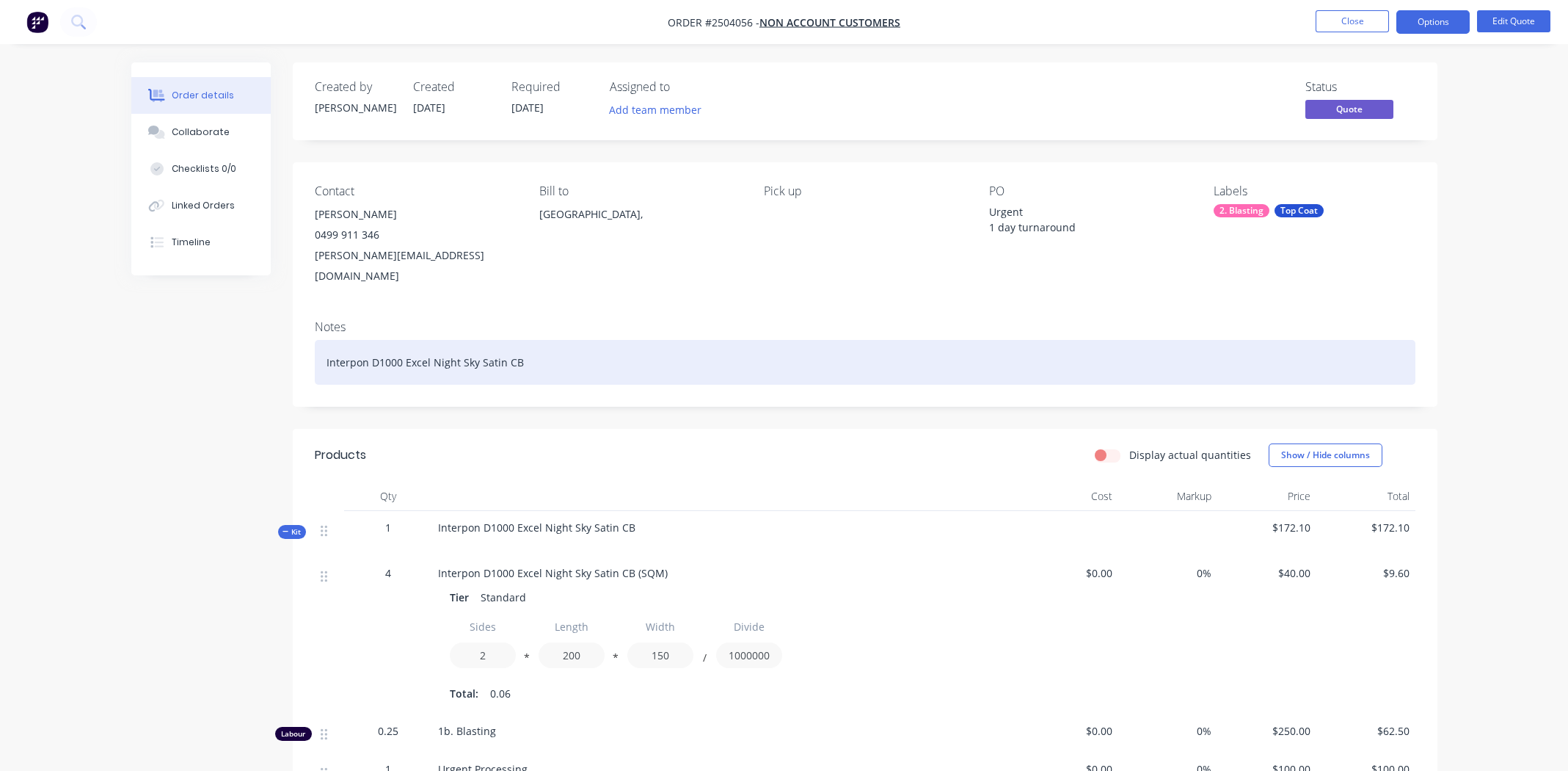
click at [620, 363] on div "Interpon D1000 Excel Night Sky Satin CB" at bounding box center [865, 362] width 1101 height 45
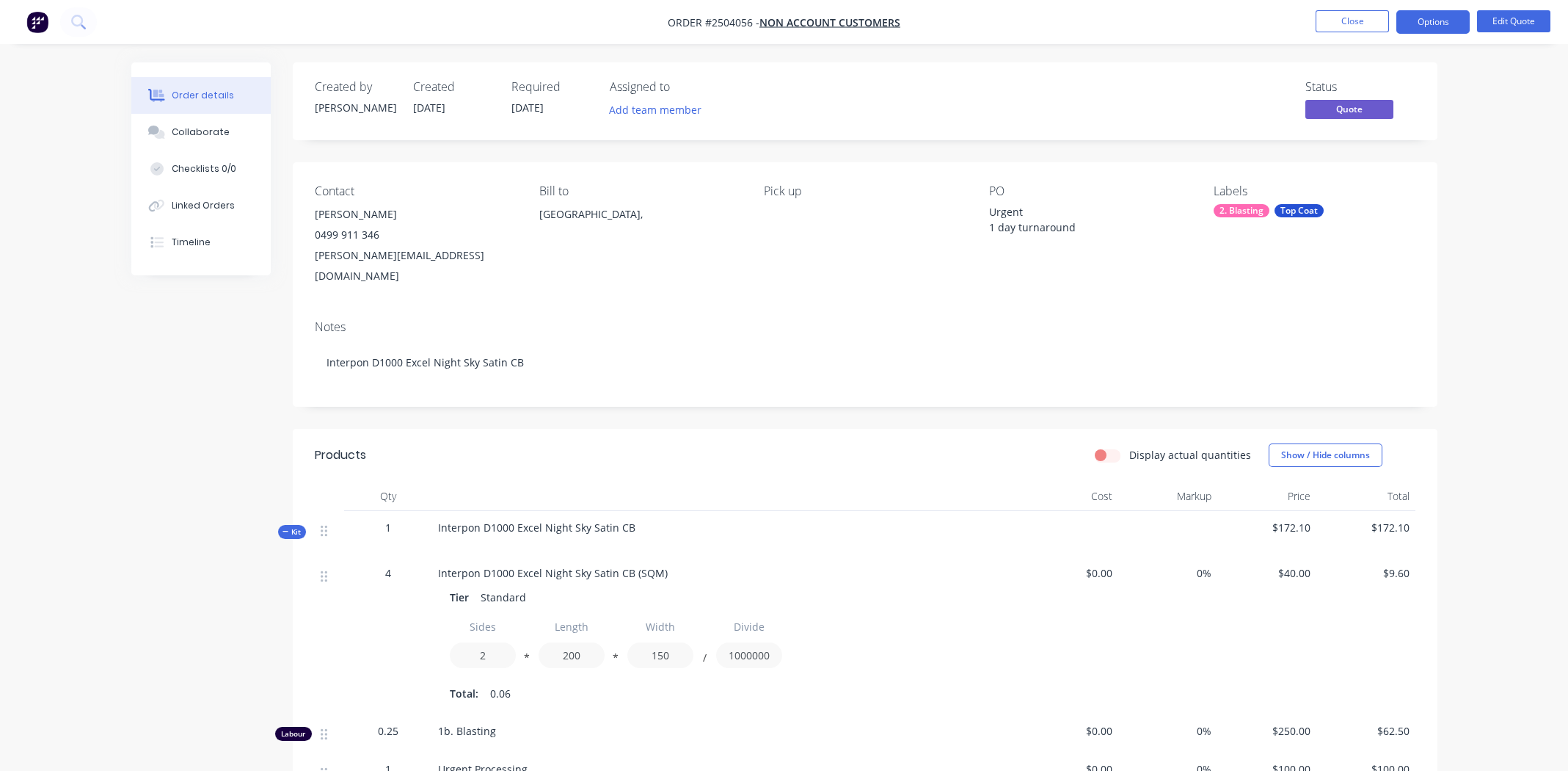
click at [654, 266] on div "Bill to Australia," at bounding box center [639, 235] width 201 height 102
click at [1432, 22] on button "Options" at bounding box center [1432, 22] width 73 height 24
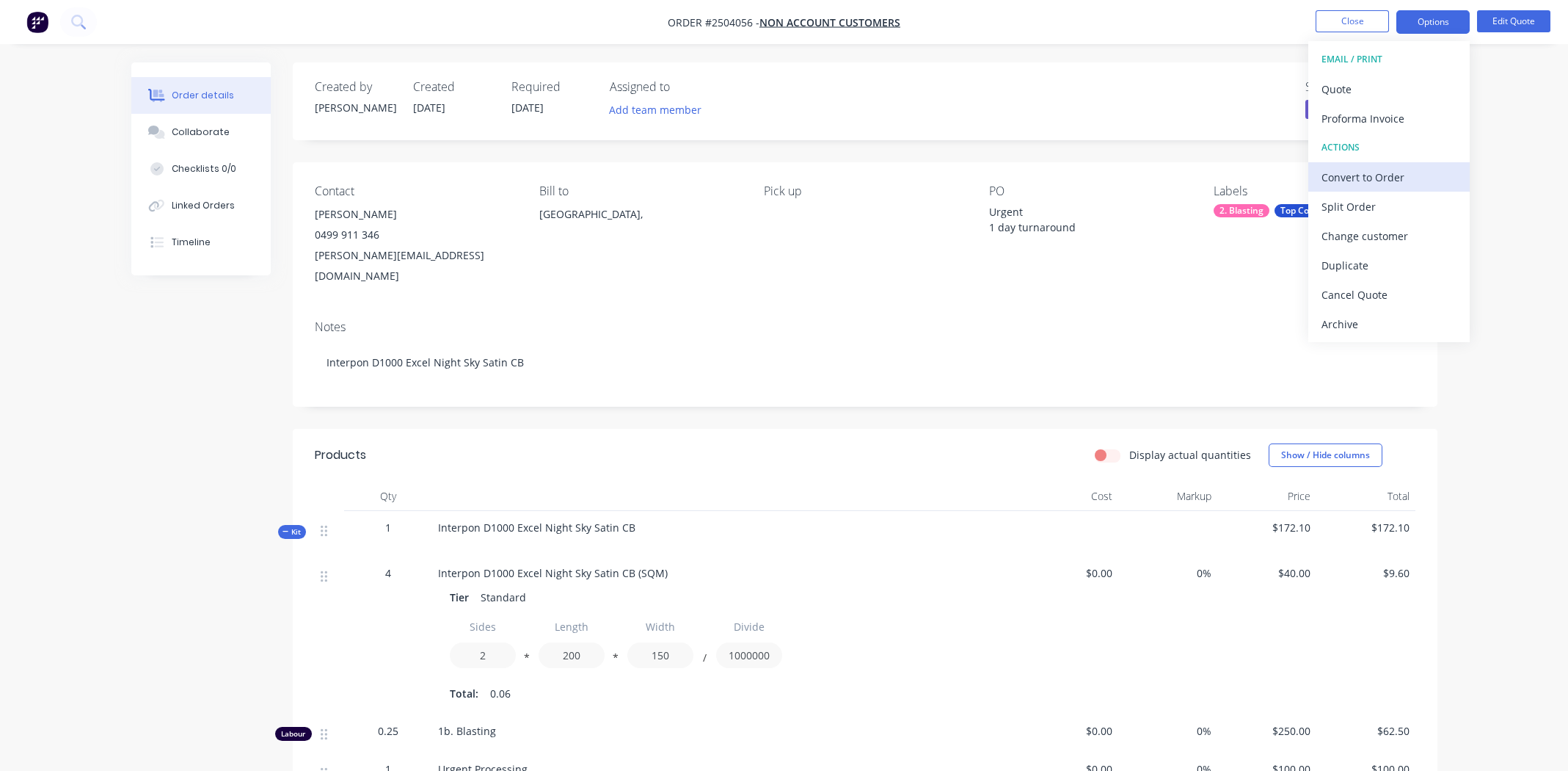
click at [1341, 173] on div "Convert to Order" at bounding box center [1388, 177] width 135 height 21
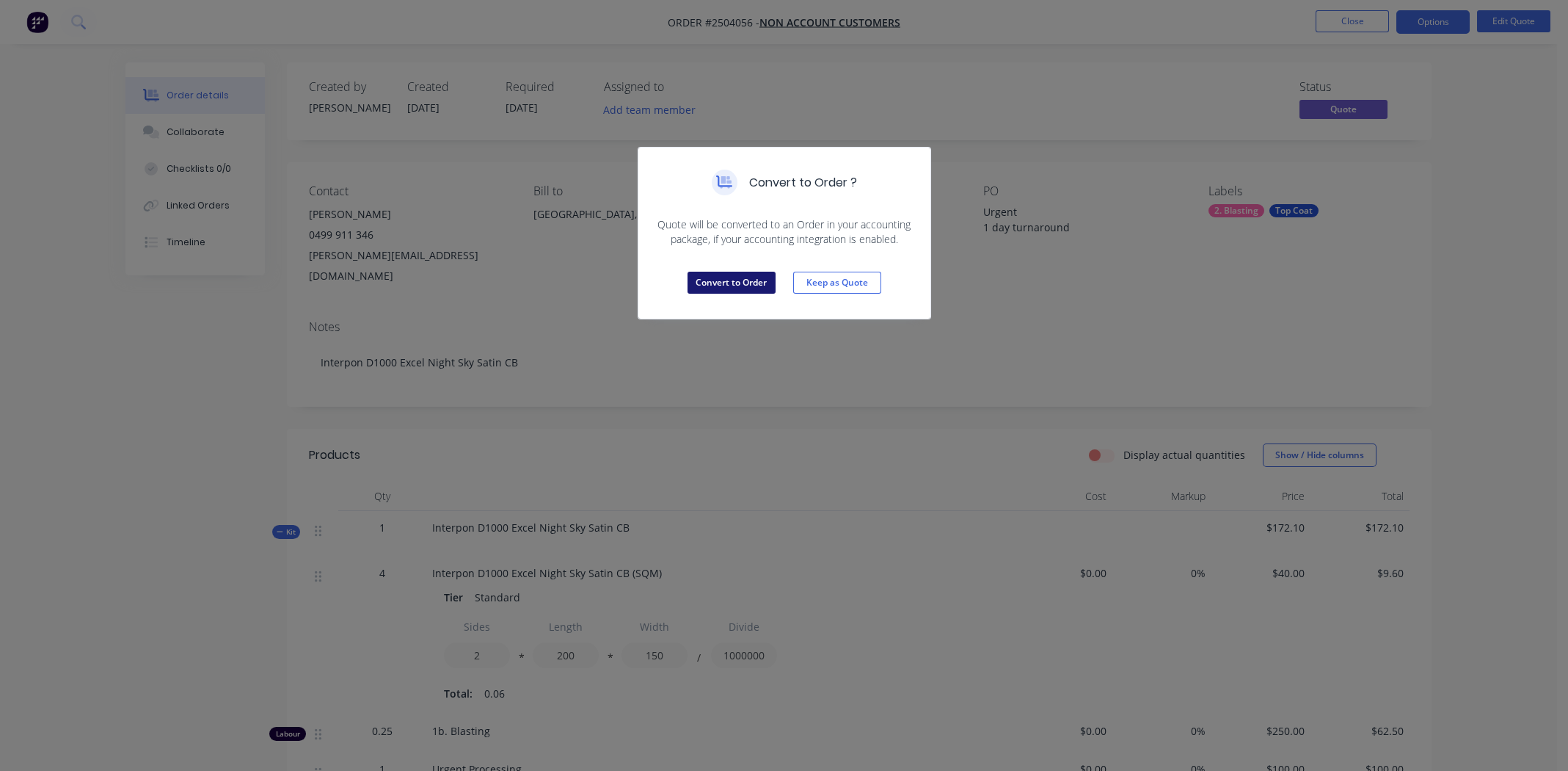
click at [744, 274] on button "Convert to Order" at bounding box center [732, 283] width 88 height 22
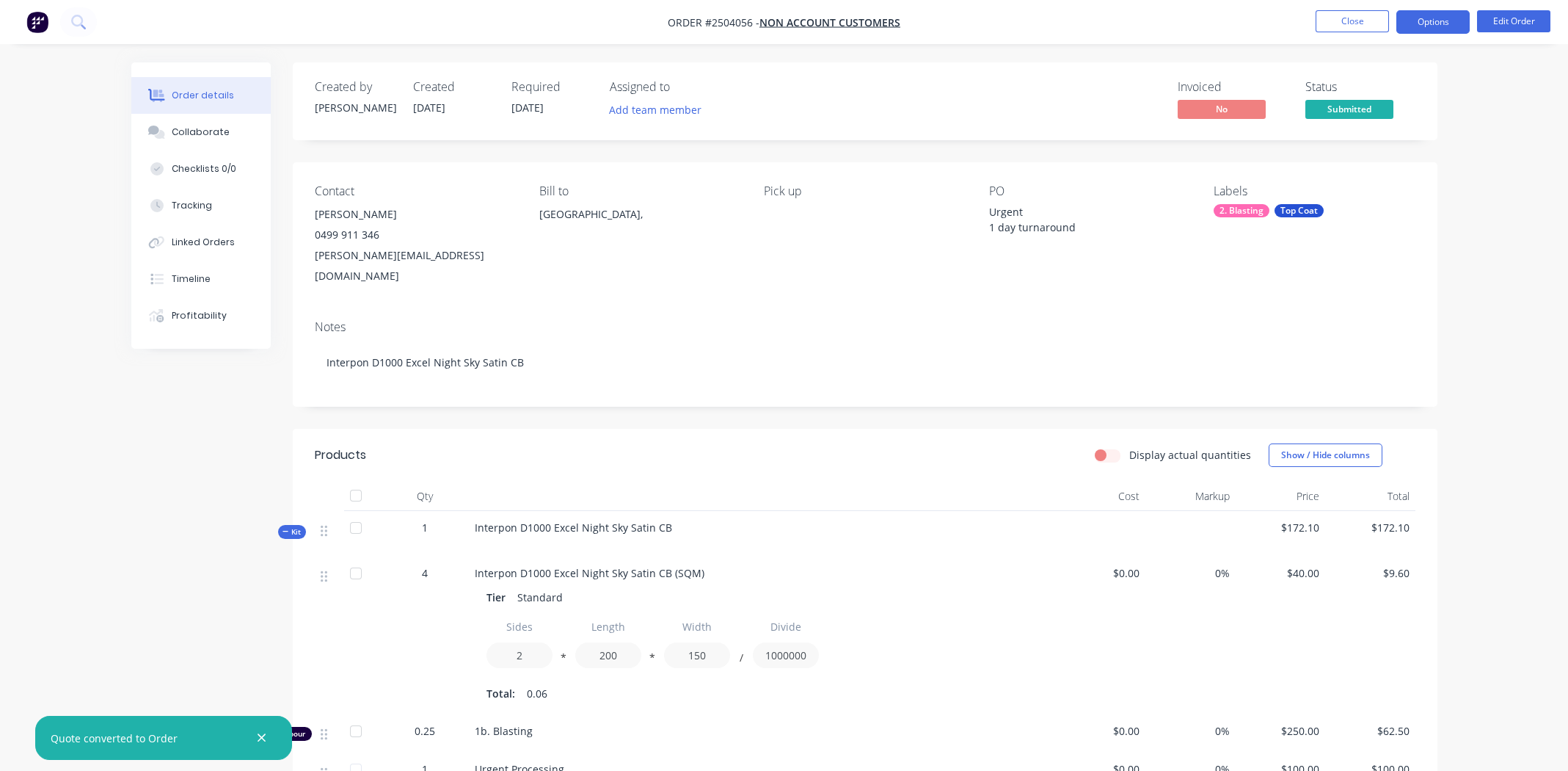
click at [1418, 23] on button "Options" at bounding box center [1432, 22] width 73 height 24
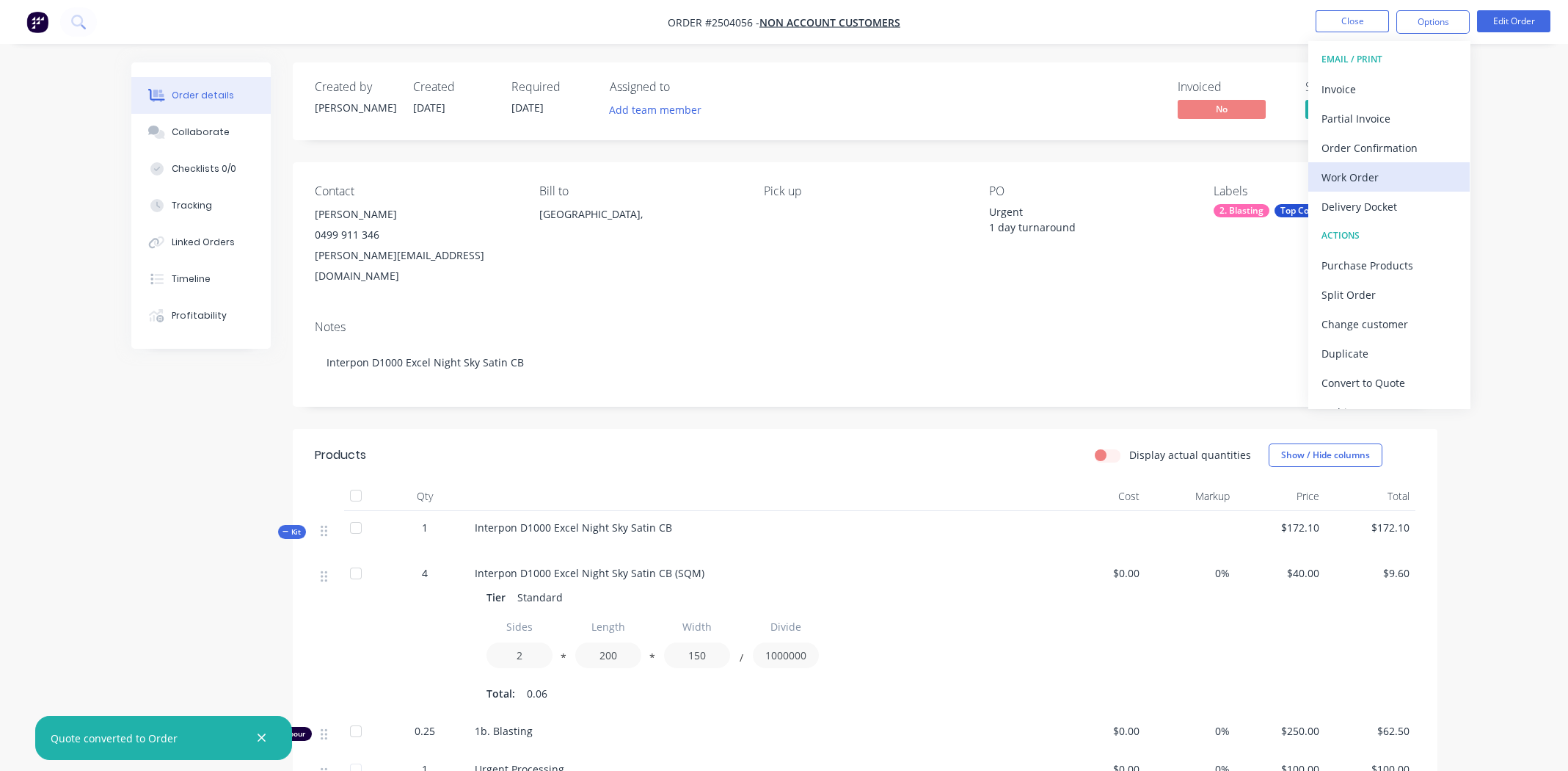
click at [1349, 173] on div "Work Order" at bounding box center [1388, 177] width 135 height 21
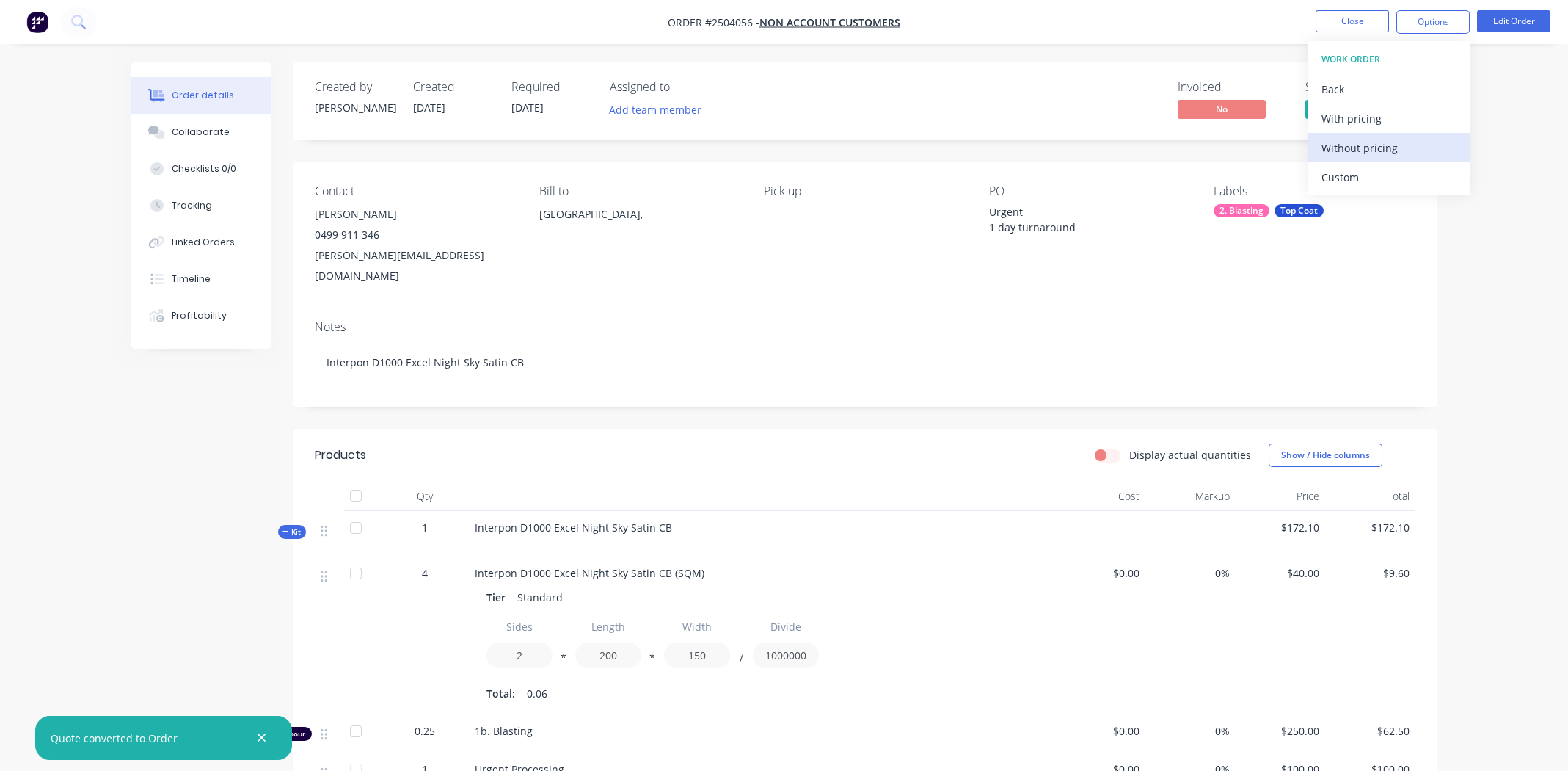
click at [1352, 137] on div "Without pricing" at bounding box center [1388, 147] width 135 height 21
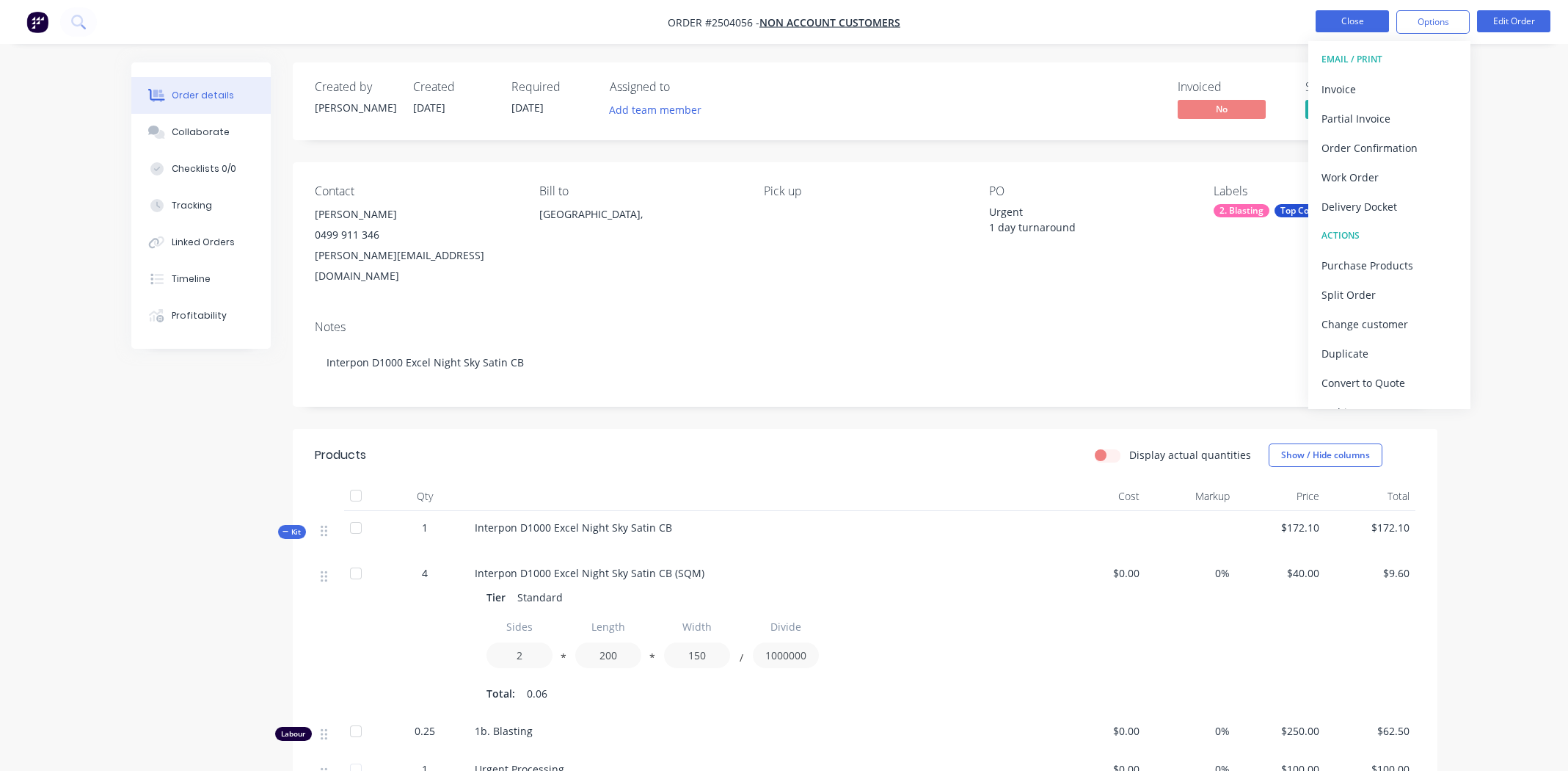
click at [1323, 30] on button "Close" at bounding box center [1352, 21] width 73 height 22
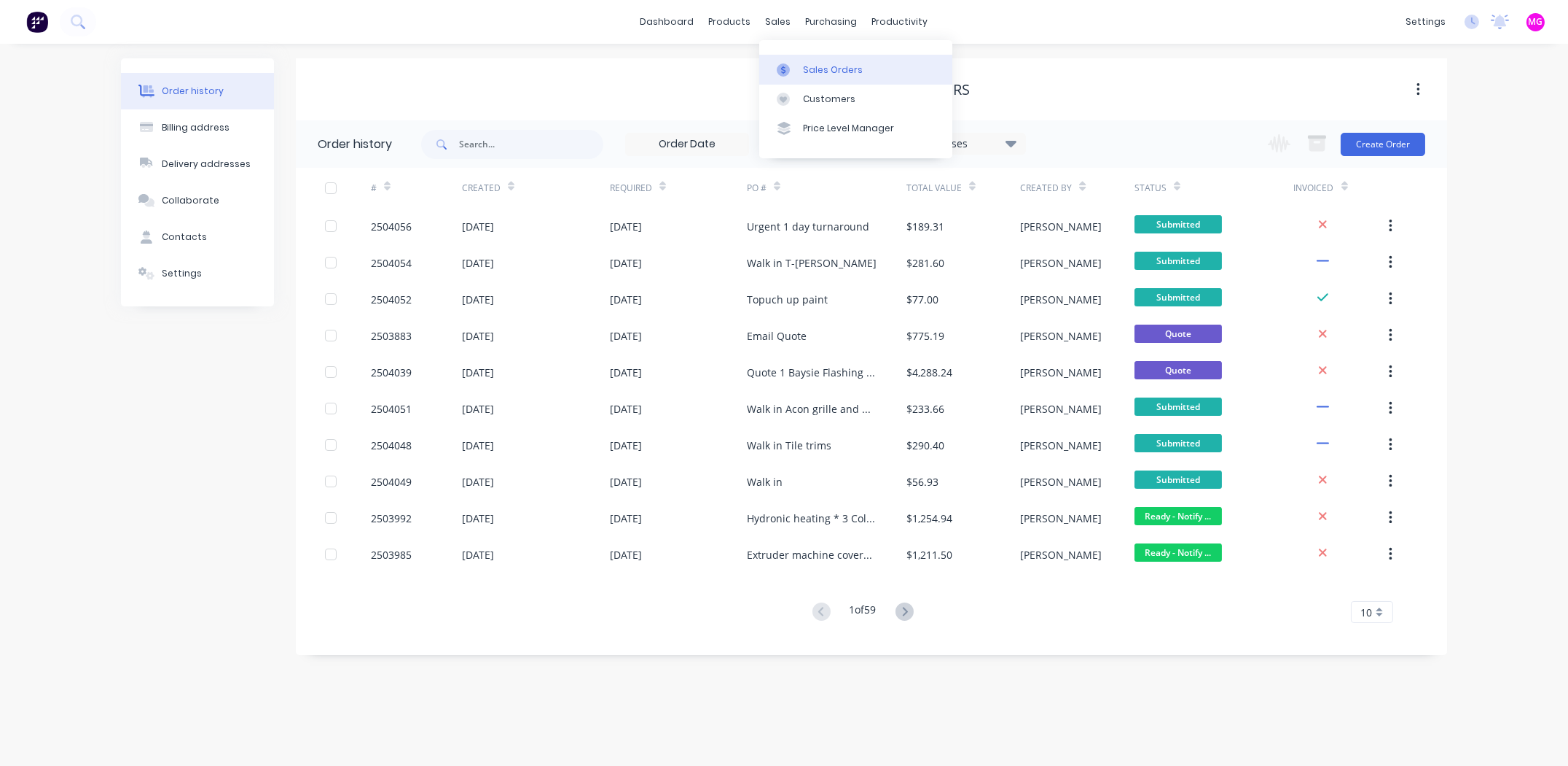
click at [805, 62] on link "Sales Orders" at bounding box center [856, 68] width 193 height 29
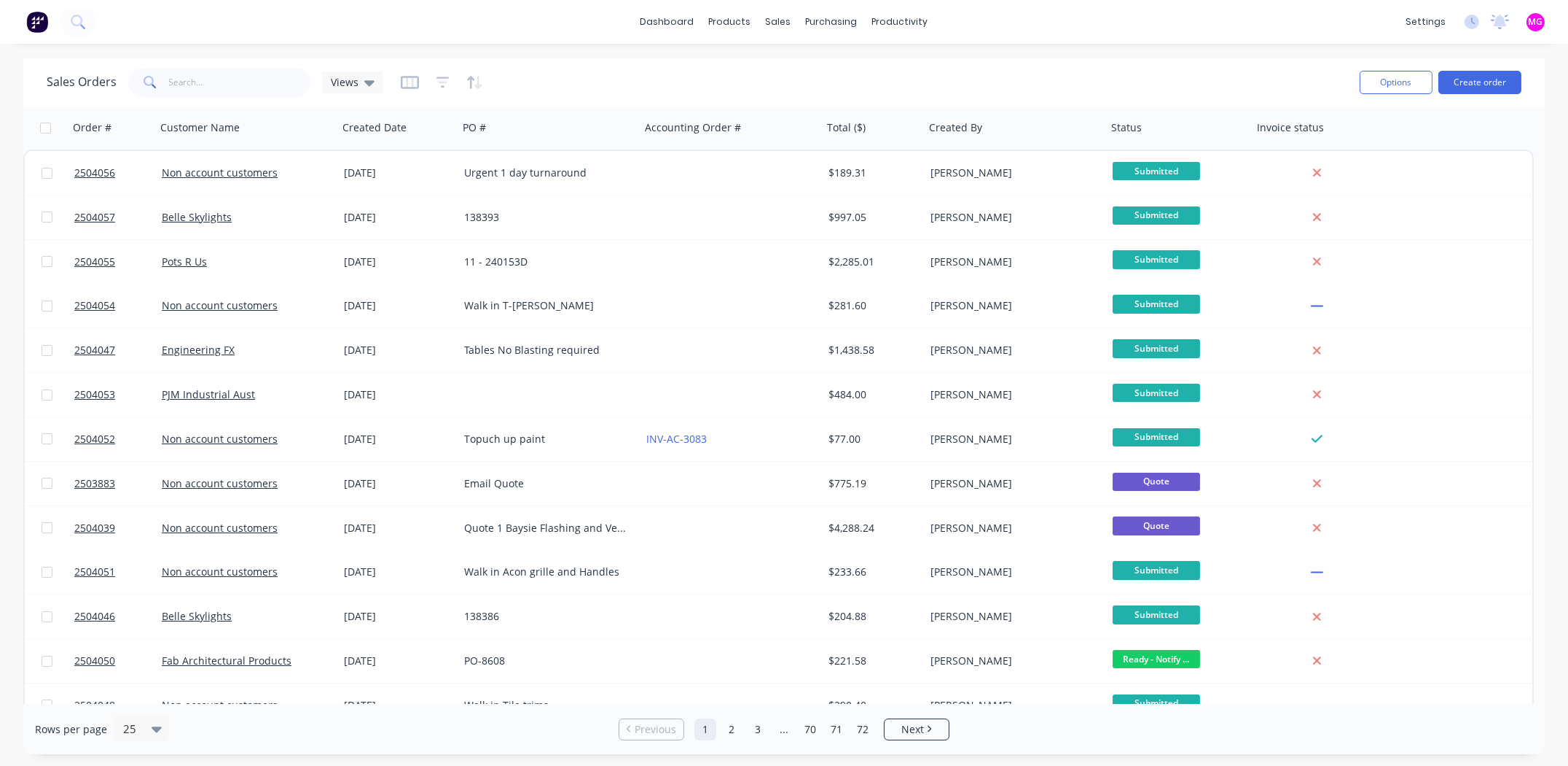
click at [601, 26] on div "dashboard products sales purchasing productivity dashboard products Product Cat…" at bounding box center [784, 22] width 1568 height 44
click at [1464, 84] on button "Create order" at bounding box center [1481, 82] width 83 height 24
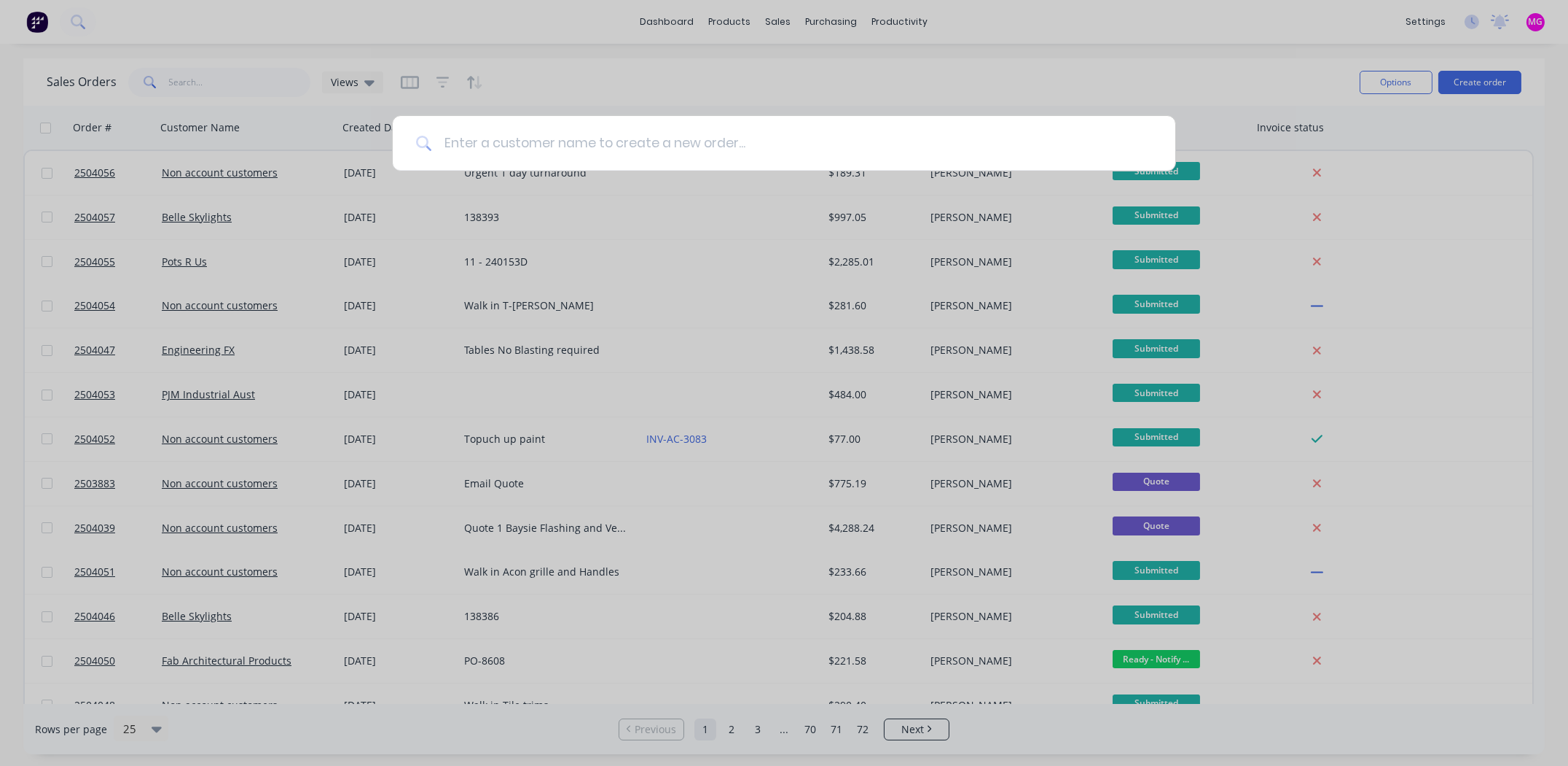
click at [559, 146] on input at bounding box center [792, 143] width 720 height 55
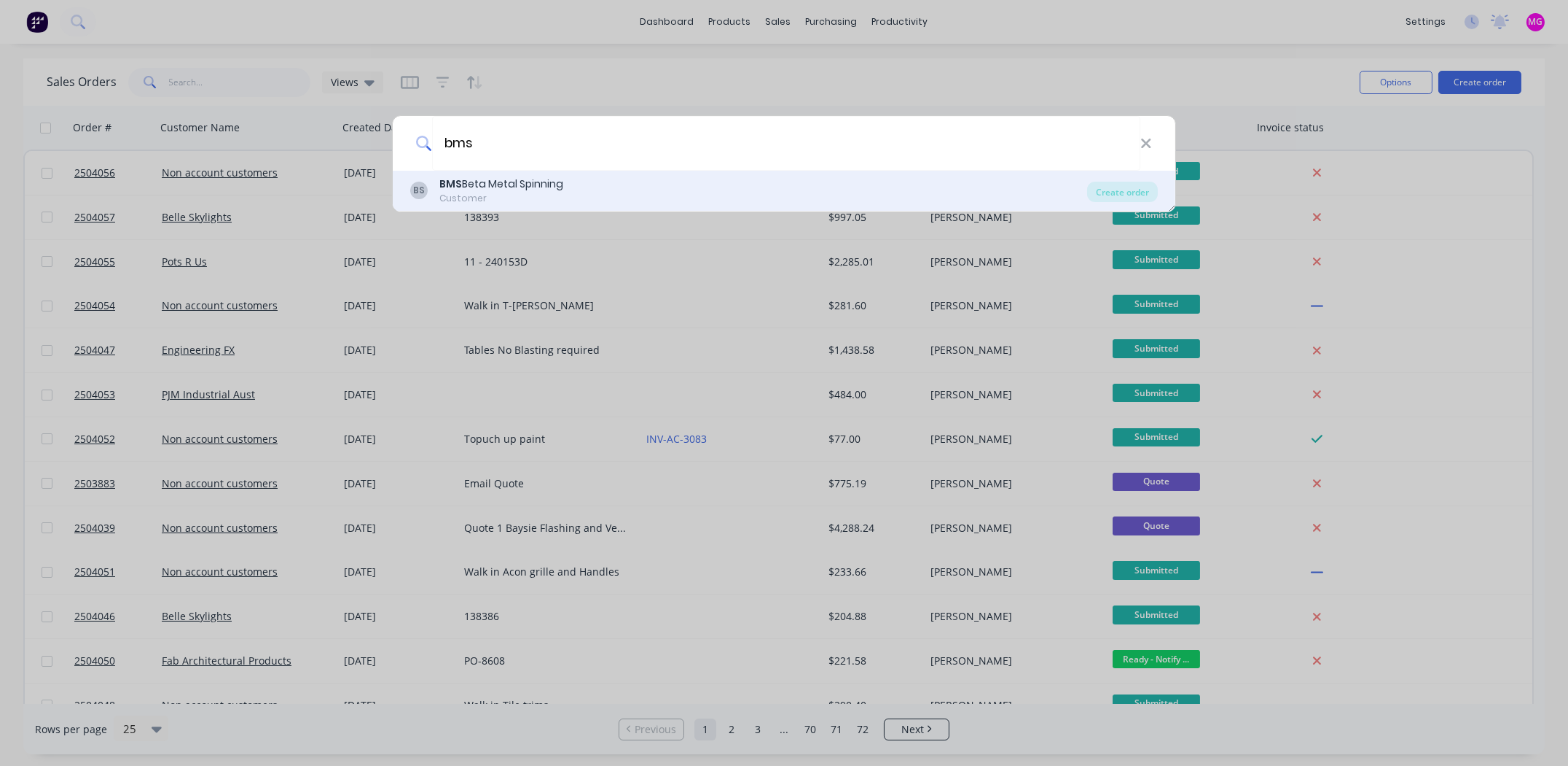
type input "bms"
click at [494, 185] on div "BMS Beta Metal Spinning" at bounding box center [501, 184] width 124 height 15
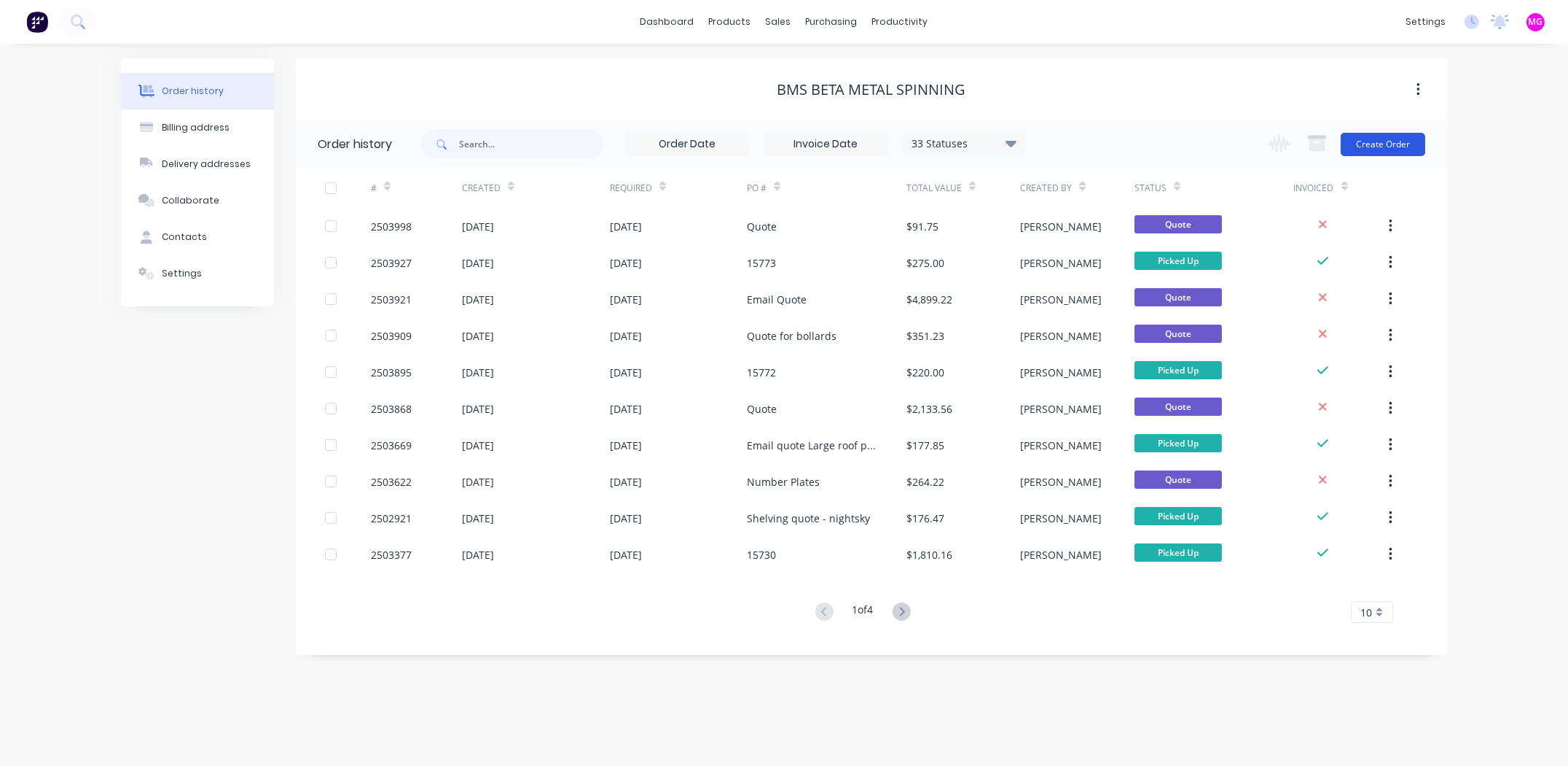
click at [1379, 142] on button "Create Order" at bounding box center [1383, 145] width 84 height 24
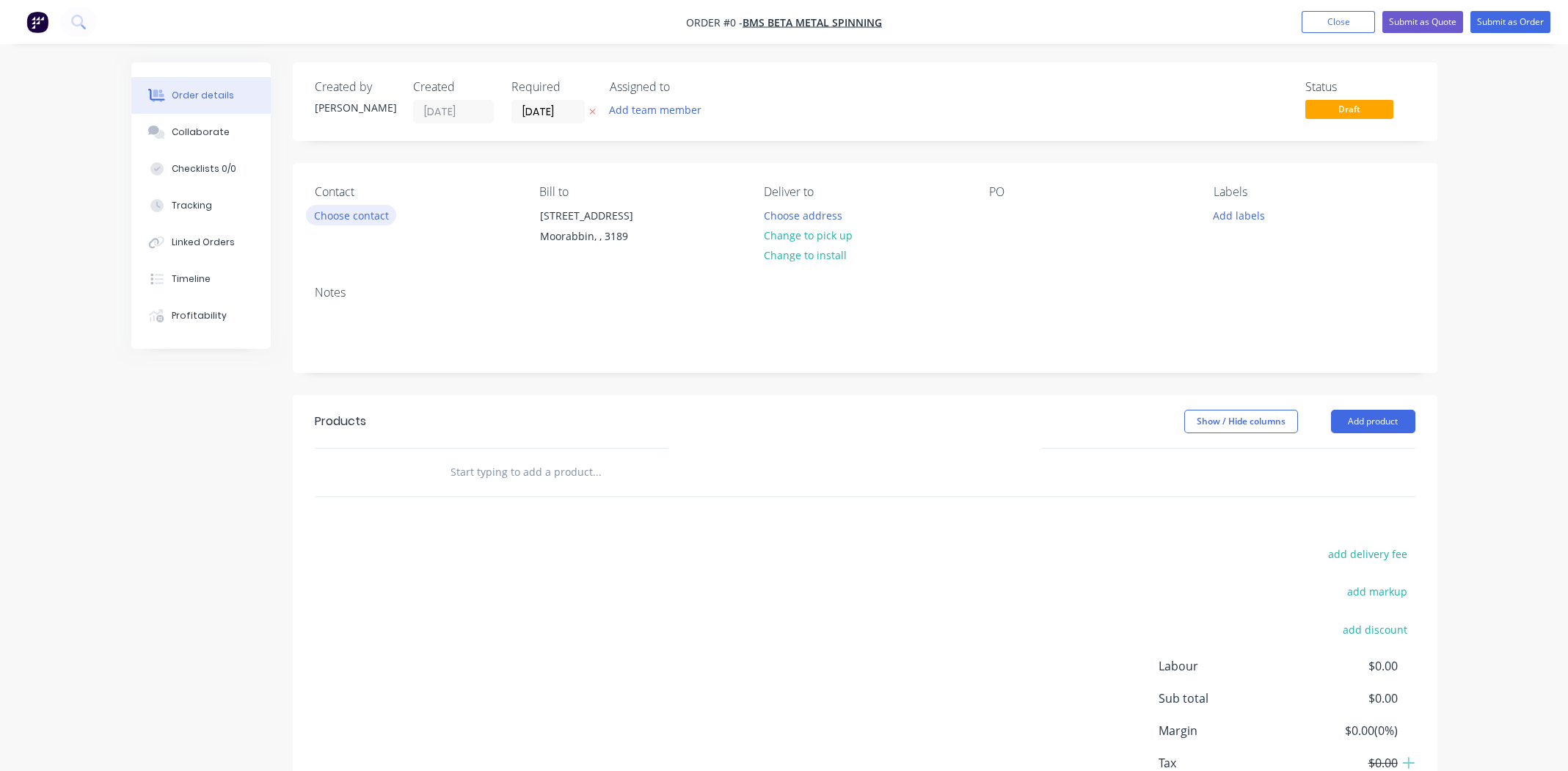
click at [348, 215] on button "Choose contact" at bounding box center [351, 215] width 90 height 20
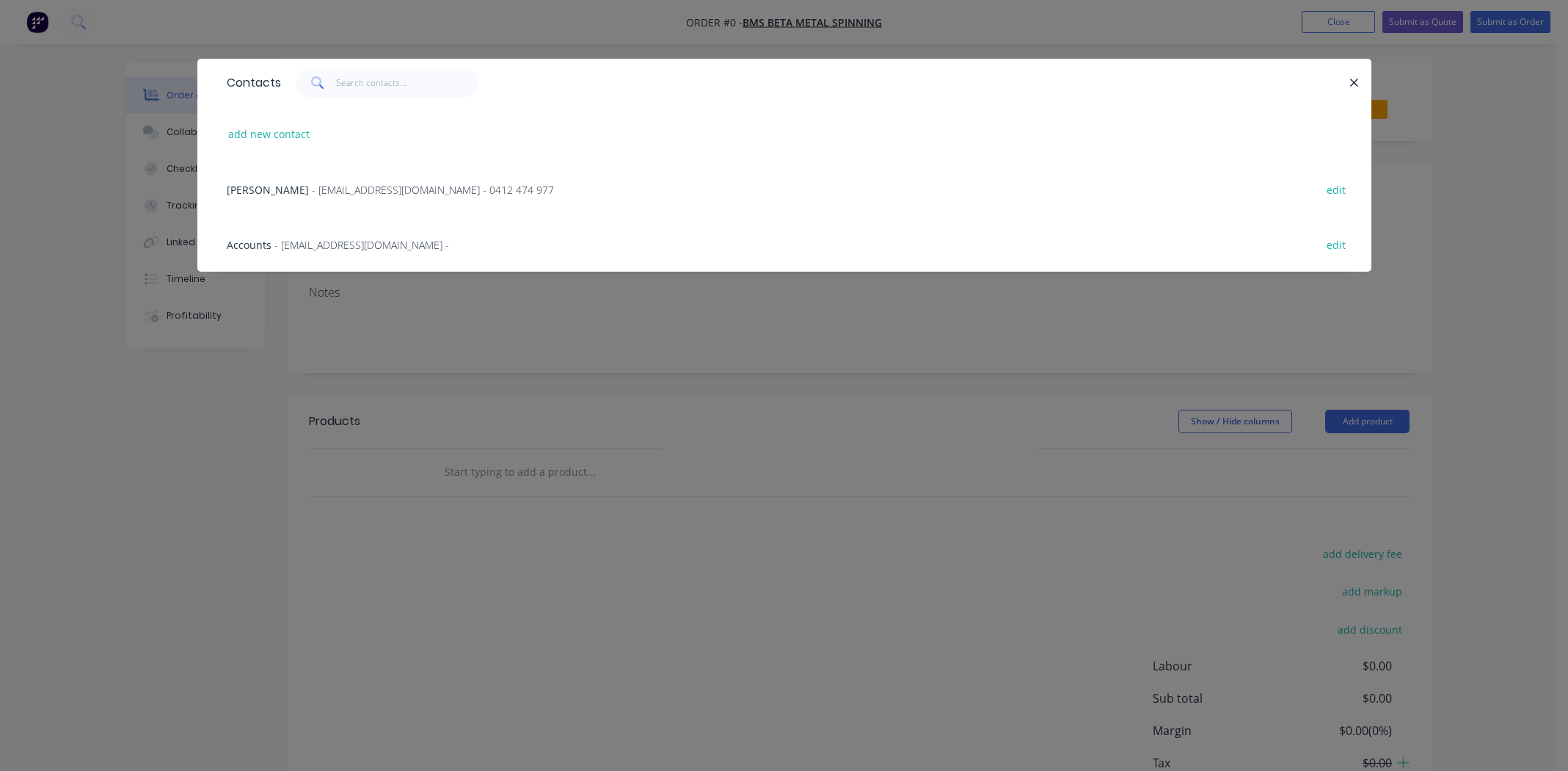
click at [265, 187] on span "Matt Steiner" at bounding box center [268, 190] width 82 height 14
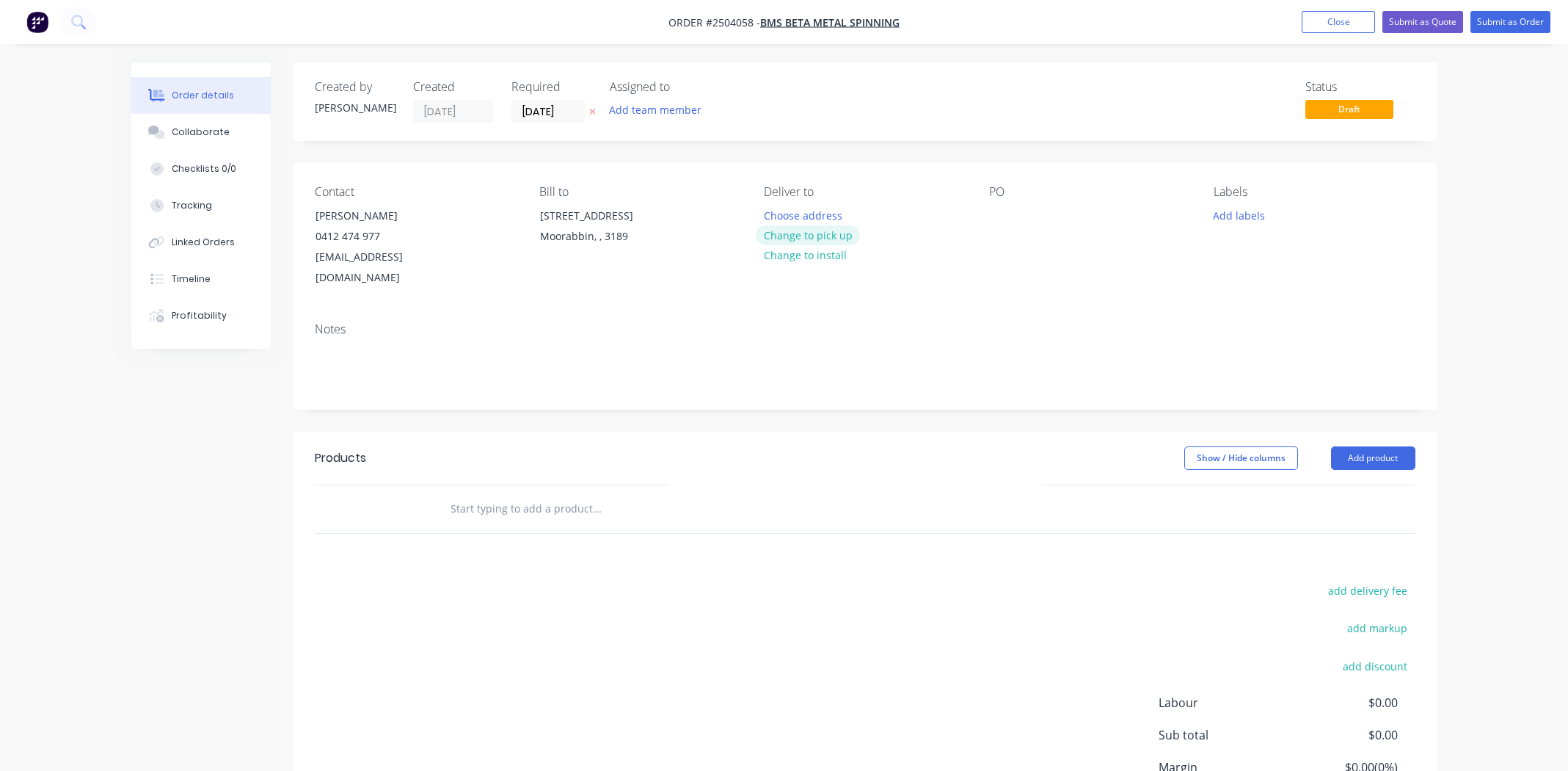
click at [826, 236] on button "Change to pick up" at bounding box center [808, 236] width 104 height 20
click at [999, 209] on div at bounding box center [1002, 215] width 24 height 21
click at [1001, 218] on div "Score board frames" at bounding box center [1050, 215] width 121 height 21
click at [1247, 218] on button "Add labels" at bounding box center [1239, 215] width 68 height 20
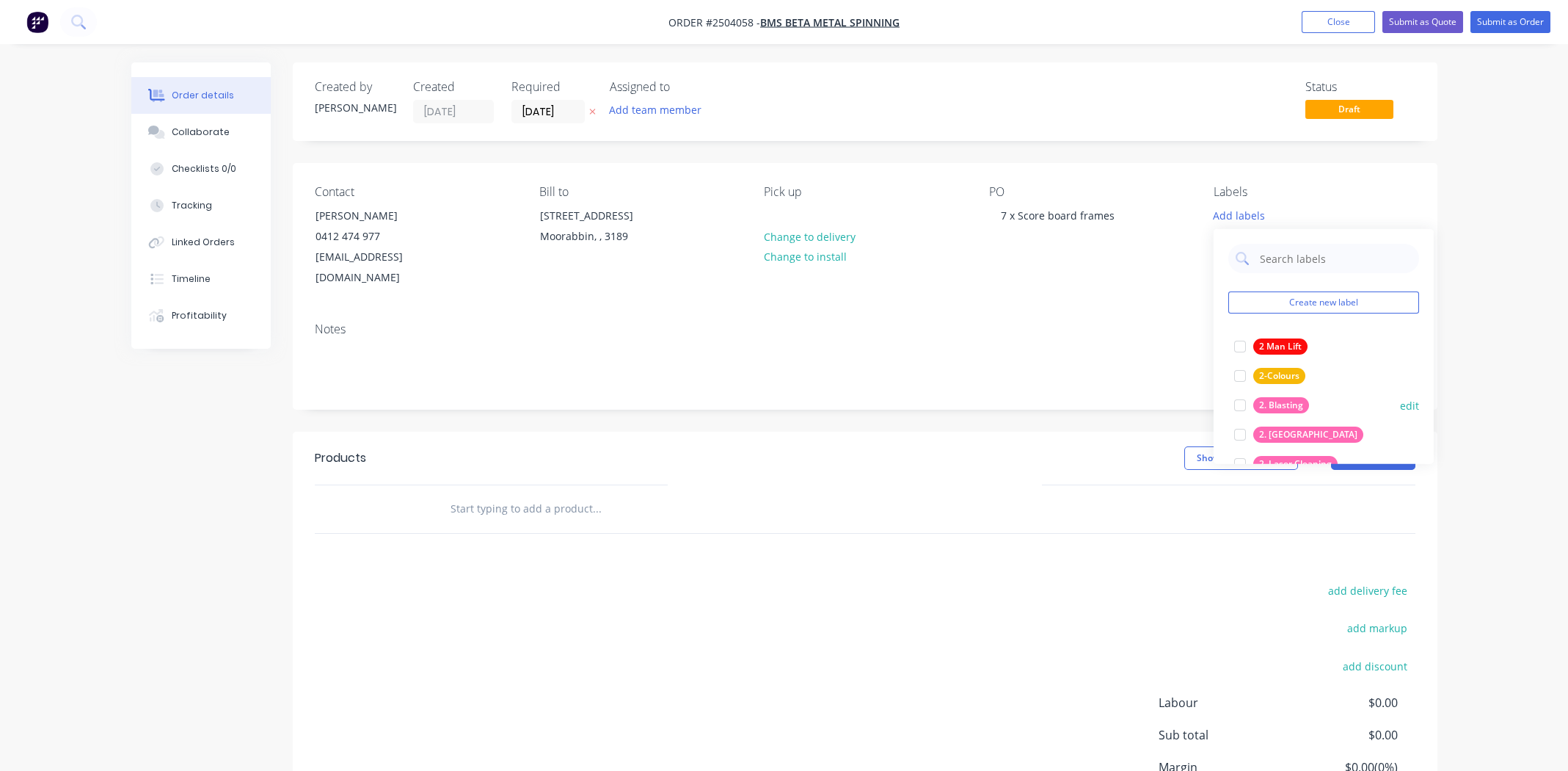
click at [1243, 403] on div at bounding box center [1239, 404] width 29 height 29
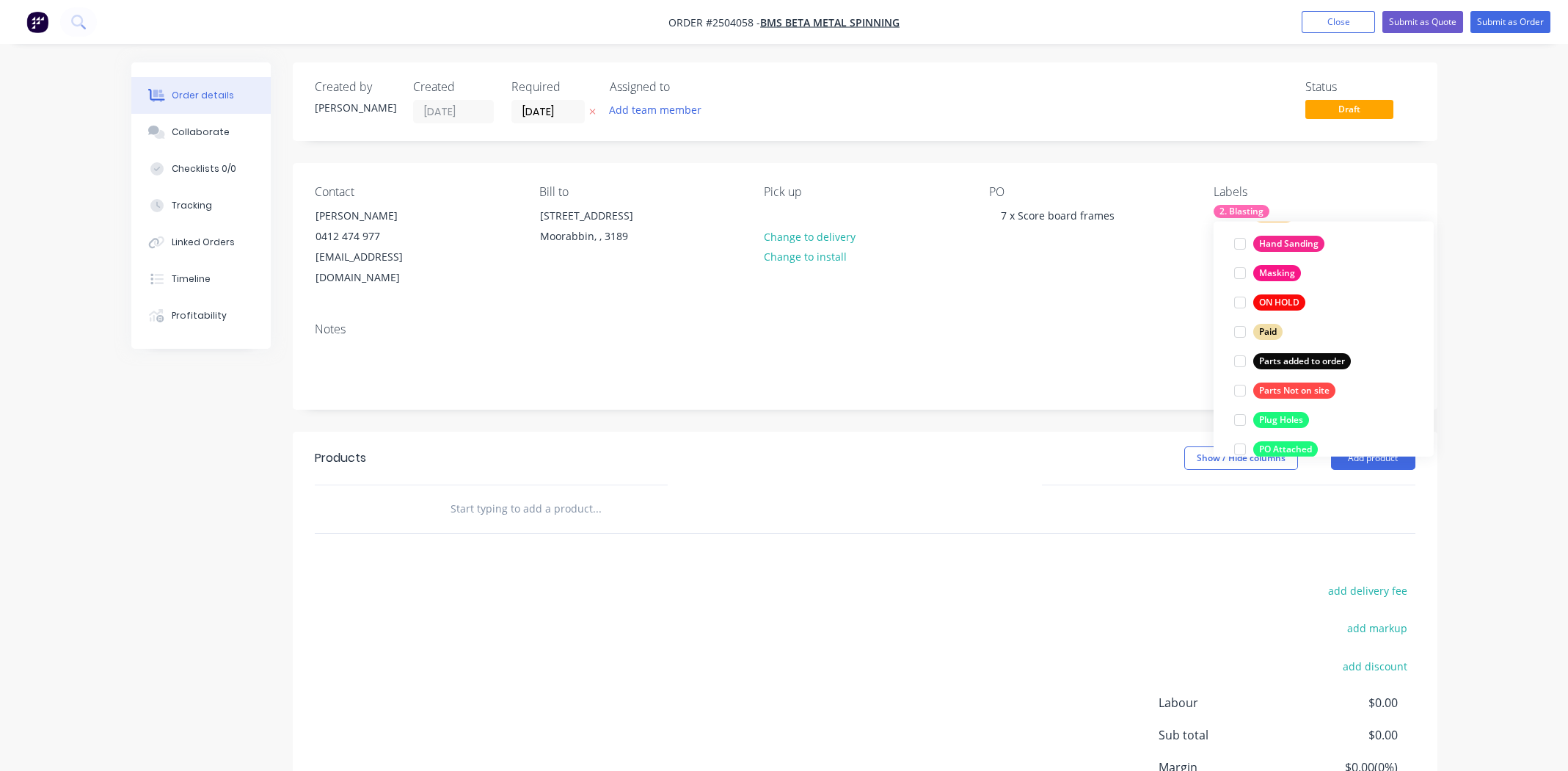
scroll to position [1056, 0]
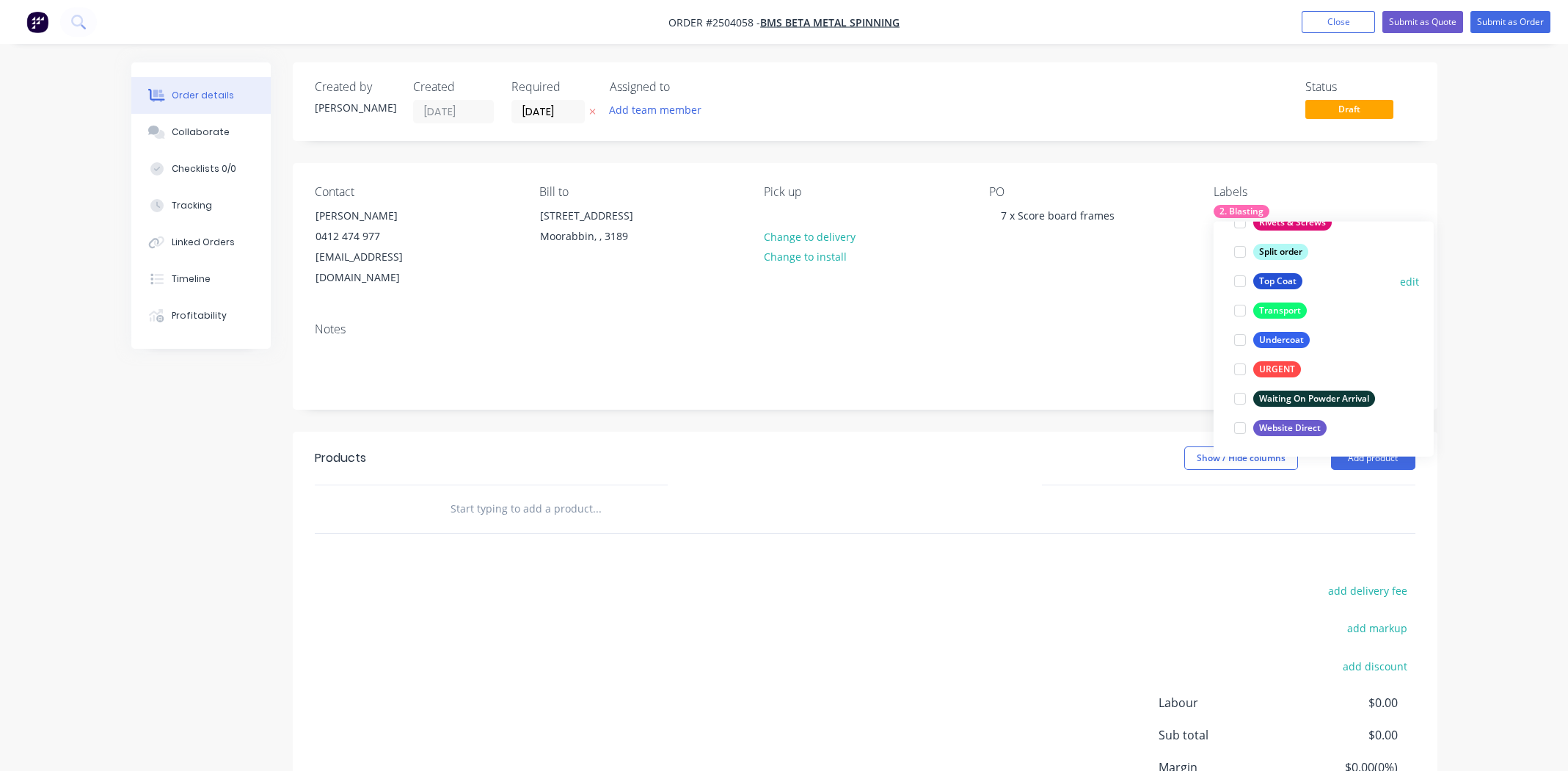
click at [1235, 281] on div at bounding box center [1239, 281] width 29 height 29
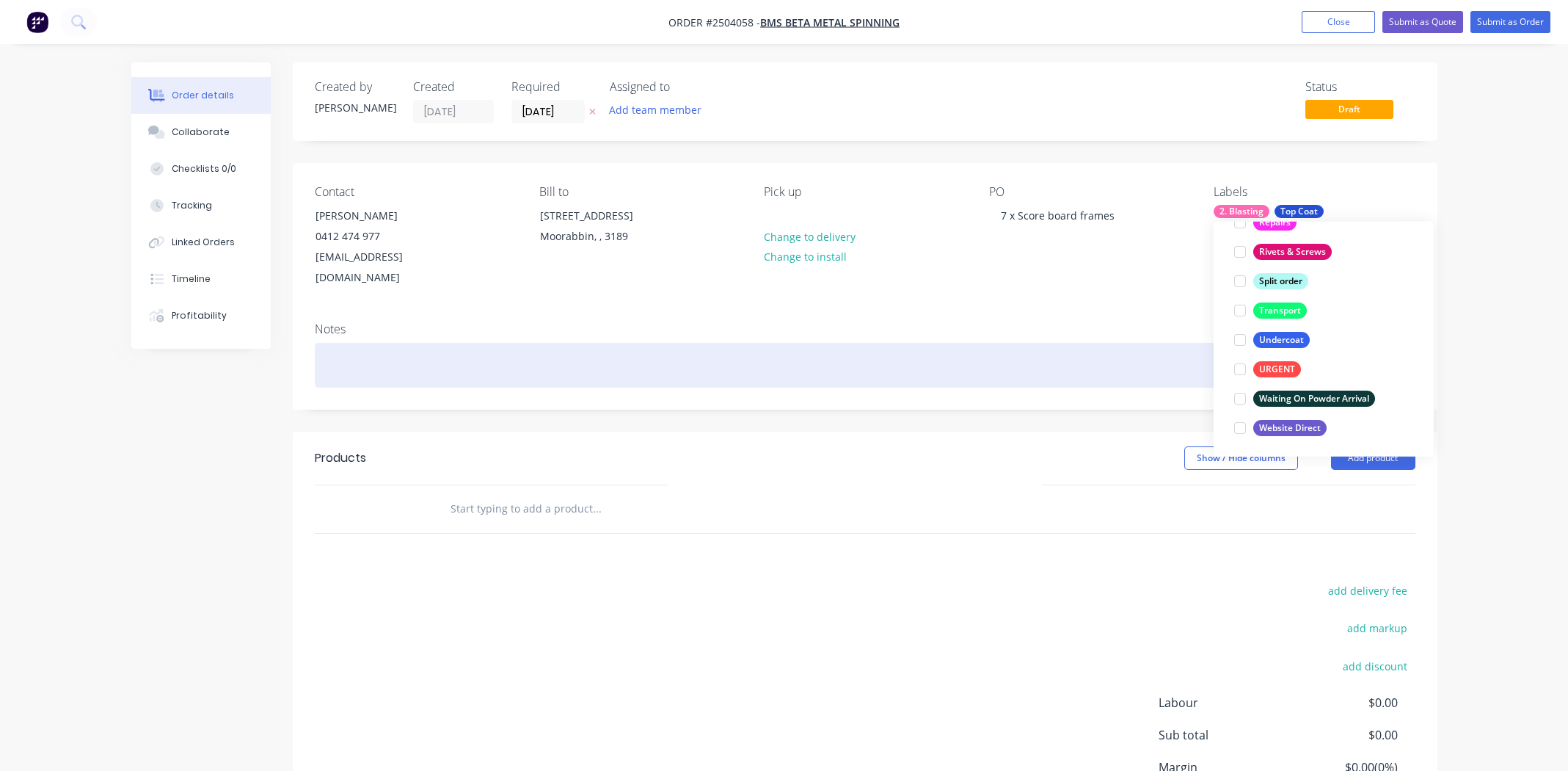
scroll to position [88, 0]
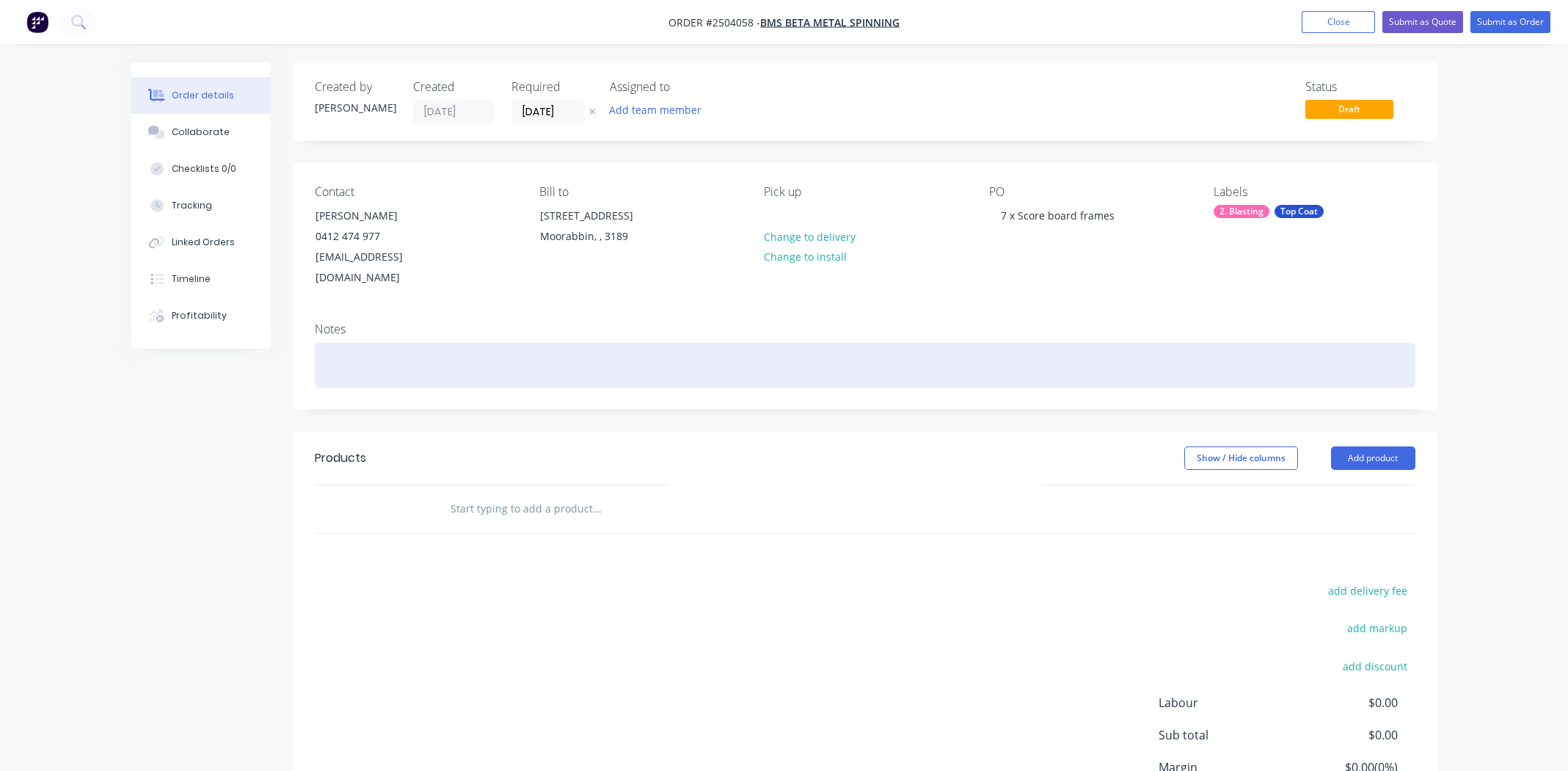
click at [1018, 343] on div at bounding box center [865, 365] width 1101 height 45
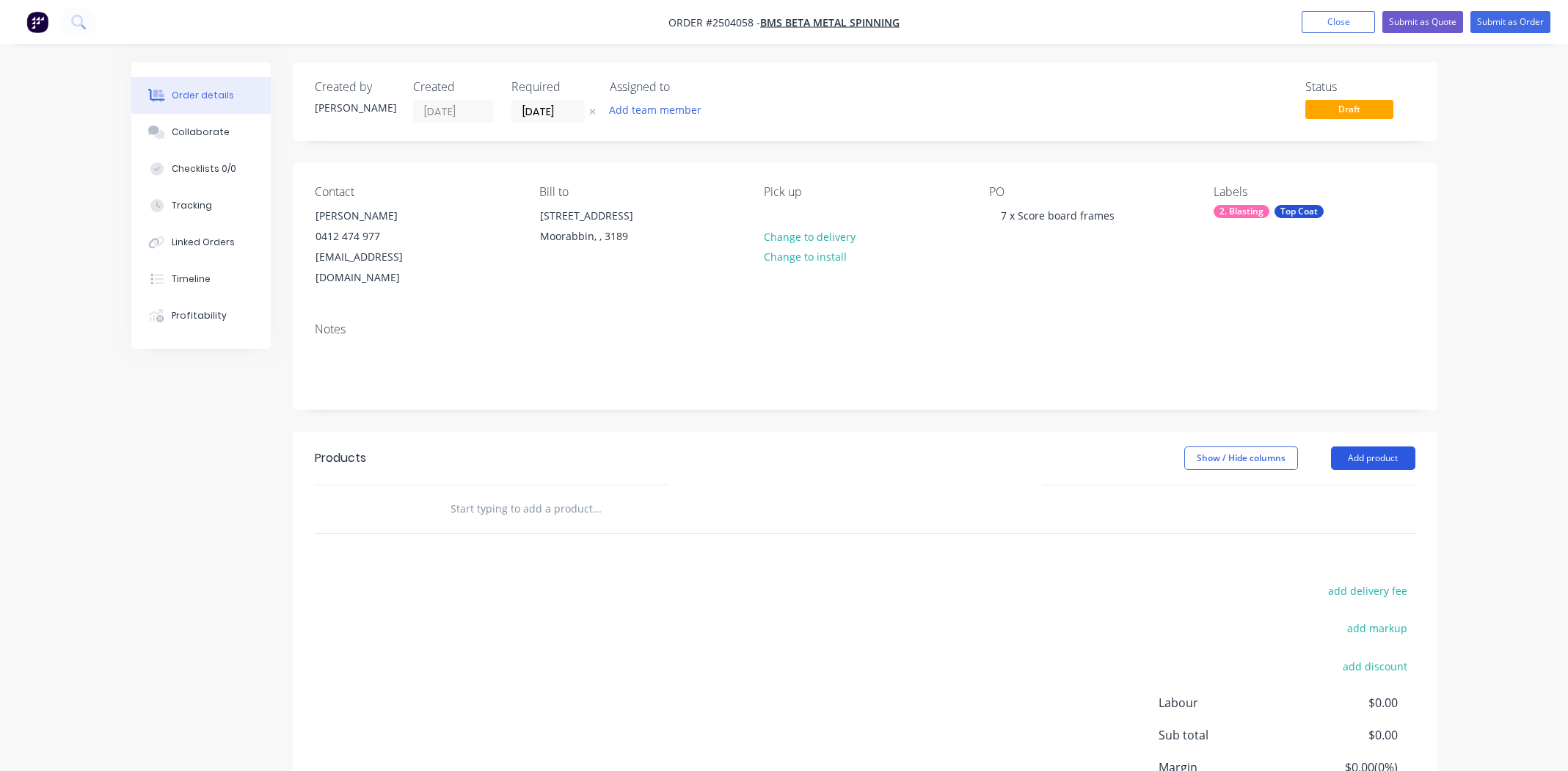
click at [1363, 446] on button "Add product" at bounding box center [1373, 458] width 85 height 24
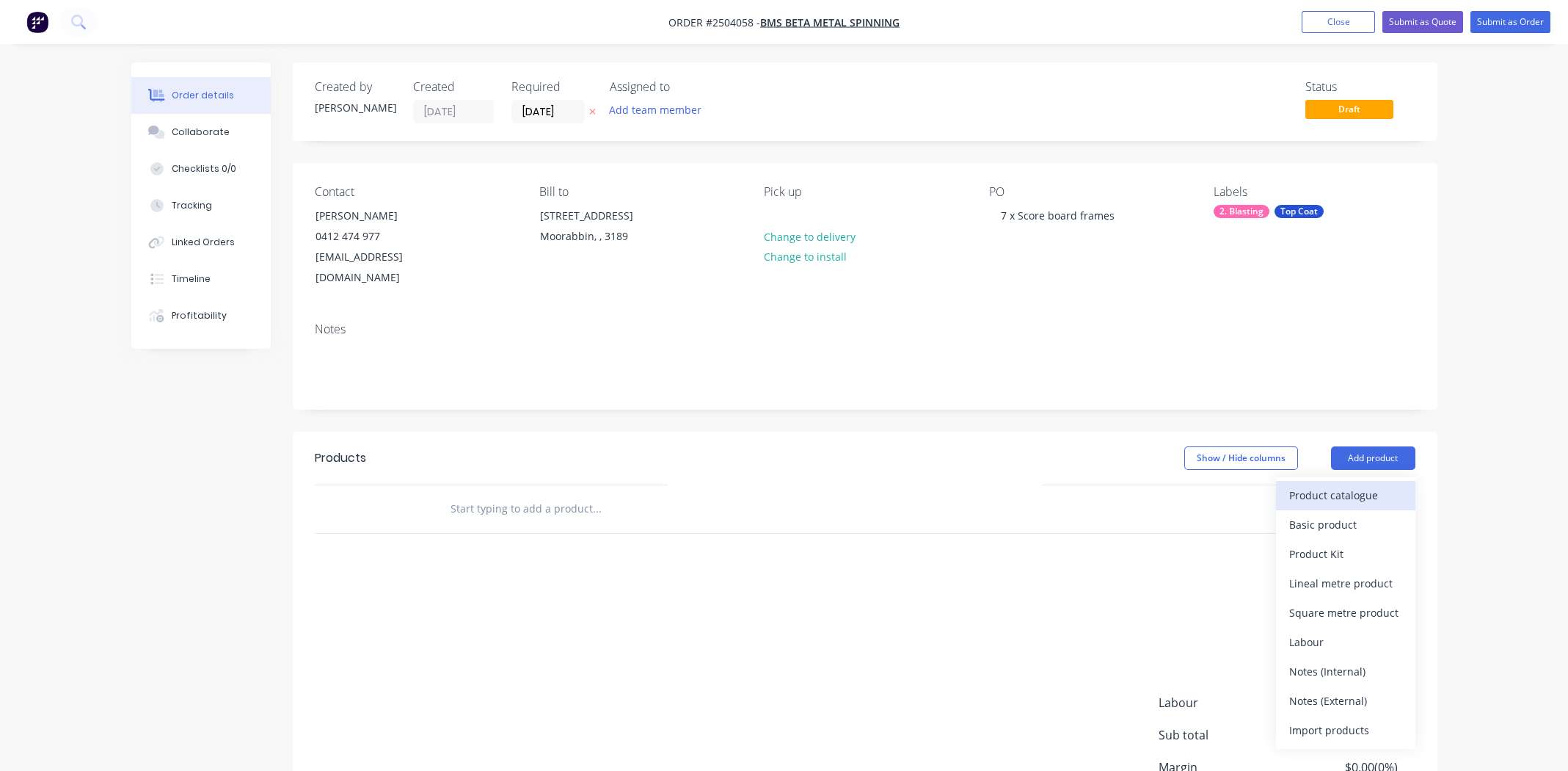
click at [1367, 484] on div "Product catalogue" at bounding box center [1345, 494] width 113 height 21
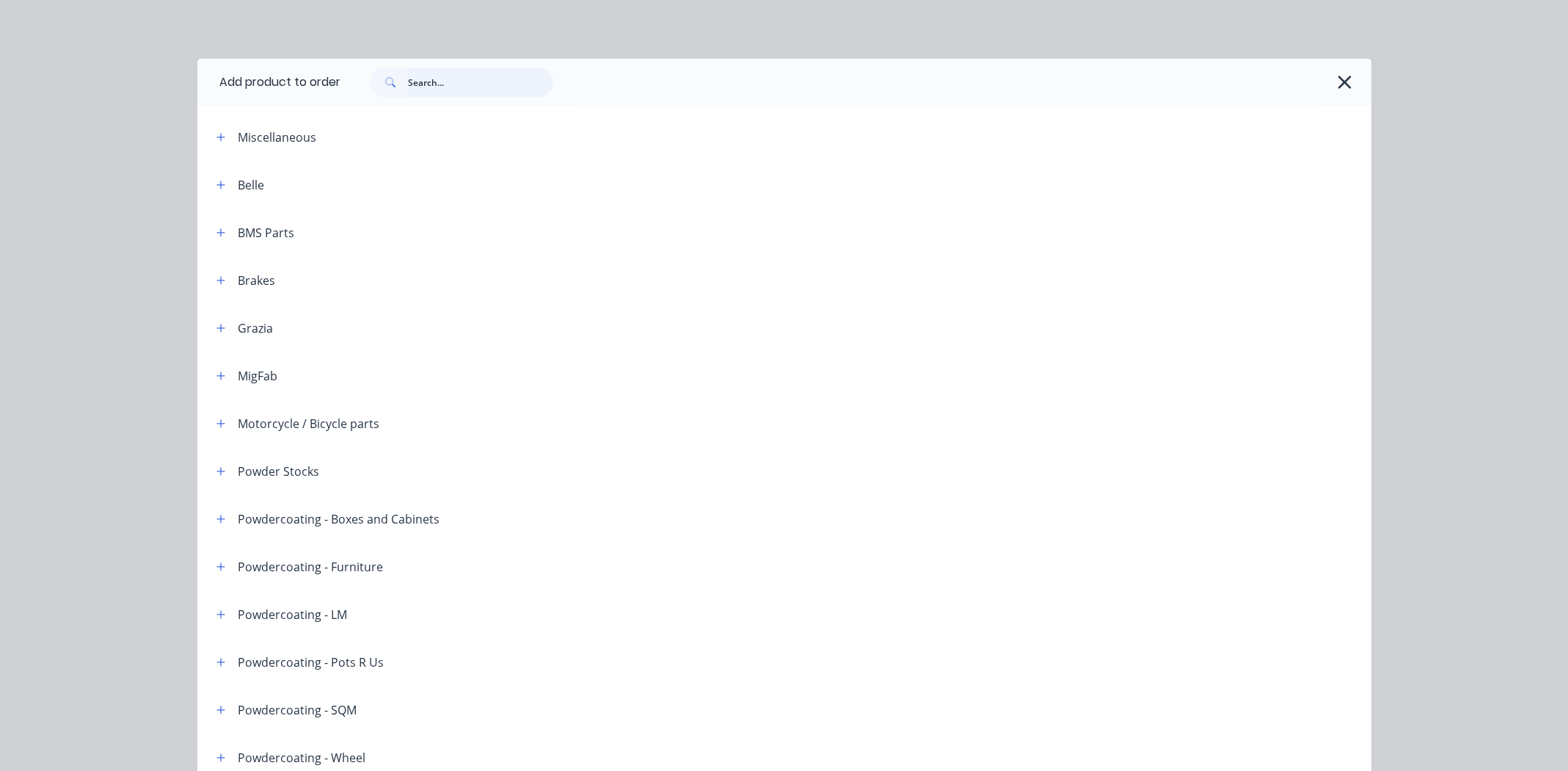
click at [452, 82] on input "text" at bounding box center [480, 82] width 145 height 29
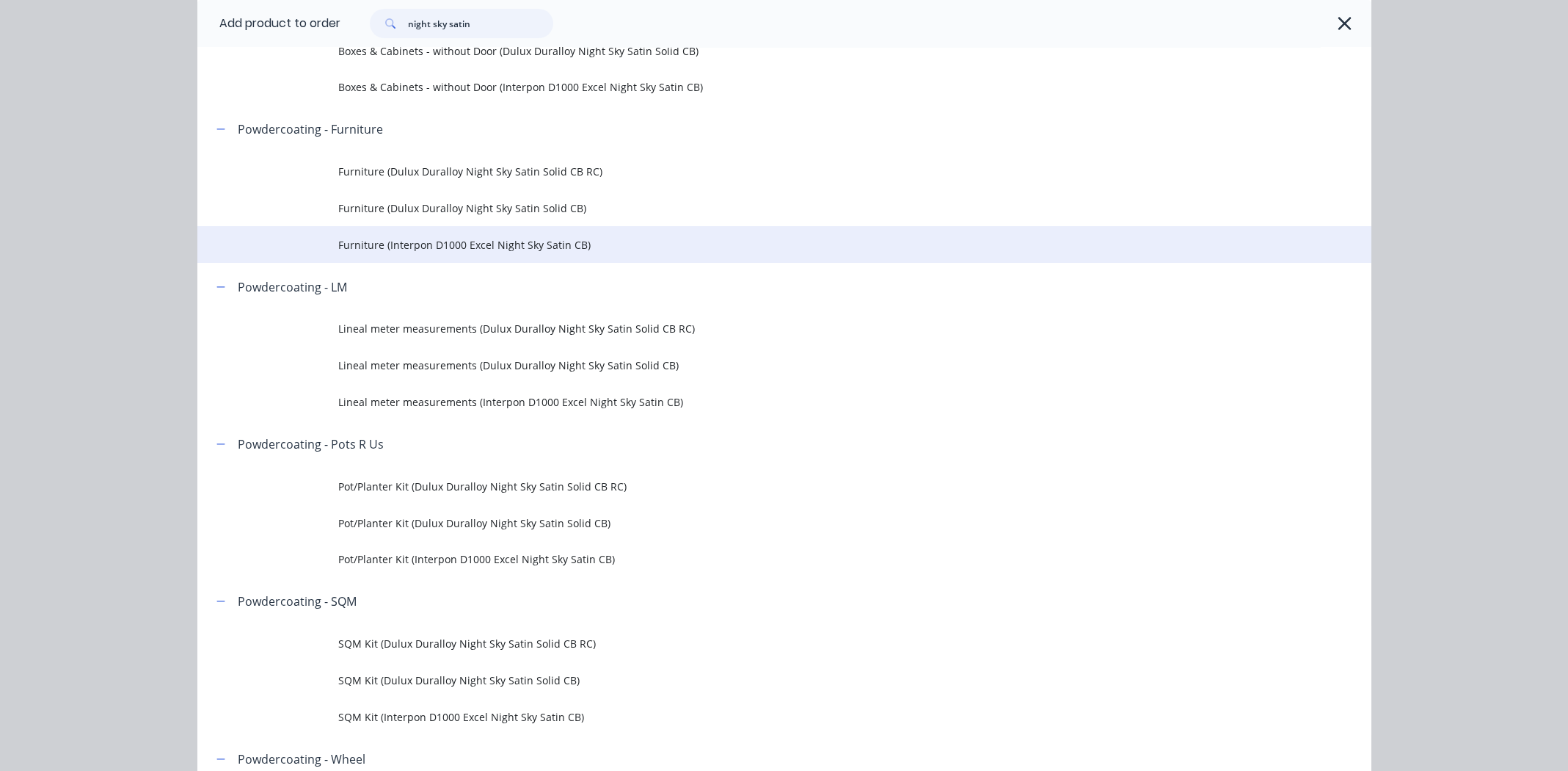
scroll to position [513, 0]
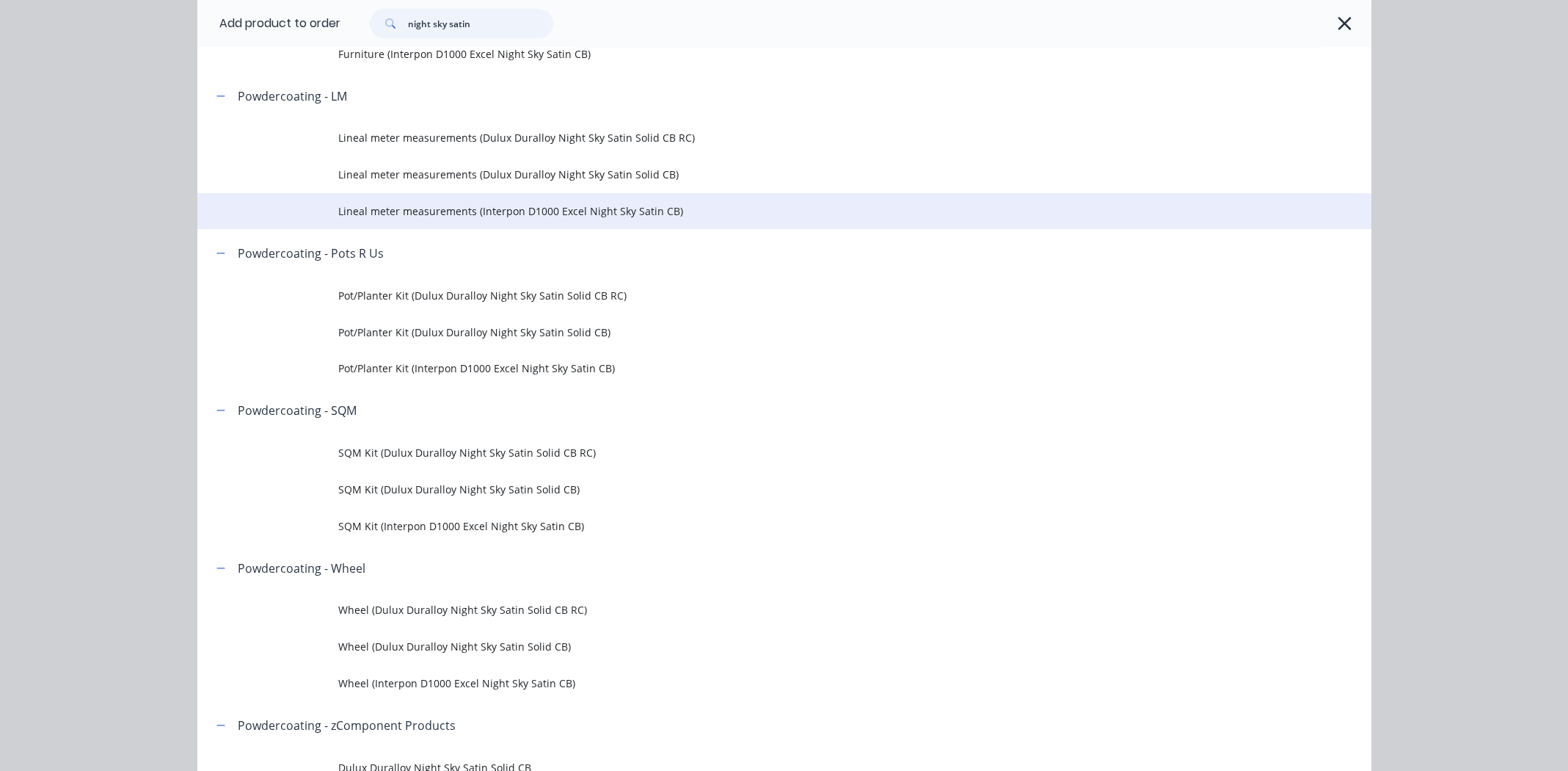
type input "night sky satin"
click at [427, 212] on span "Lineal meter measurements (Interpon D1000 Excel Night Sky Satin CB)" at bounding box center [751, 211] width 826 height 15
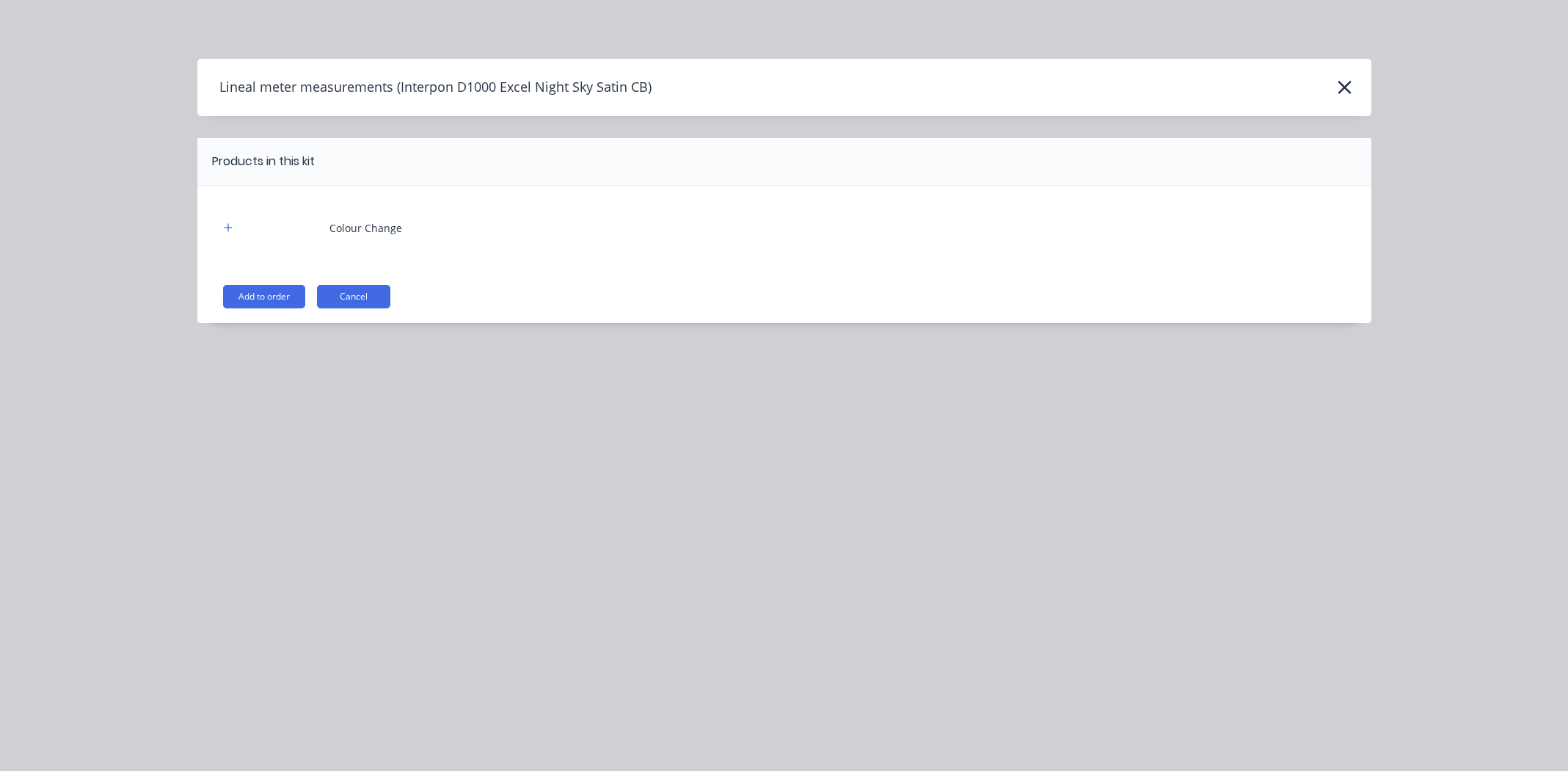
click at [242, 290] on button "Add to order" at bounding box center [264, 297] width 82 height 24
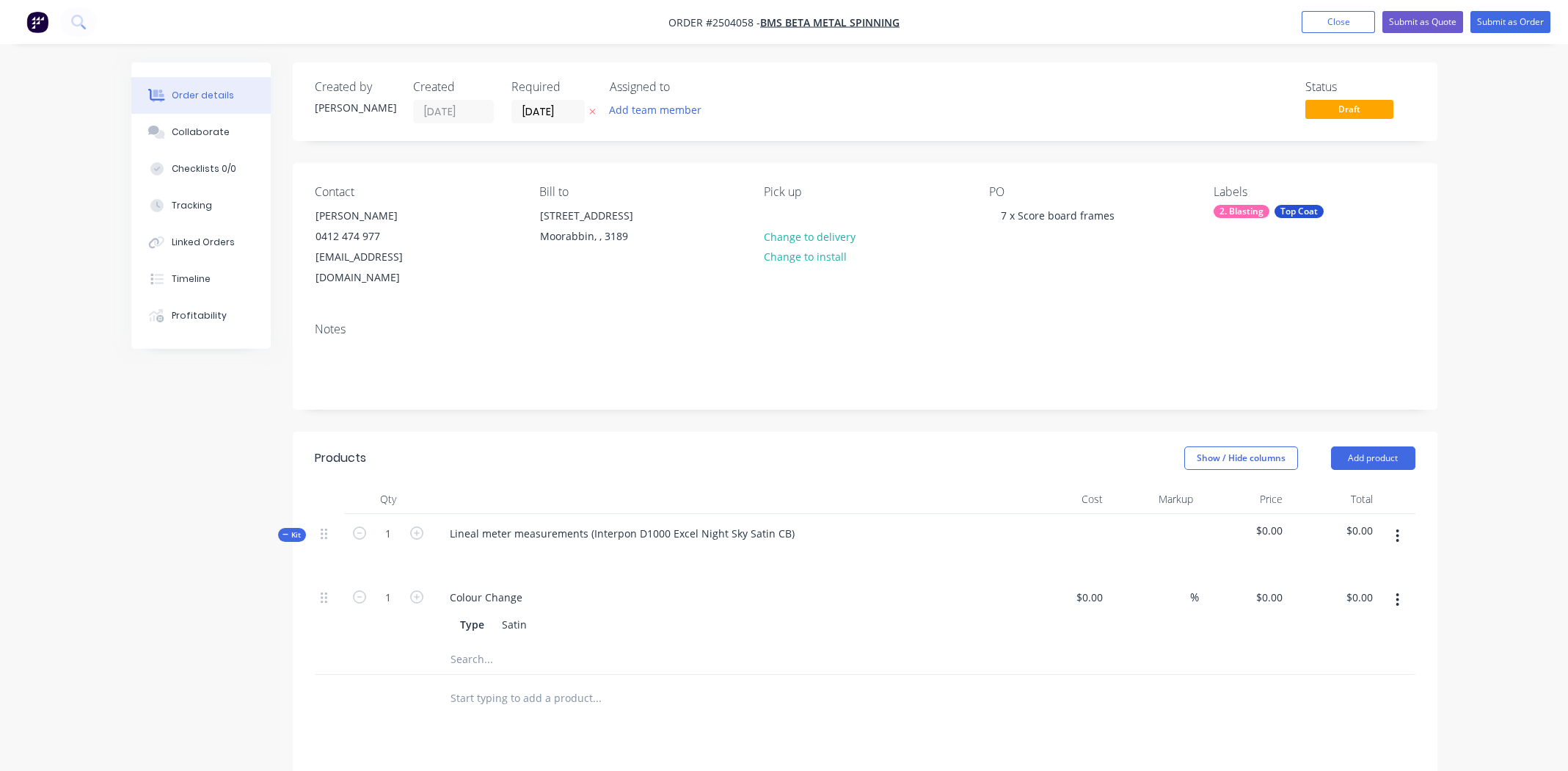
click at [1401, 586] on button "button" at bounding box center [1397, 599] width 35 height 26
click at [1355, 686] on div "Delete" at bounding box center [1345, 696] width 113 height 21
click at [1405, 522] on button "button" at bounding box center [1397, 535] width 35 height 26
click at [1346, 563] on div "Add product to kit" at bounding box center [1345, 573] width 113 height 21
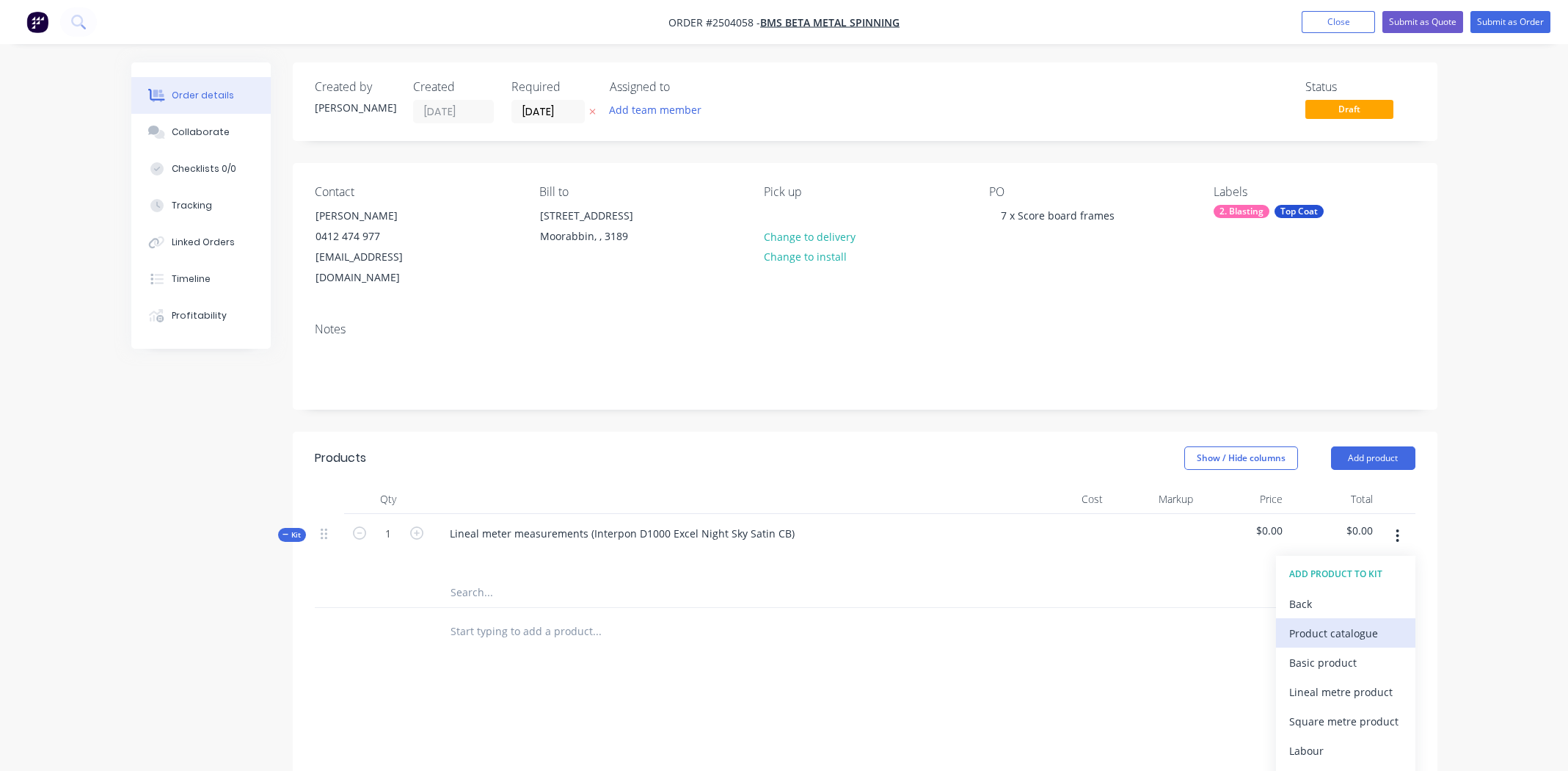
click at [1353, 622] on div "Product catalogue" at bounding box center [1345, 632] width 113 height 21
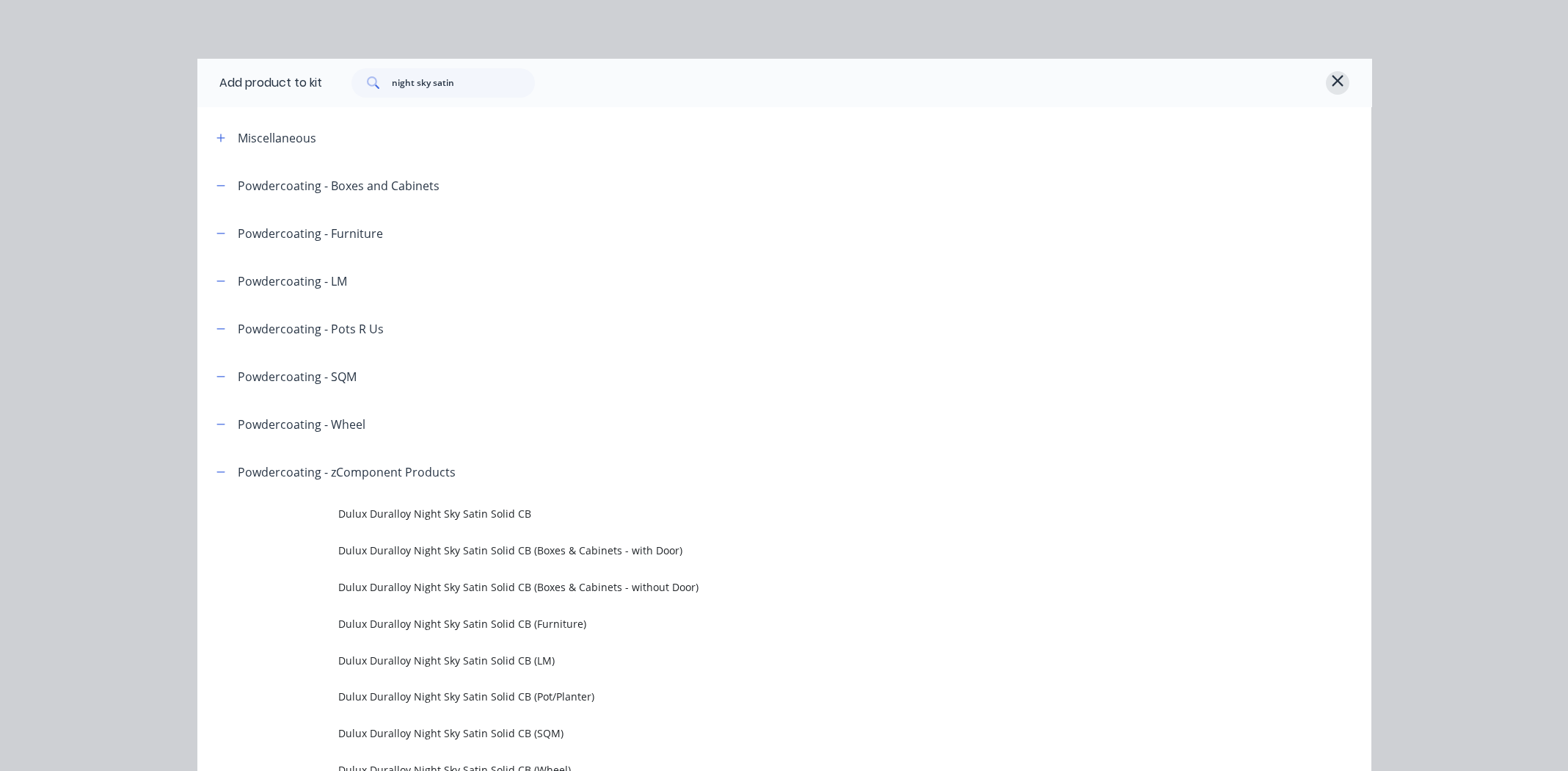
click at [1332, 85] on icon "button" at bounding box center [1337, 81] width 13 height 18
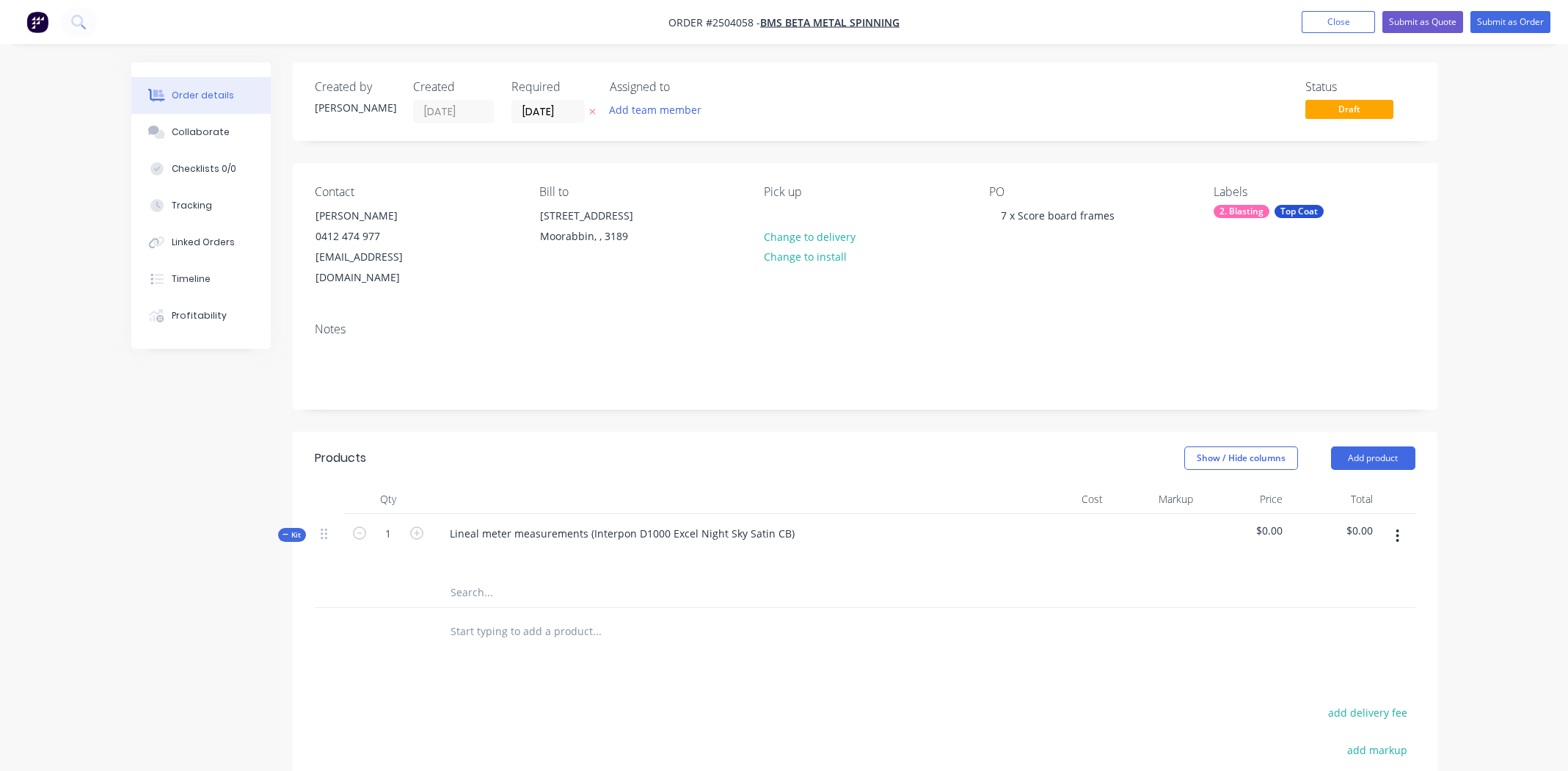
click at [1393, 522] on button "button" at bounding box center [1397, 535] width 35 height 26
click at [1346, 563] on div "Add product to kit" at bounding box center [1345, 573] width 113 height 21
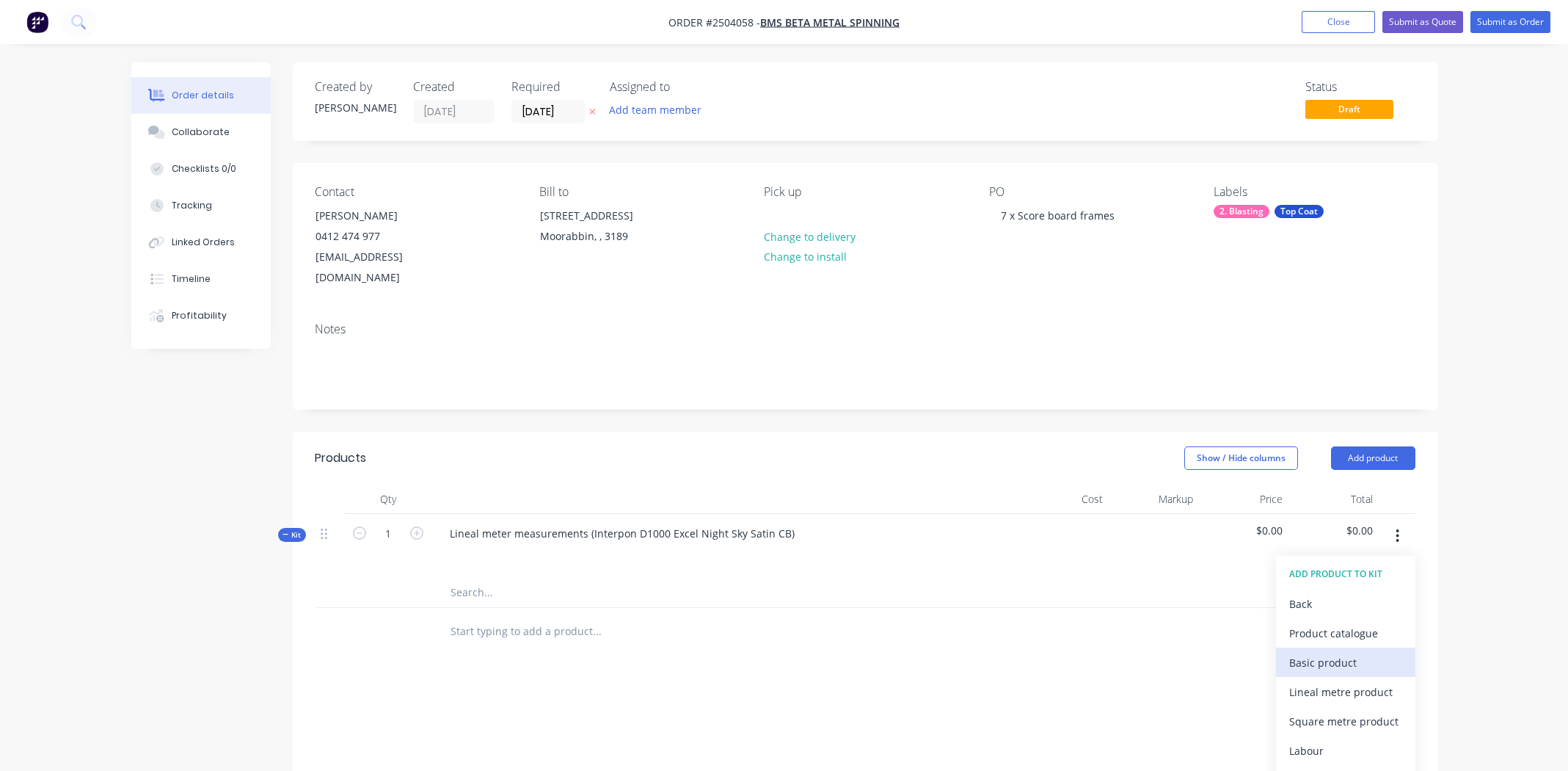
click at [1330, 652] on div "Basic product" at bounding box center [1345, 662] width 113 height 21
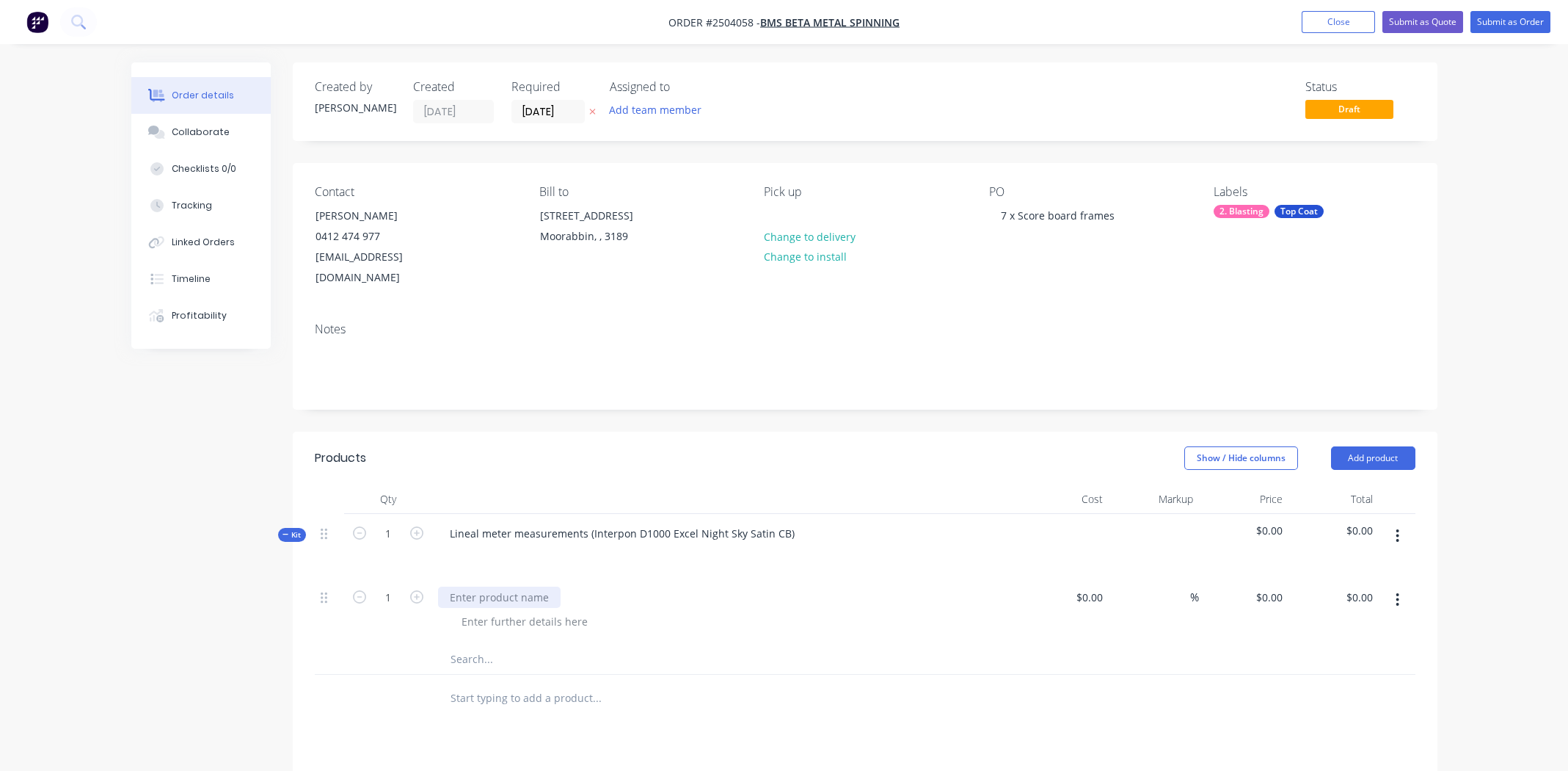
click at [542, 586] on div at bounding box center [499, 596] width 123 height 21
click at [526, 586] on div "T-Shaped Score board post" at bounding box center [516, 596] width 157 height 21
click at [527, 586] on div "T-Shaped Score board post" at bounding box center [516, 596] width 157 height 21
copy div "T-Shaped Score board post"
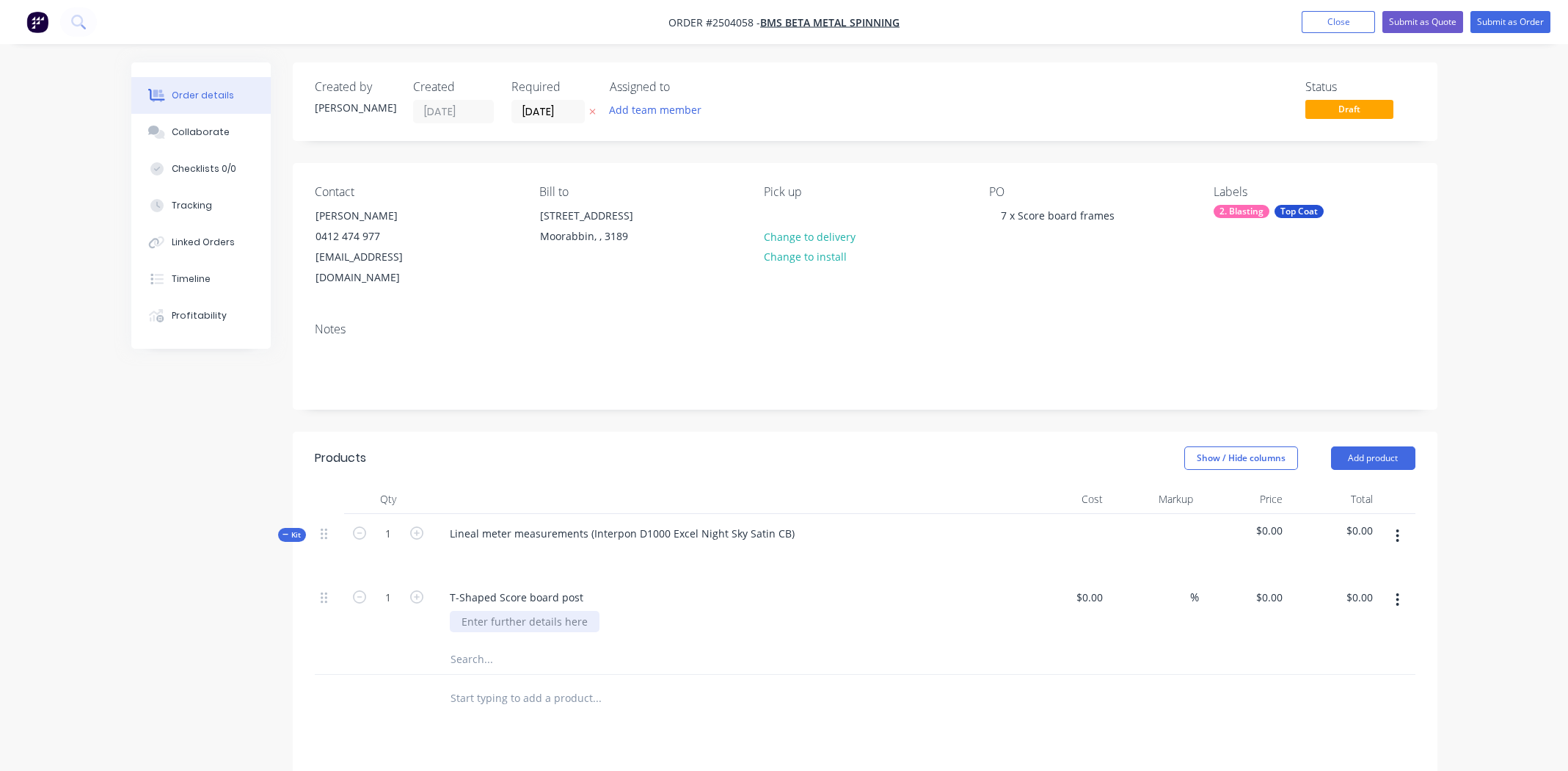
click at [524, 610] on div at bounding box center [524, 620] width 150 height 21
paste div
click at [496, 586] on div "T-Shaped Score board post" at bounding box center [516, 596] width 157 height 21
click at [393, 586] on input "1" at bounding box center [389, 597] width 38 height 22
type input "7"
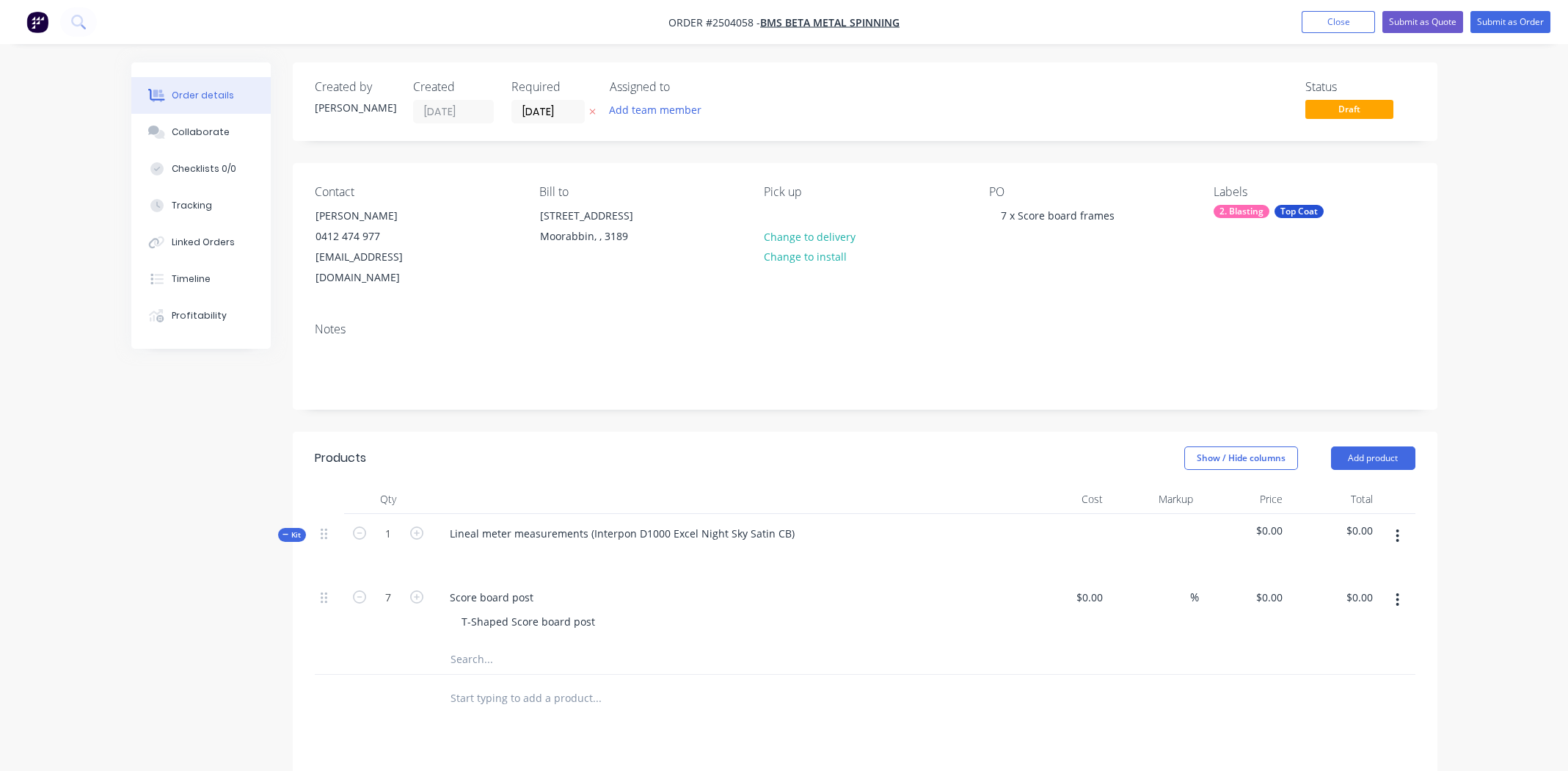
click at [865, 644] on div at bounding box center [658, 658] width 440 height 29
click at [1288, 577] on div "$0.00 $0.00" at bounding box center [1333, 610] width 90 height 67
click at [1280, 586] on input "0" at bounding box center [1272, 596] width 34 height 21
type input "$100.00"
type input "$700.00"
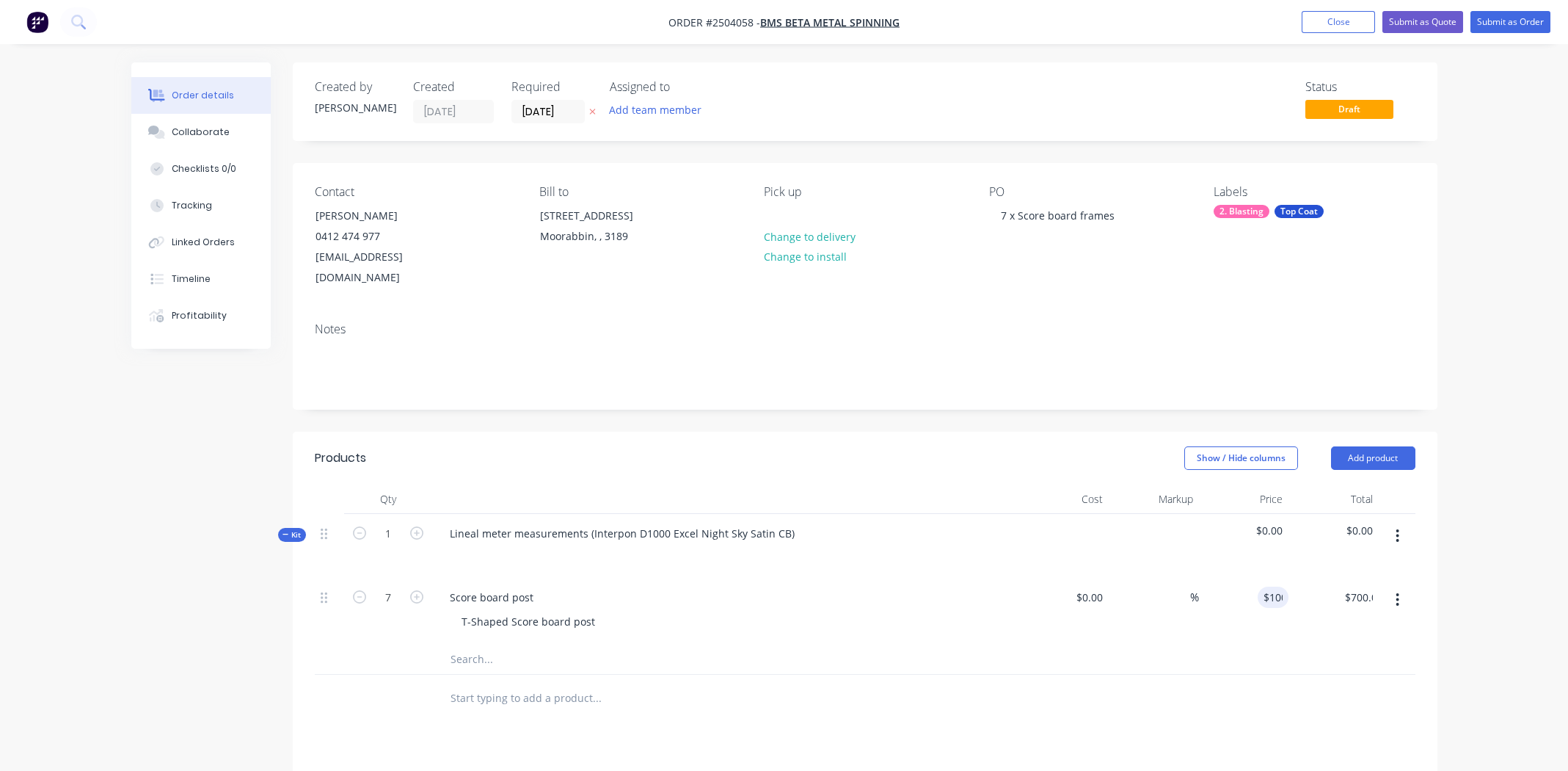
click at [722, 586] on div "Score board post" at bounding box center [726, 596] width 575 height 21
click at [598, 610] on div "T-Shaped Score board post" at bounding box center [527, 620] width 157 height 21
click at [857, 610] on div "T-Shaped Score board post > Blast and coat" at bounding box center [731, 620] width 563 height 21
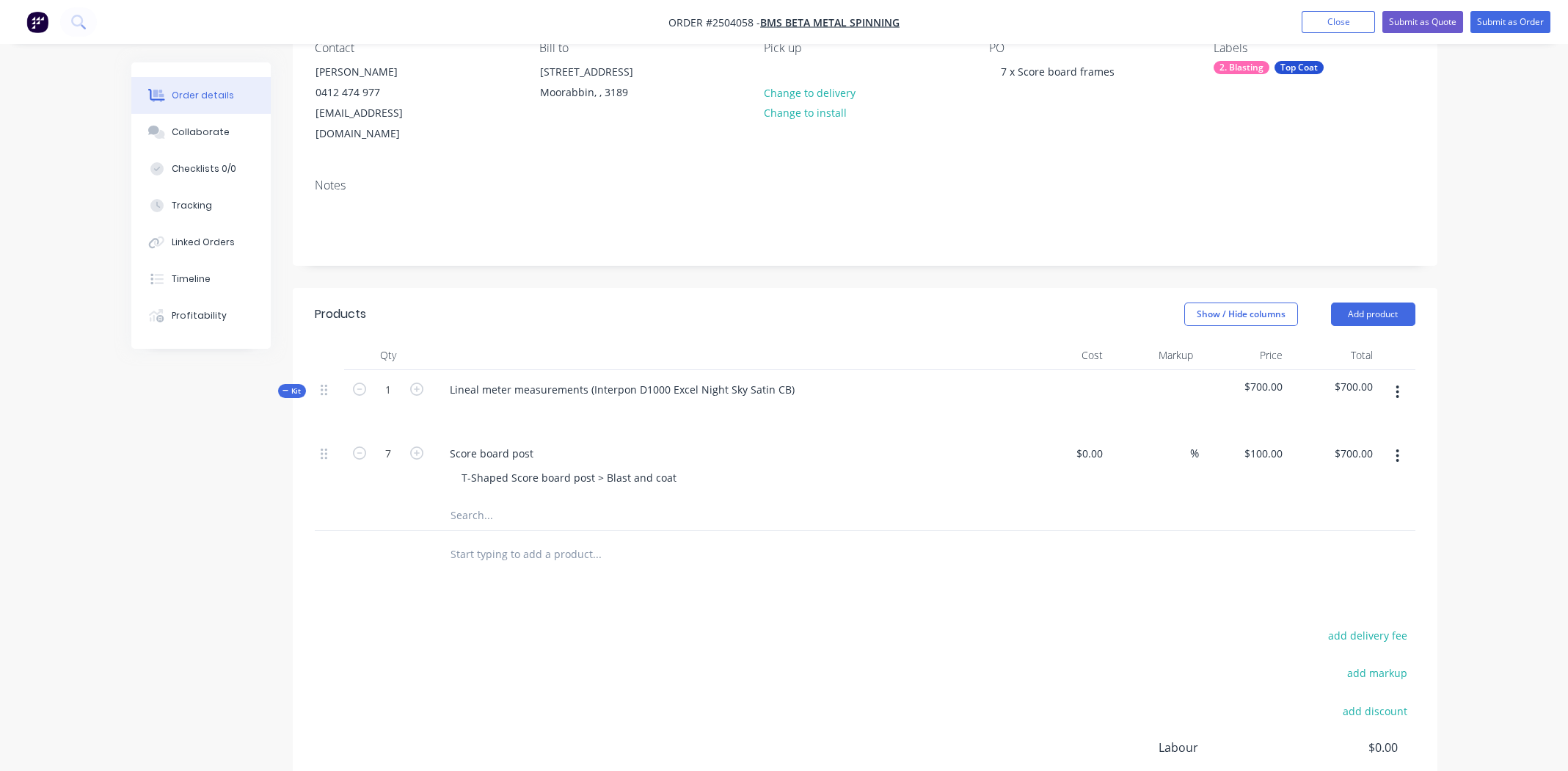
scroll to position [10, 0]
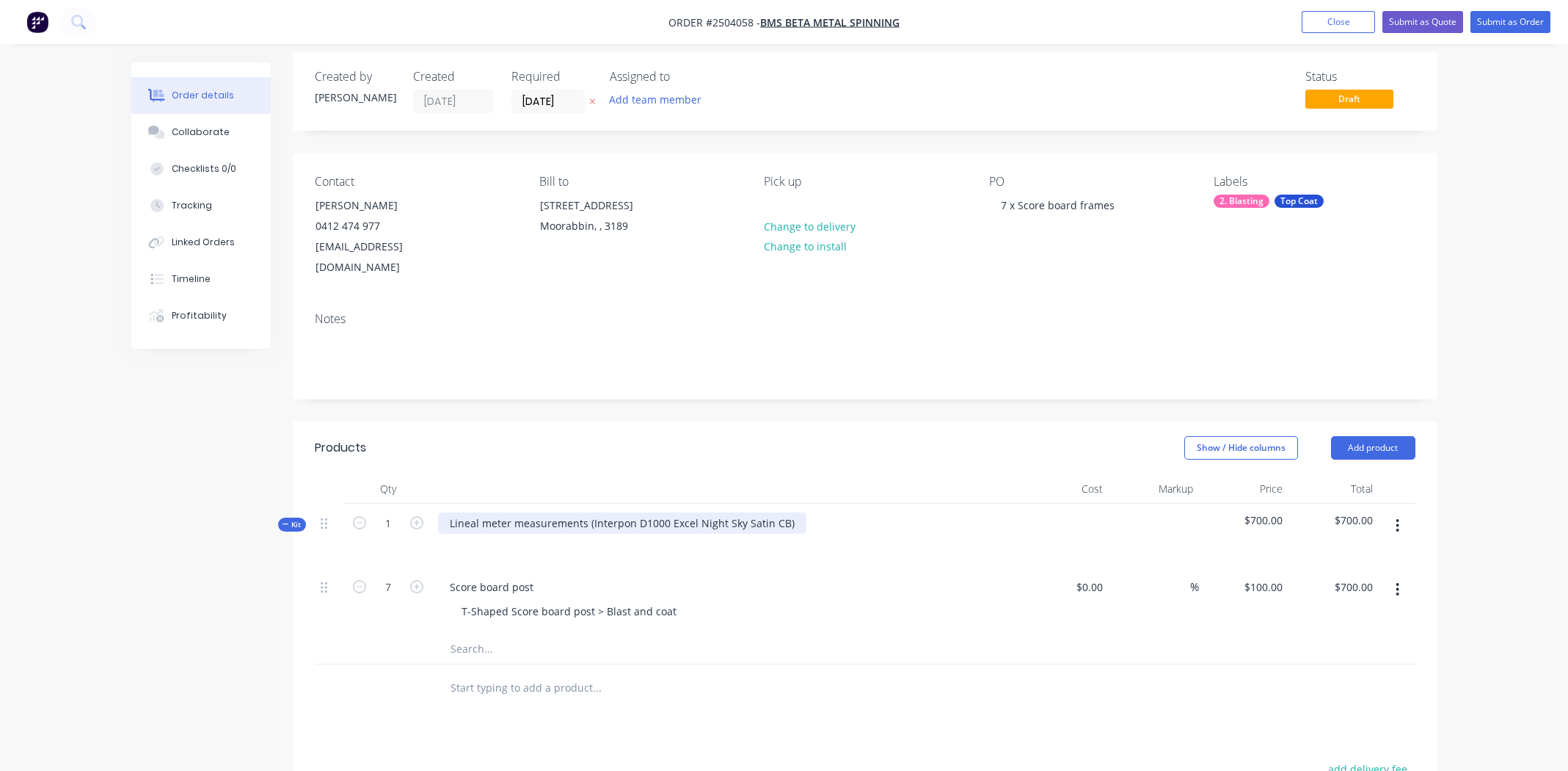
click at [791, 512] on div "Lineal meter measurements (Interpon D1000 Excel Night Sky Satin CB)" at bounding box center [622, 522] width 369 height 21
click at [560, 512] on div "Interpon D1000 Excel Night Sky Satin CB" at bounding box center [548, 522] width 221 height 21
copy div "Interpon D1000 Excel Night Sky Satin CB"
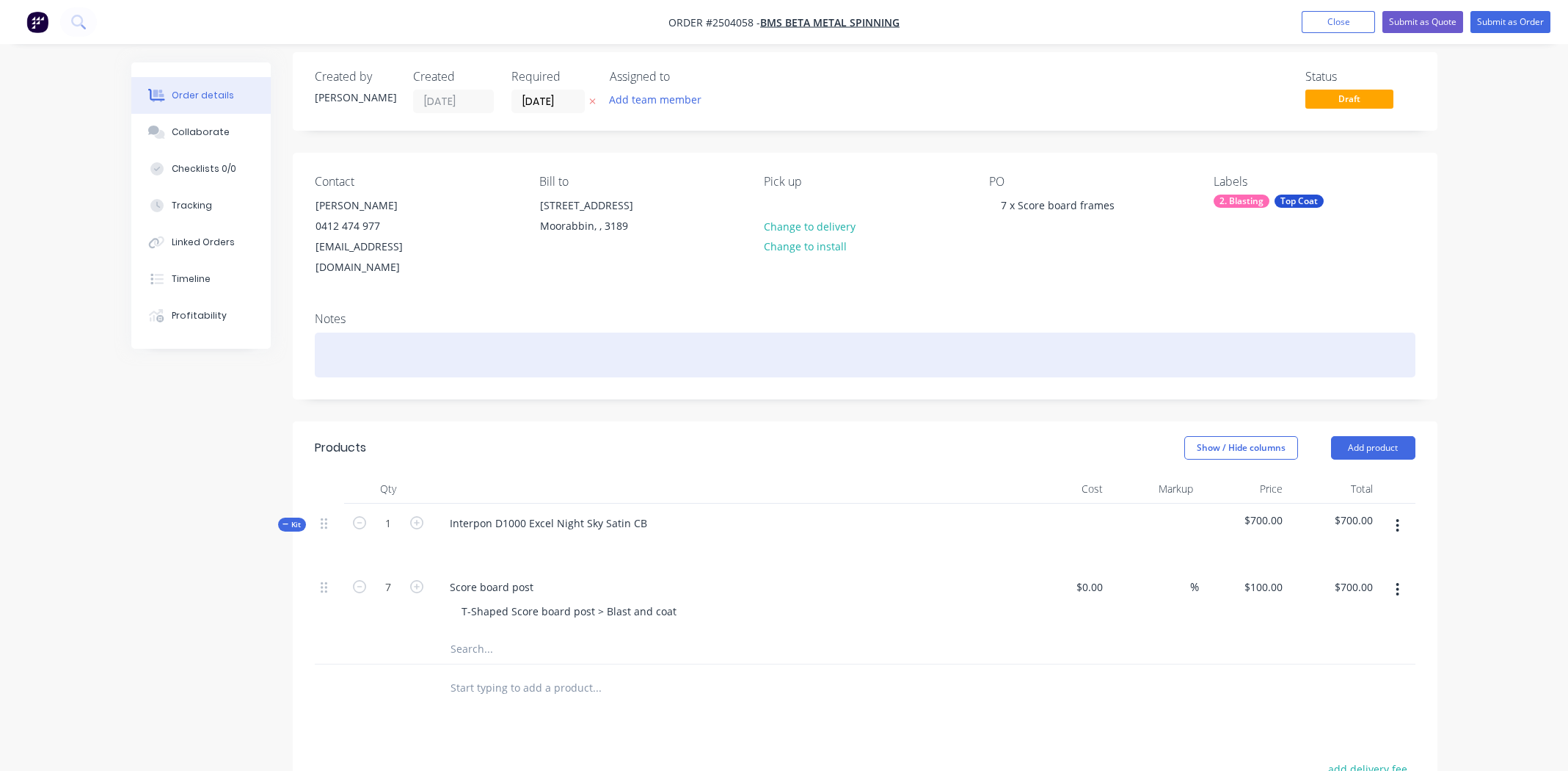
click at [432, 333] on div at bounding box center [865, 355] width 1101 height 45
paste div
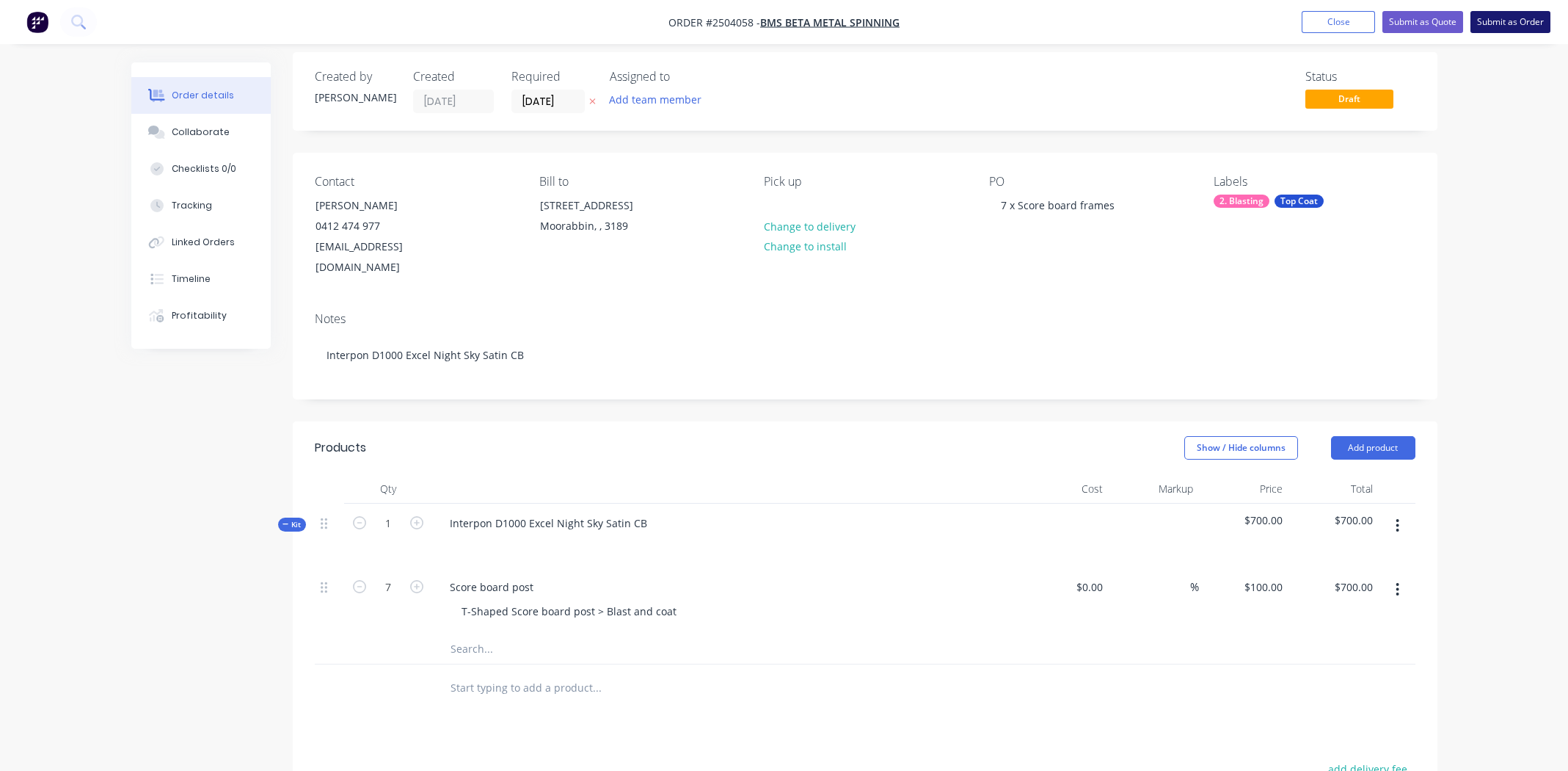
click at [1507, 18] on button "Submit as Order" at bounding box center [1511, 22] width 80 height 22
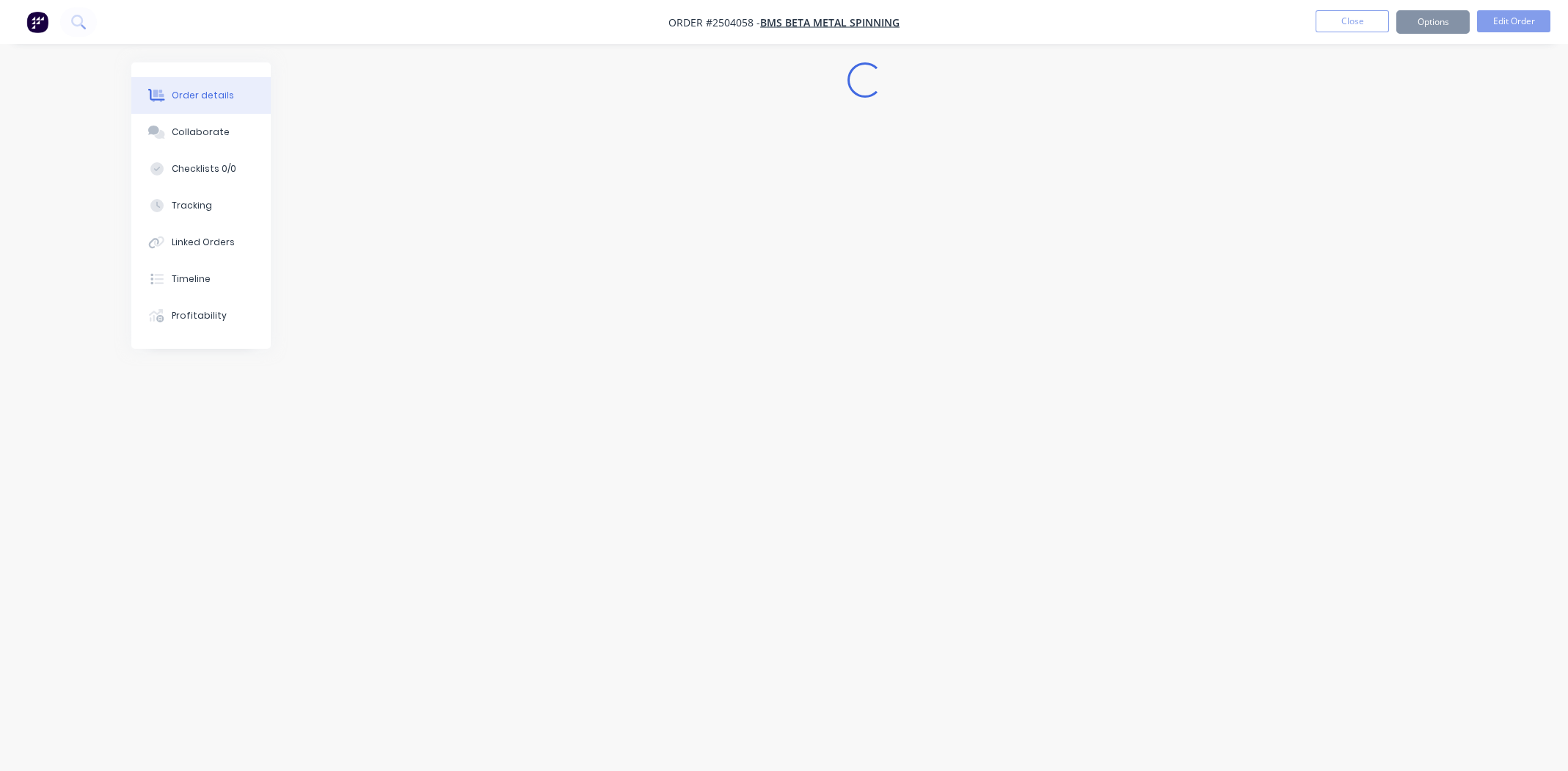
scroll to position [0, 0]
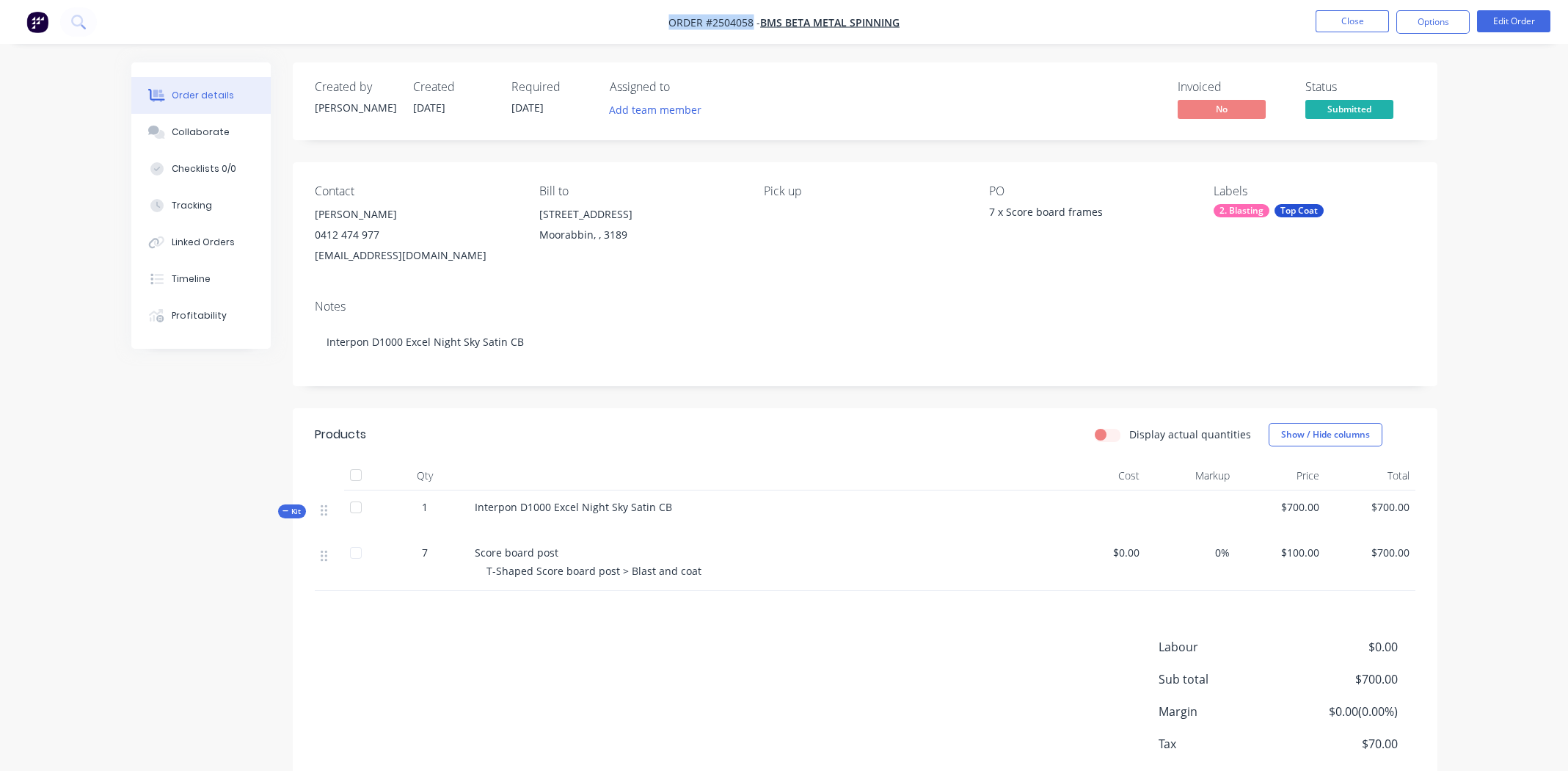
drag, startPoint x: 753, startPoint y: 18, endPoint x: 669, endPoint y: 23, distance: 84.1
click at [669, 23] on span "Order #2504058 -" at bounding box center [714, 22] width 92 height 14
copy span "Order #2504058"
click at [1413, 21] on button "Options" at bounding box center [1432, 22] width 73 height 24
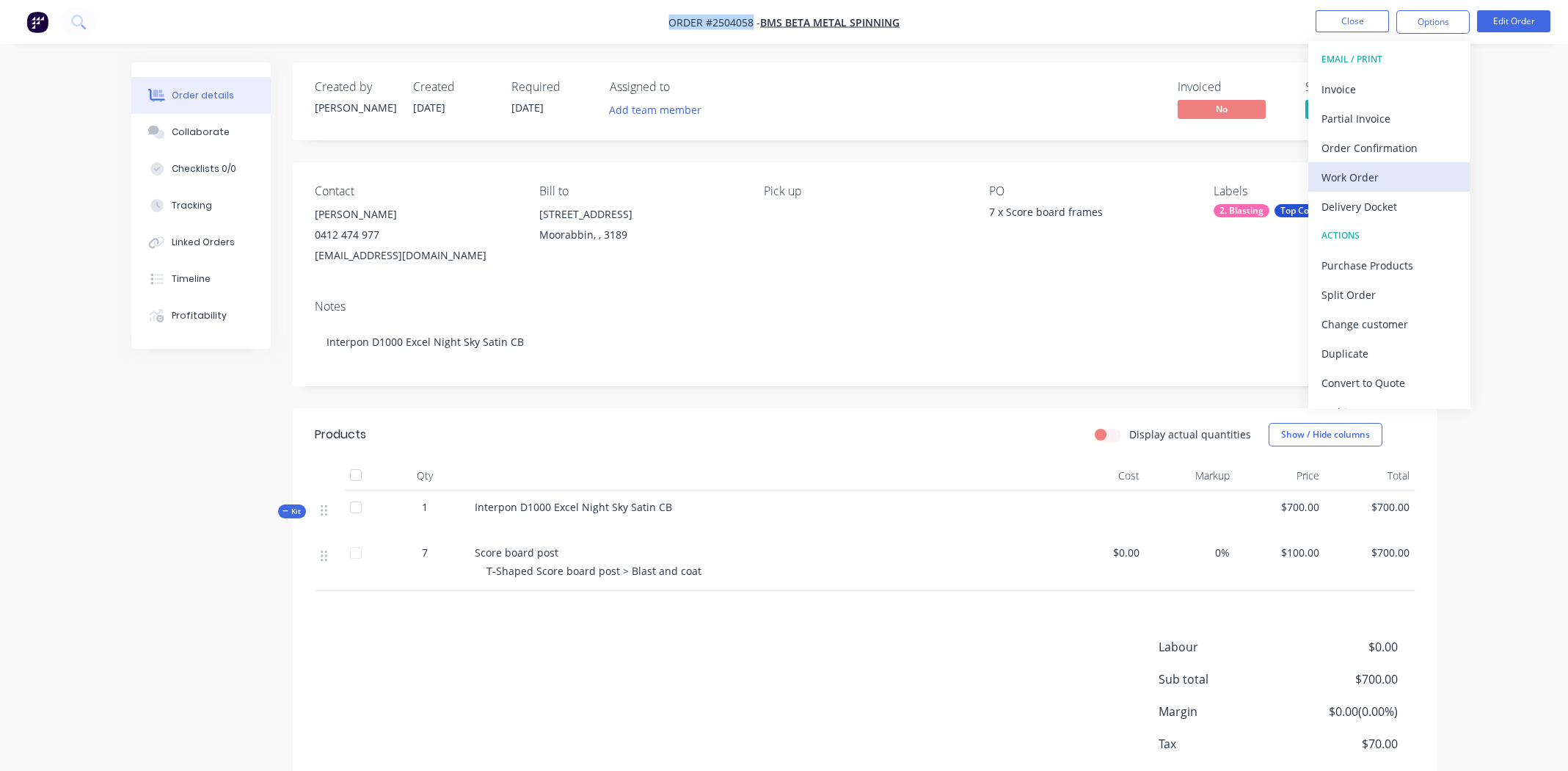
click at [1363, 174] on div "Work Order" at bounding box center [1388, 177] width 135 height 21
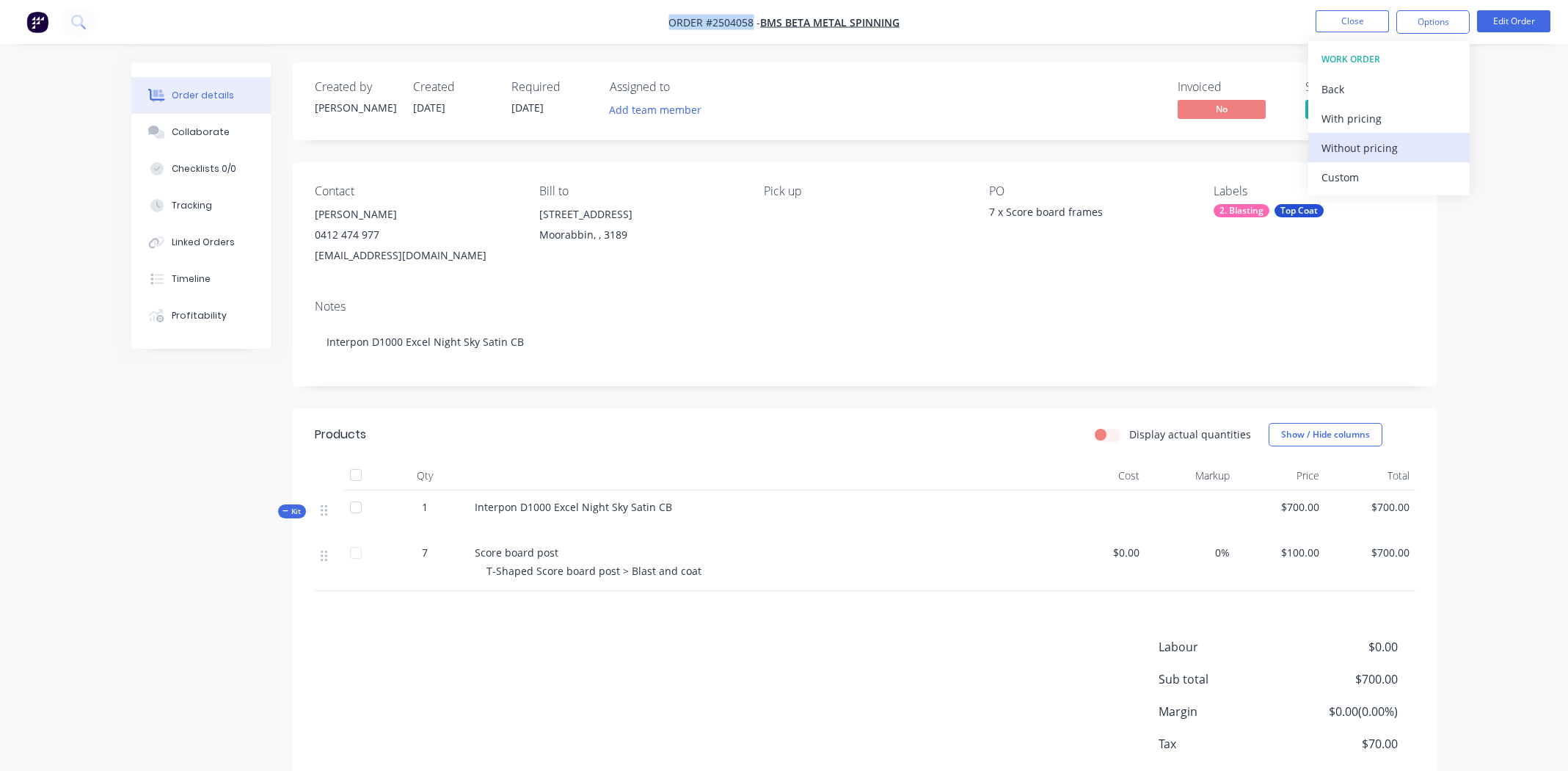
click at [1355, 148] on div "Without pricing" at bounding box center [1388, 147] width 135 height 21
click at [1332, 26] on button "Close" at bounding box center [1352, 21] width 73 height 22
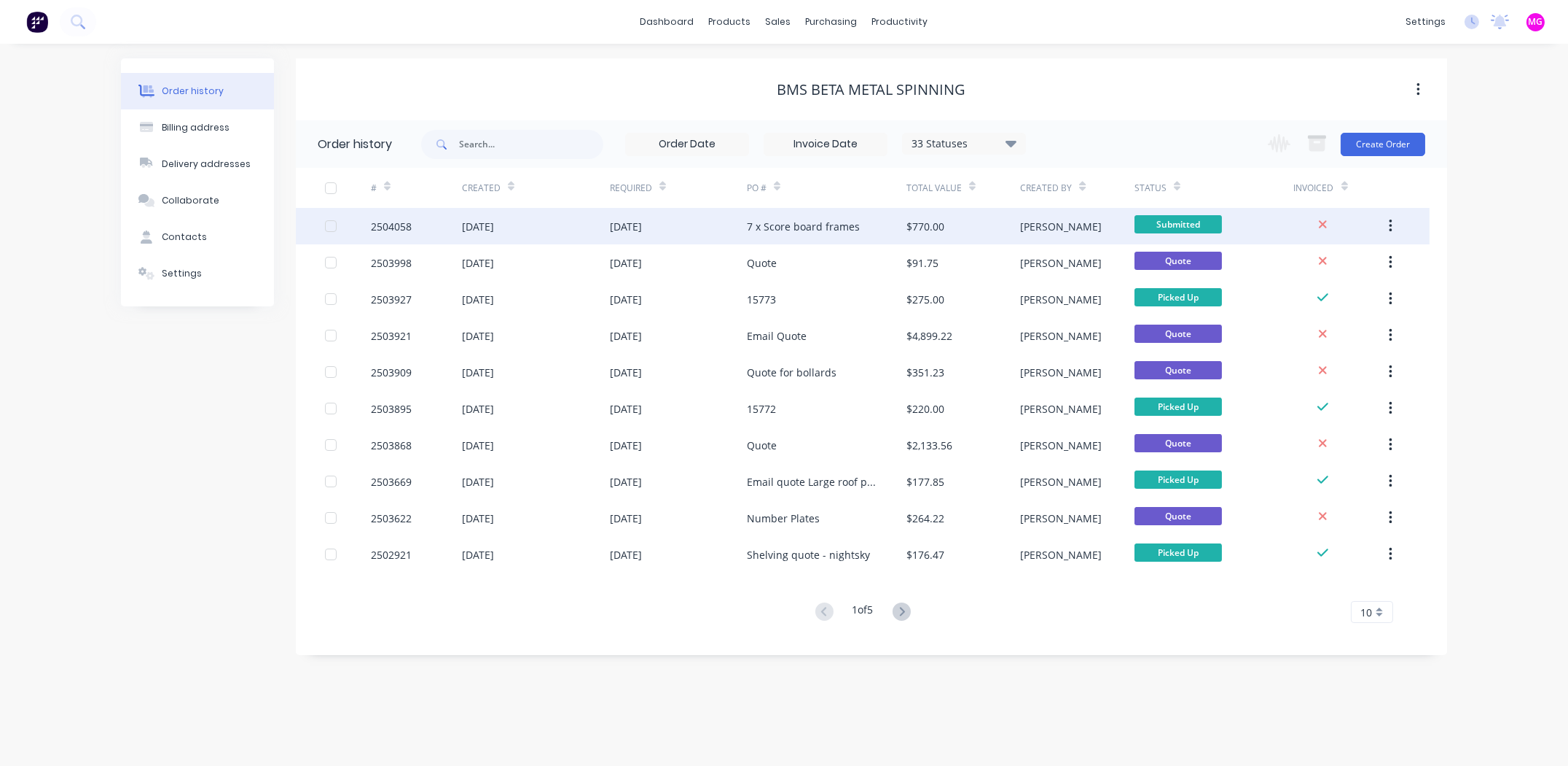
click at [384, 224] on div "2504058" at bounding box center [391, 225] width 41 height 15
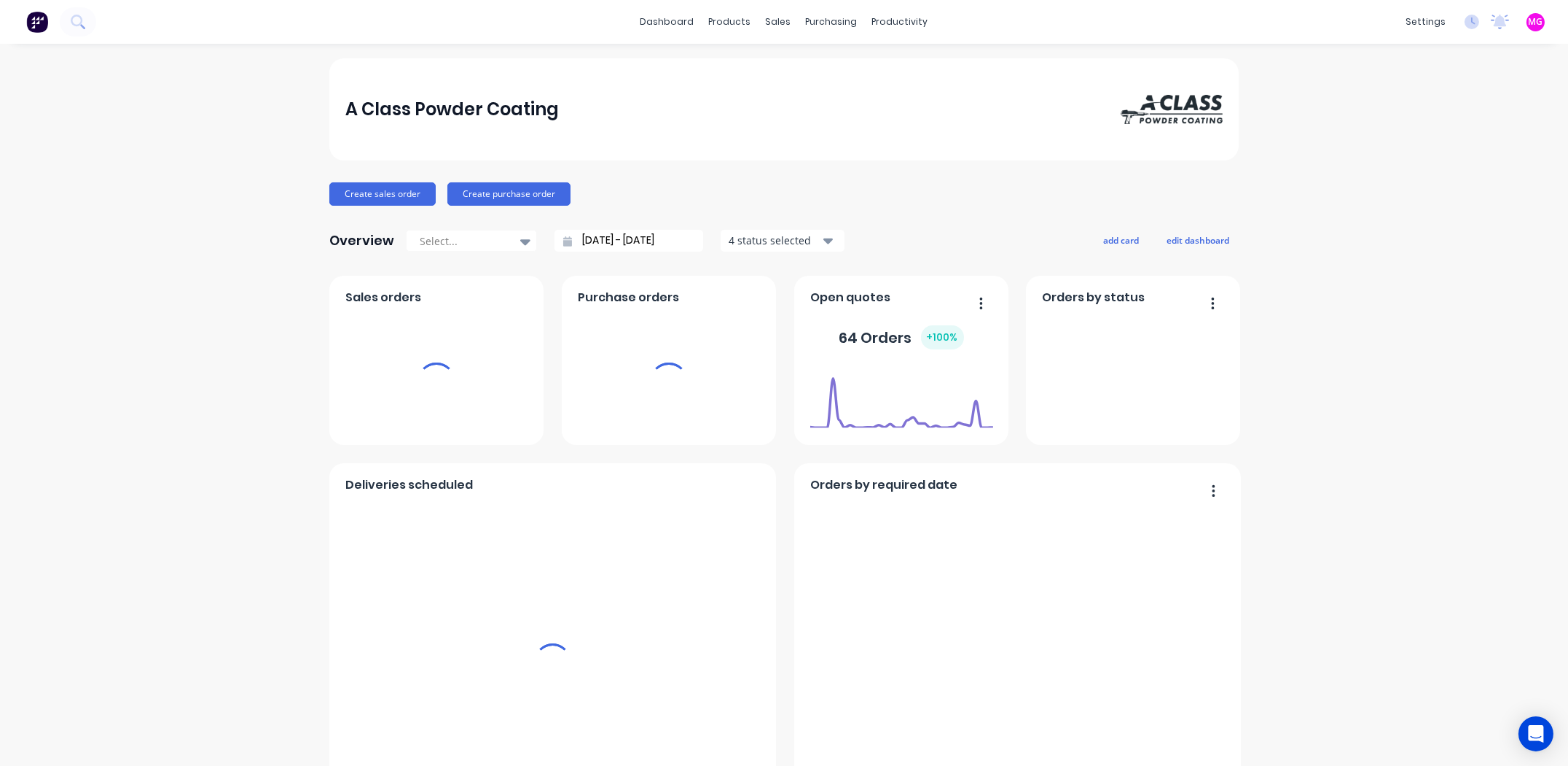
click at [778, 19] on div "sales" at bounding box center [779, 22] width 40 height 22
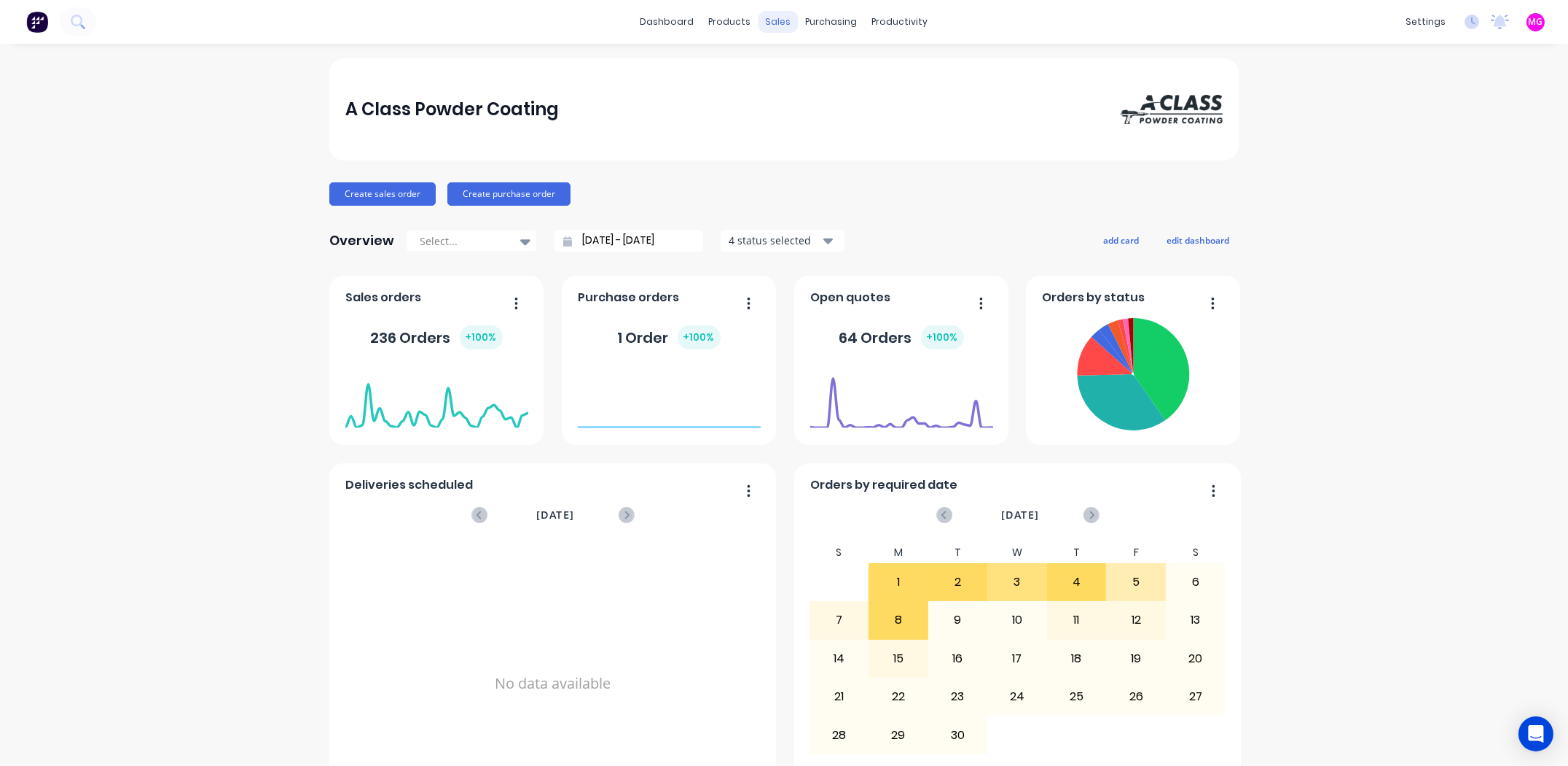
click at [776, 19] on div "sales" at bounding box center [779, 22] width 40 height 22
click at [795, 66] on link "Sales Orders" at bounding box center [850, 68] width 193 height 29
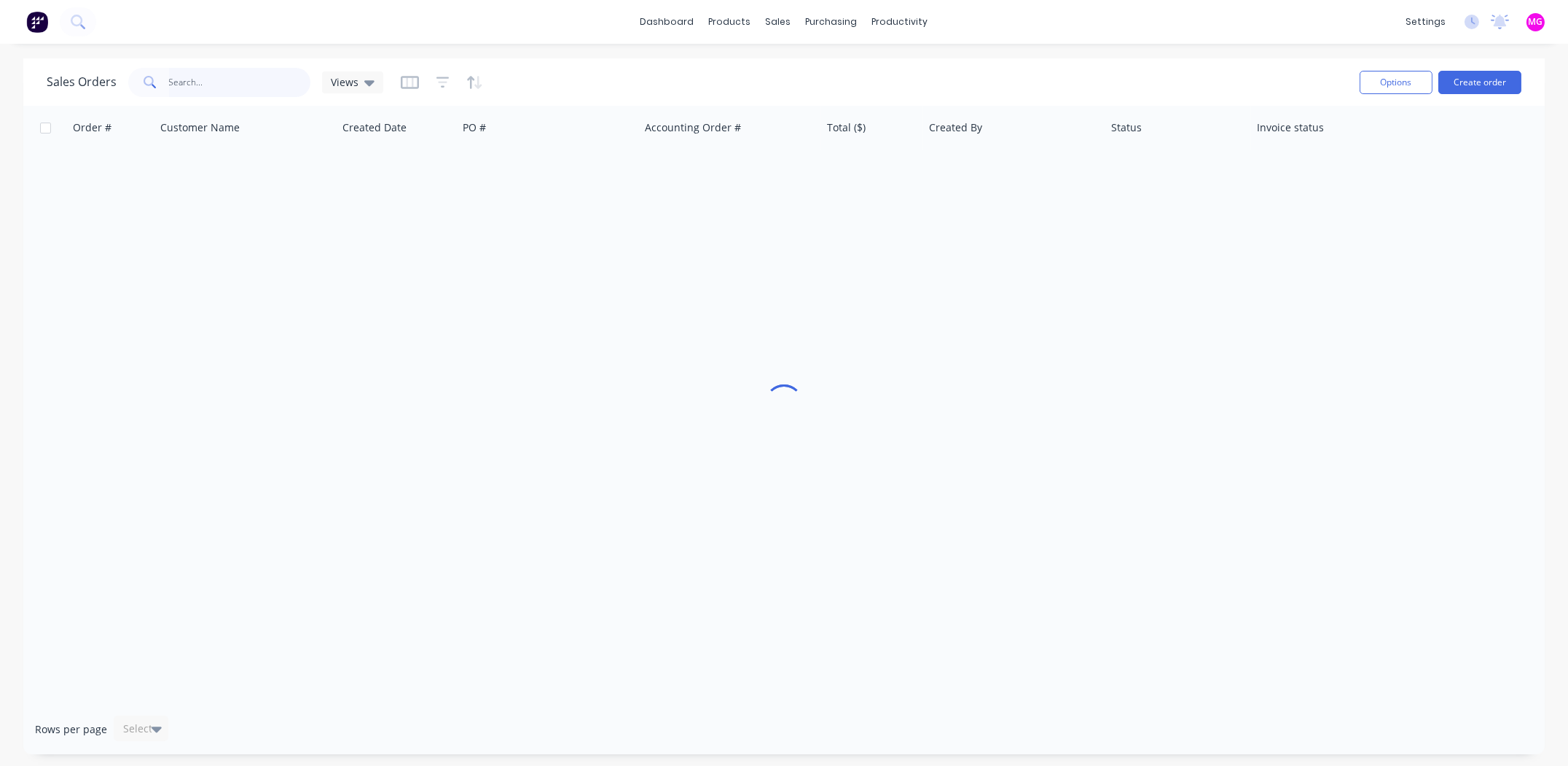
click at [184, 79] on input "text" at bounding box center [239, 81] width 142 height 29
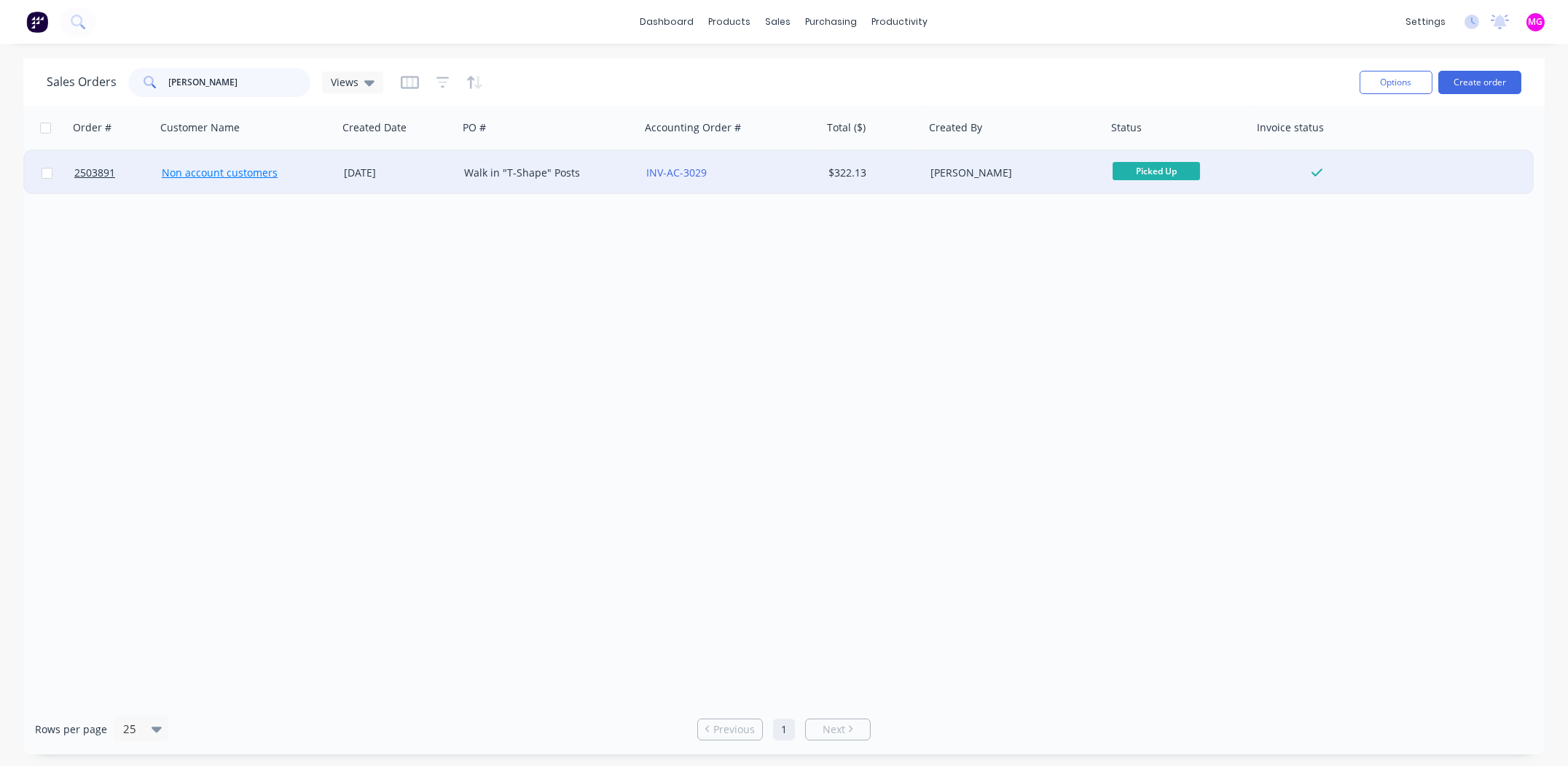
type input "[PERSON_NAME]"
click at [225, 172] on link "Non account customers" at bounding box center [219, 173] width 116 height 14
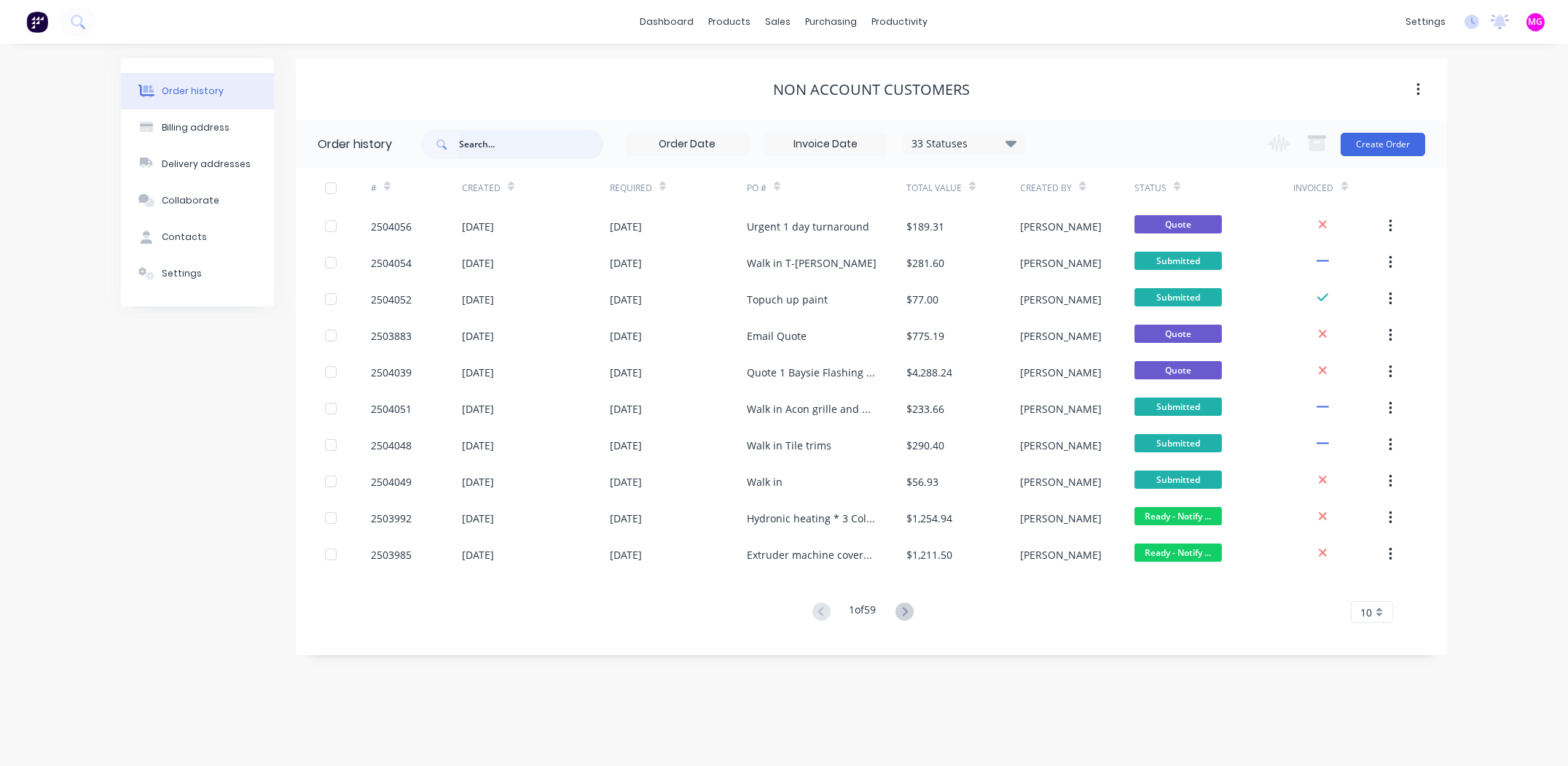
click at [563, 147] on input "text" at bounding box center [531, 144] width 144 height 29
type input "[PERSON_NAME]"
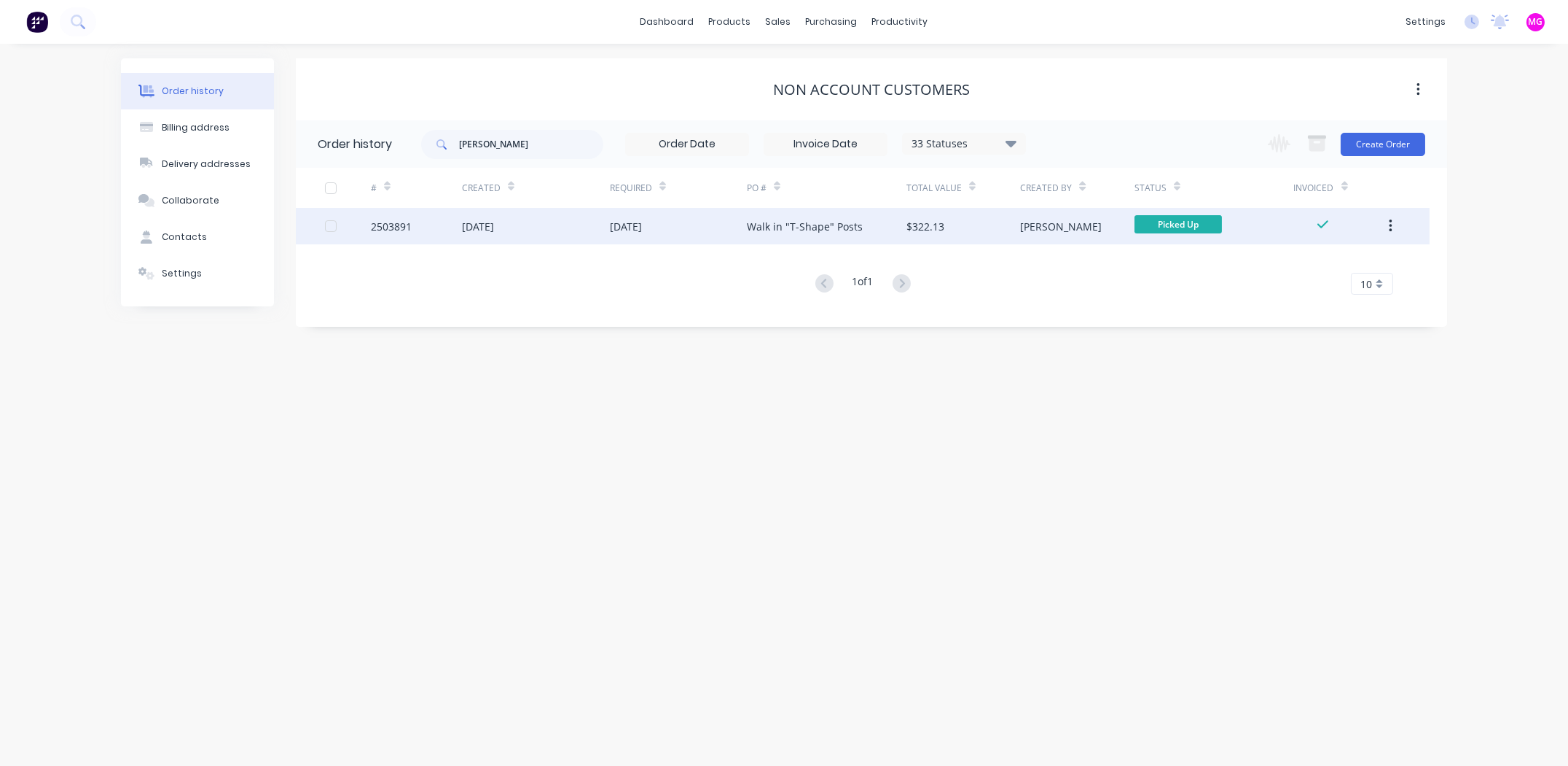
click at [388, 223] on div "2503891" at bounding box center [391, 225] width 41 height 15
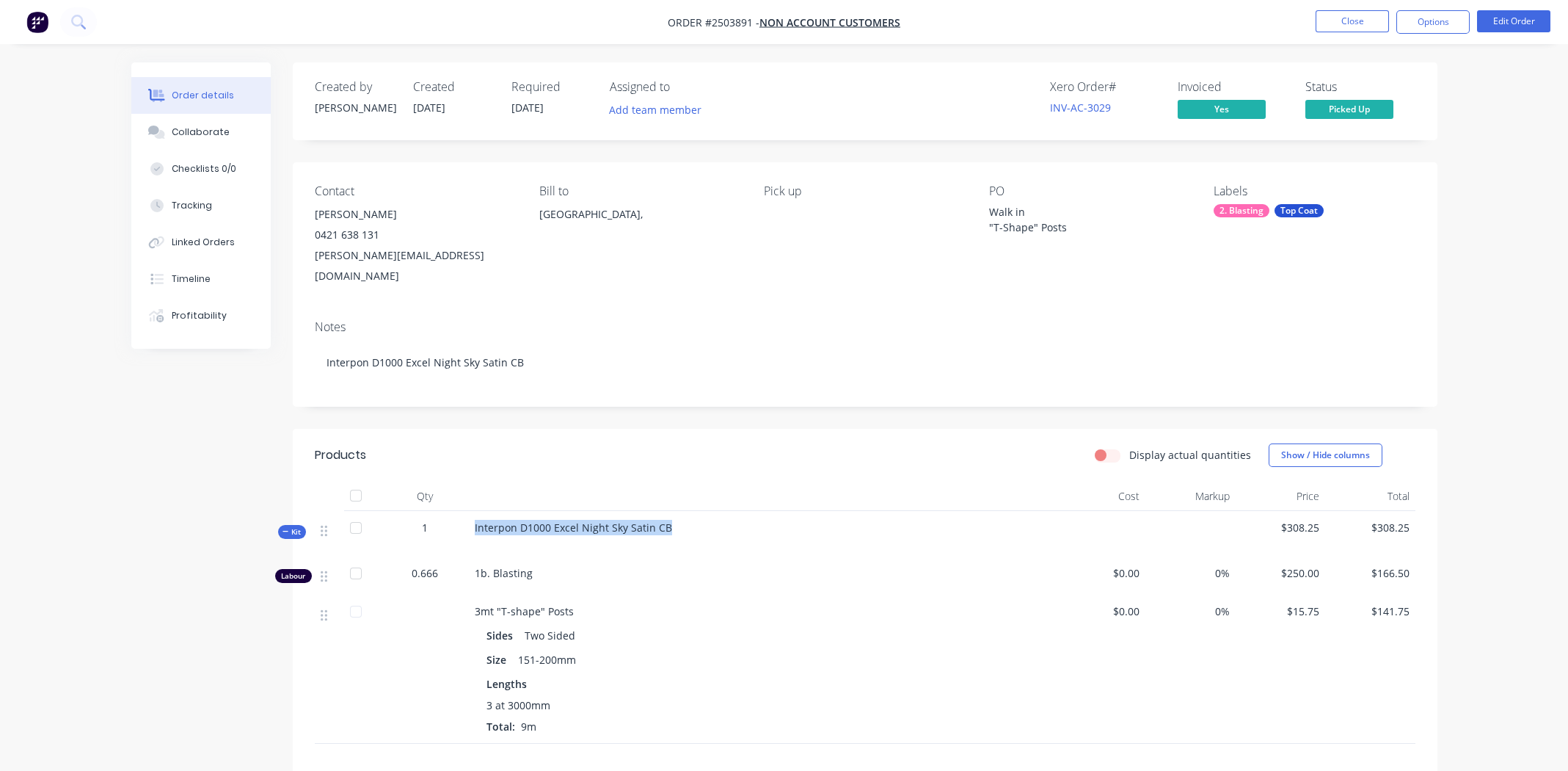
drag, startPoint x: 668, startPoint y: 504, endPoint x: 474, endPoint y: 505, distance: 194.0
click at [474, 510] on div "Interpon D1000 Excel Night Sky Satin CB" at bounding box center [763, 533] width 587 height 46
click at [693, 535] on div at bounding box center [762, 541] width 575 height 12
click at [995, 259] on div "PO Walk in "T-Shape" Posts" at bounding box center [1090, 235] width 201 height 102
drag, startPoint x: 860, startPoint y: 621, endPoint x: 858, endPoint y: 609, distance: 12.2
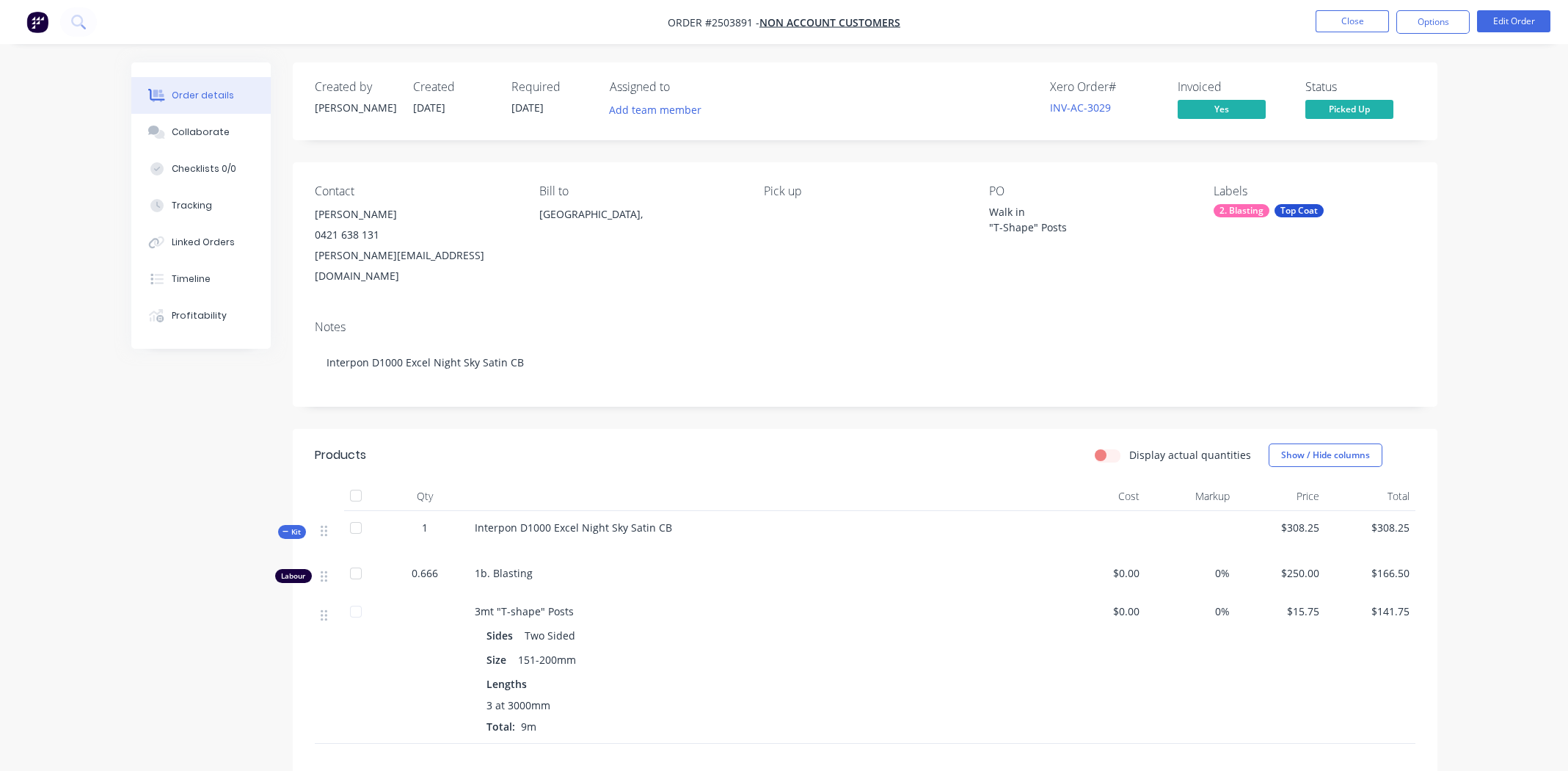
click at [860, 624] on div "Sides Two Sided" at bounding box center [762, 634] width 552 height 21
